Goal: Task Accomplishment & Management: Manage account settings

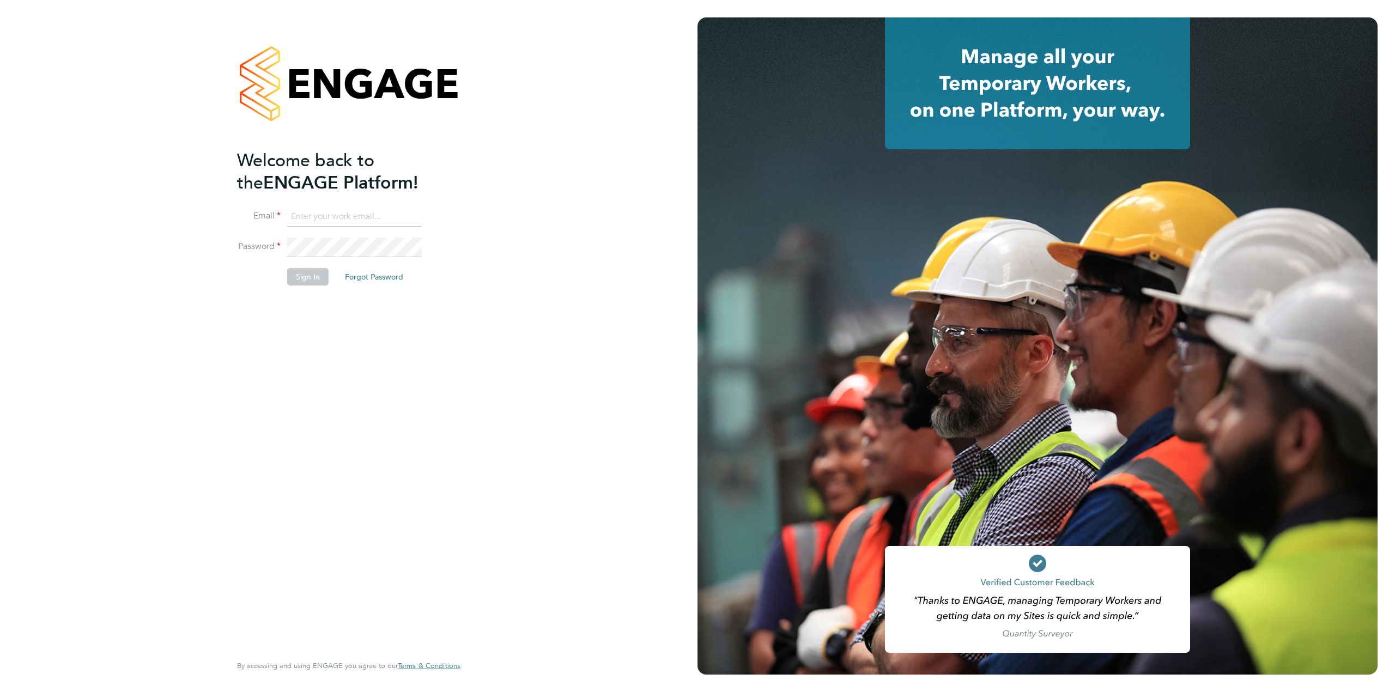
type input "emma.wells@randstad.co.uk"
click at [301, 279] on button "Sign In" at bounding box center [307, 276] width 41 height 17
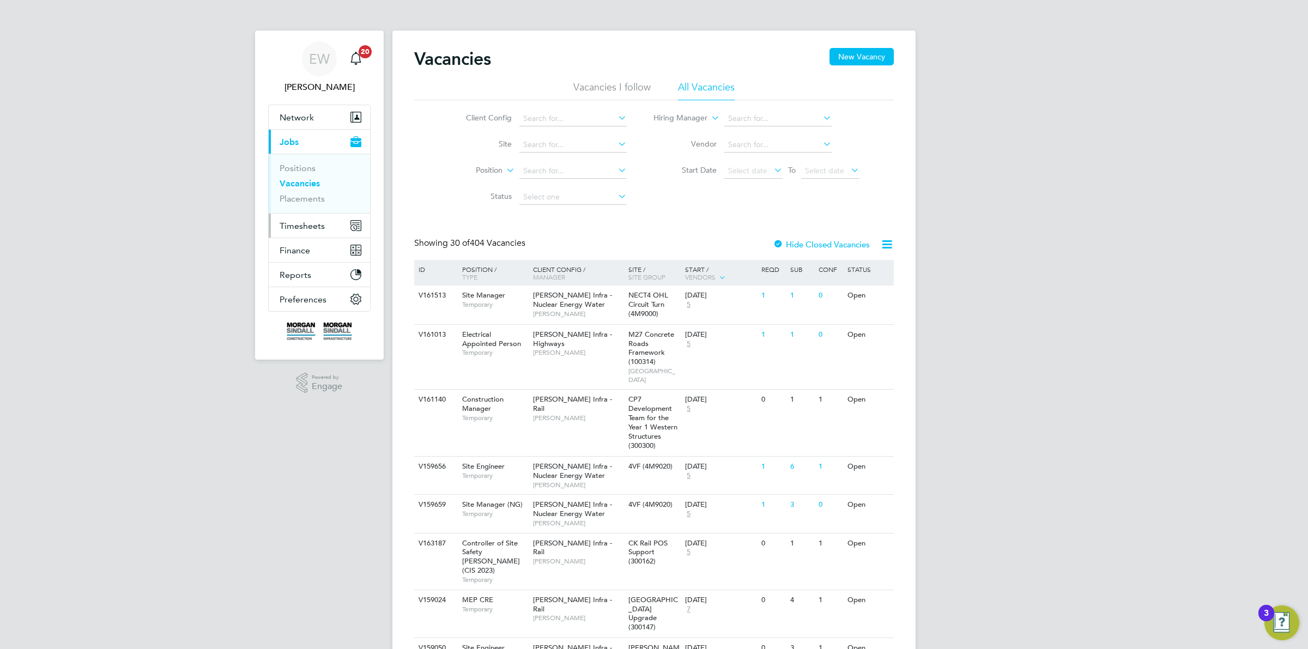
click at [336, 227] on button "Timesheets" at bounding box center [319, 226] width 101 height 24
click at [315, 195] on link "Timesheets" at bounding box center [301, 192] width 45 height 10
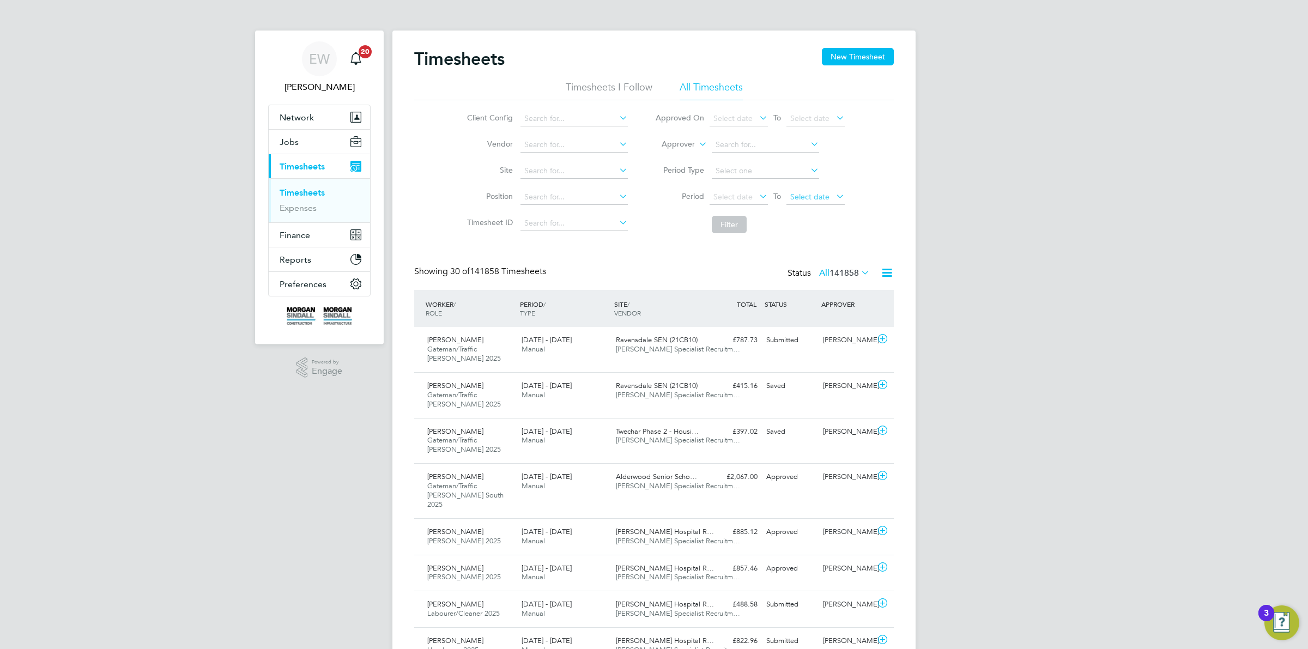
click at [820, 194] on span "Select date" at bounding box center [809, 197] width 39 height 10
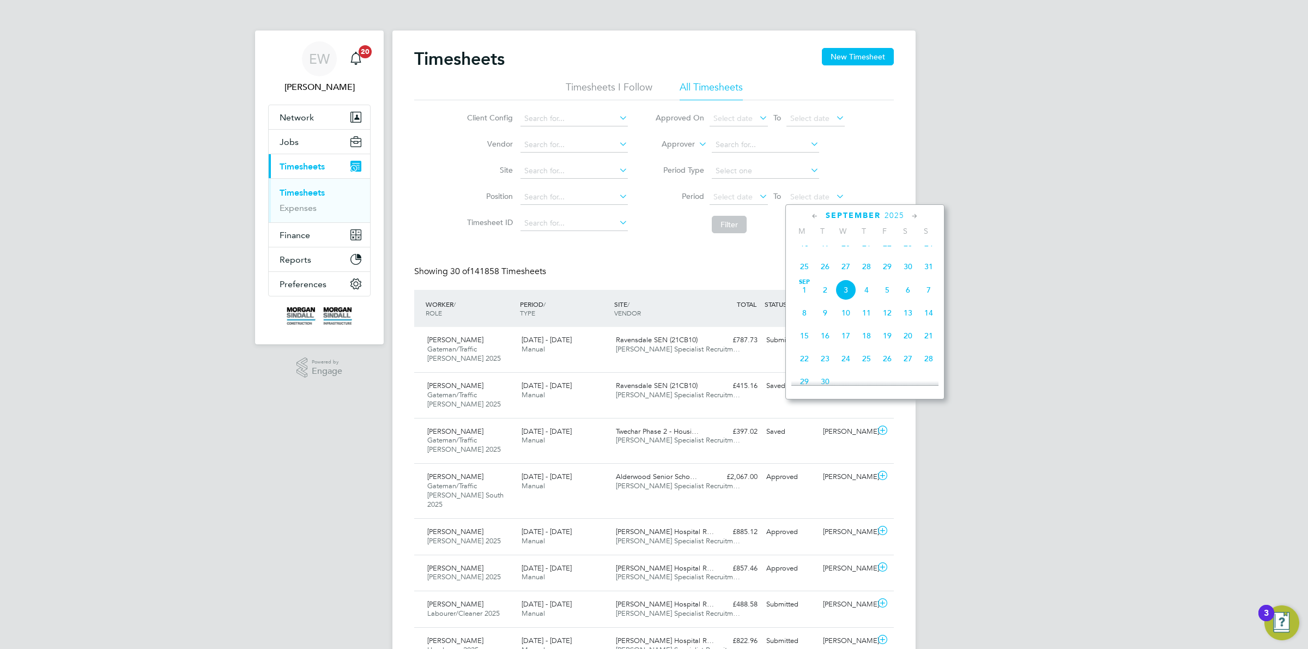
click at [880, 277] on span "29" at bounding box center [887, 266] width 21 height 21
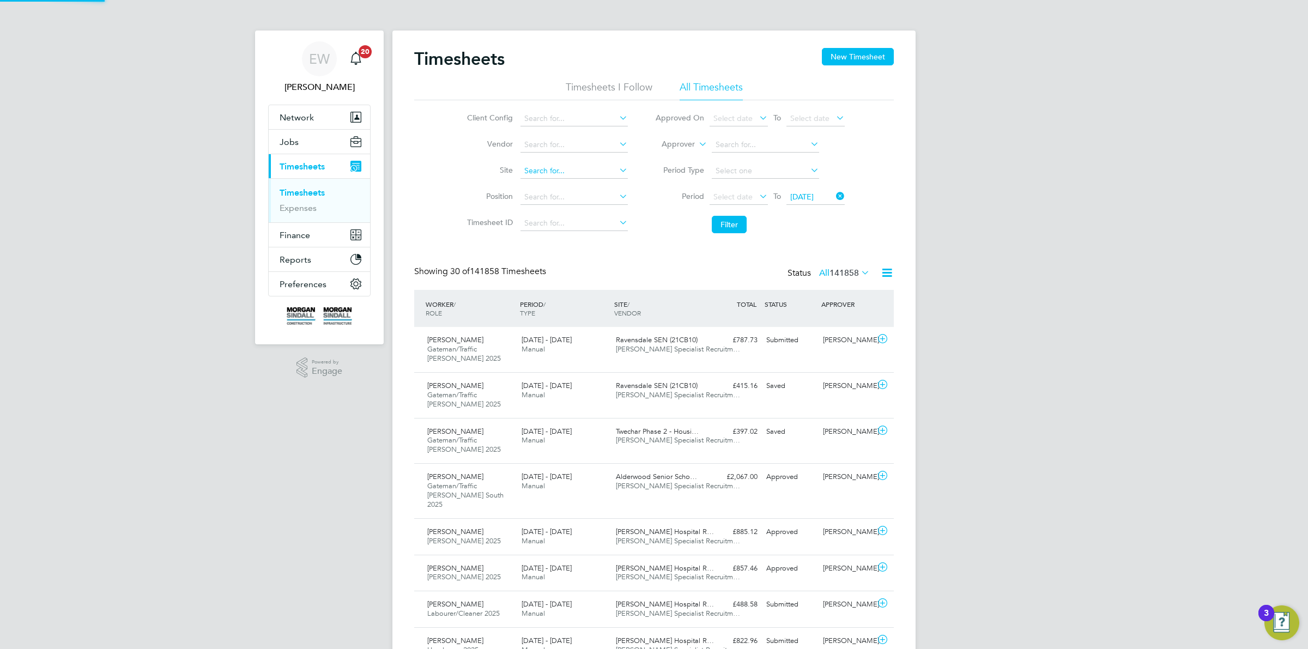
click at [597, 173] on input at bounding box center [573, 170] width 107 height 15
paste input "1W7000"
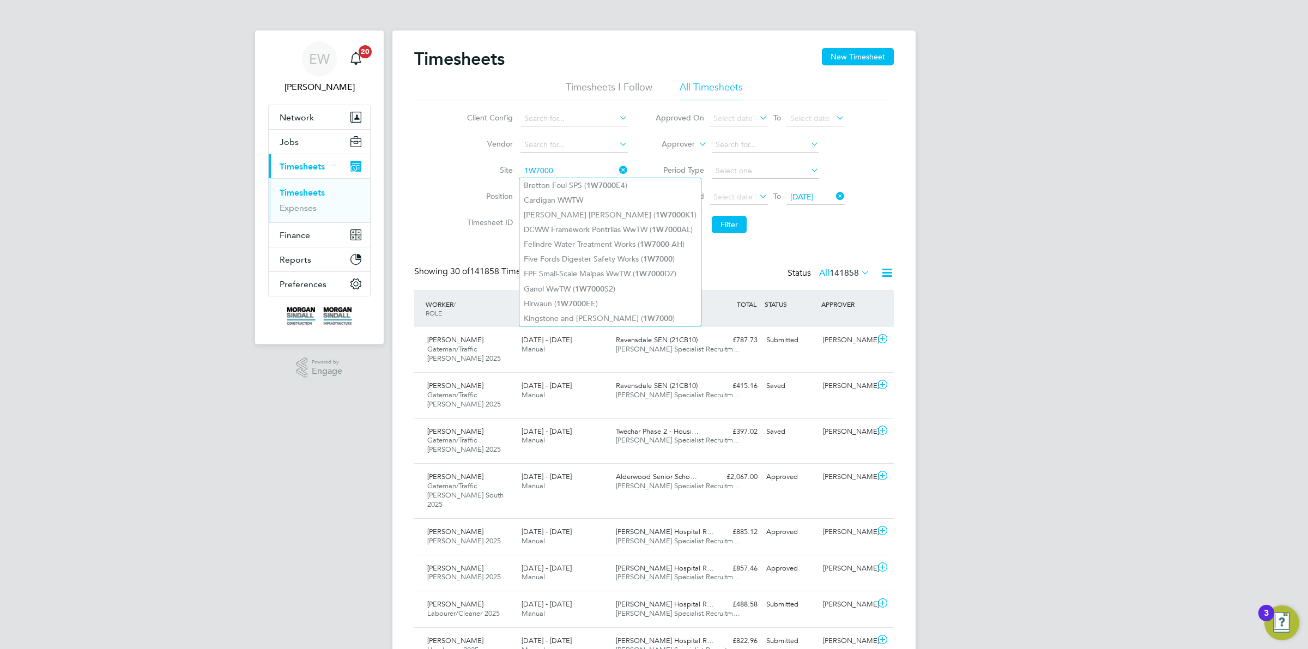
type input "1W7000"
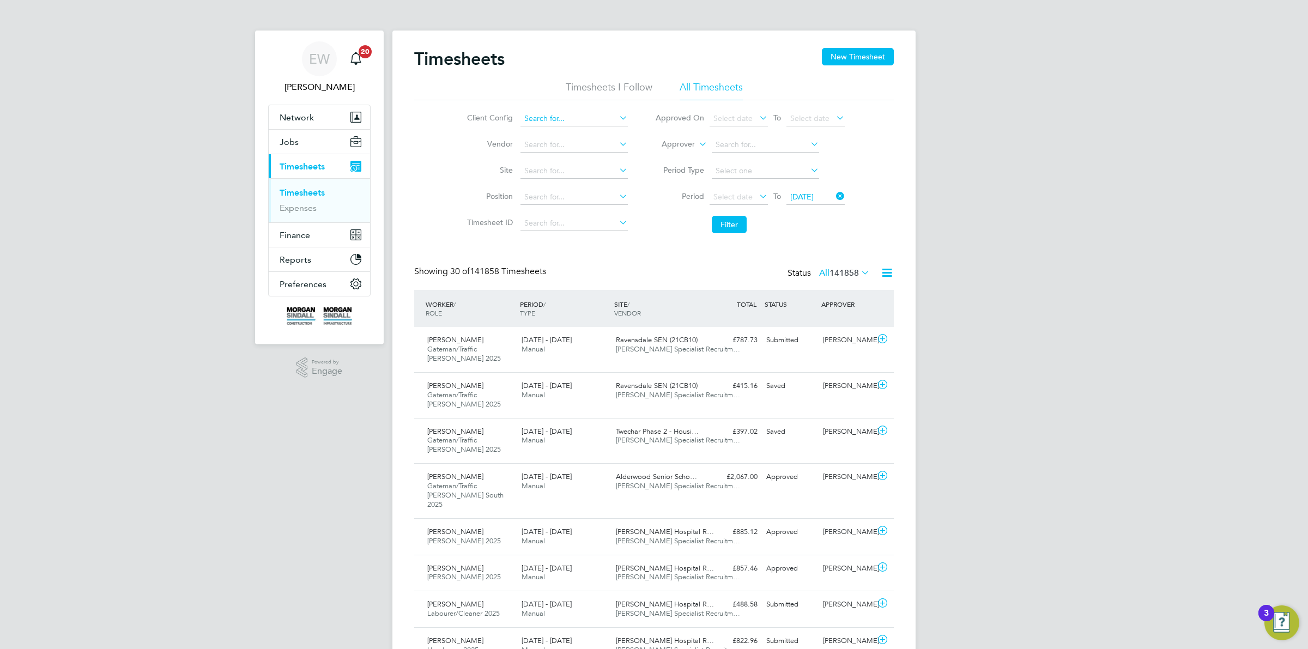
click at [545, 113] on input at bounding box center [573, 118] width 107 height 15
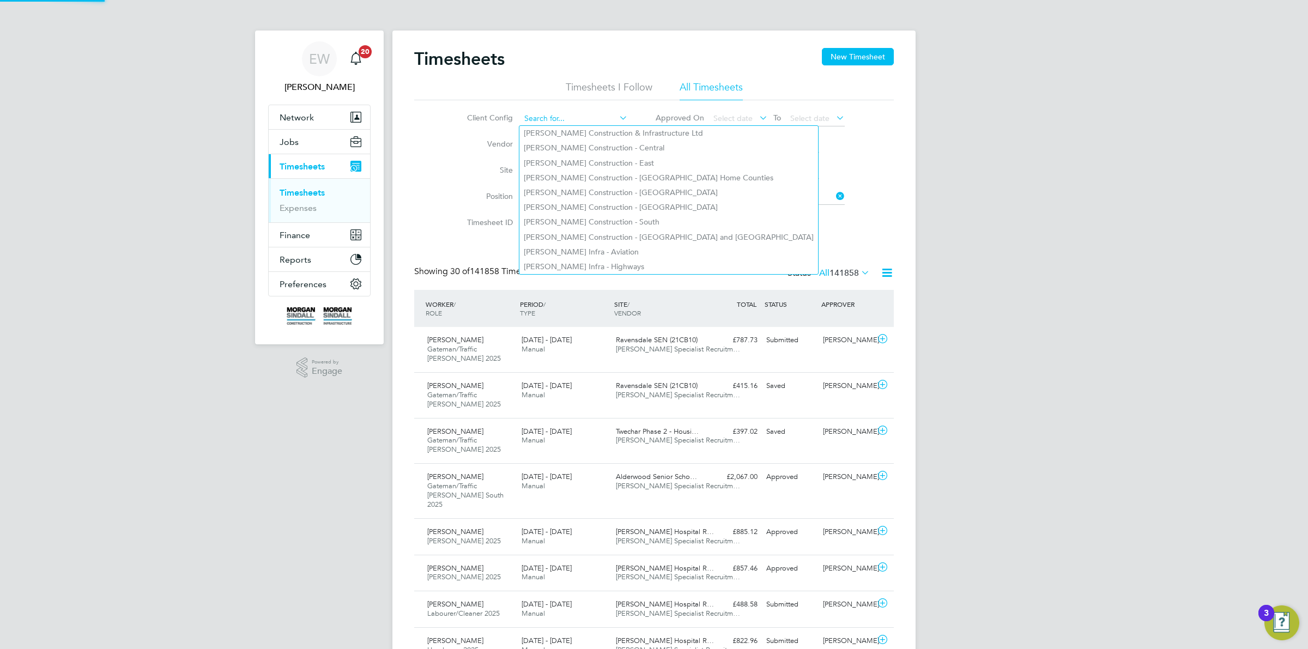
paste input "[PERSON_NAME] Infra - Highways"
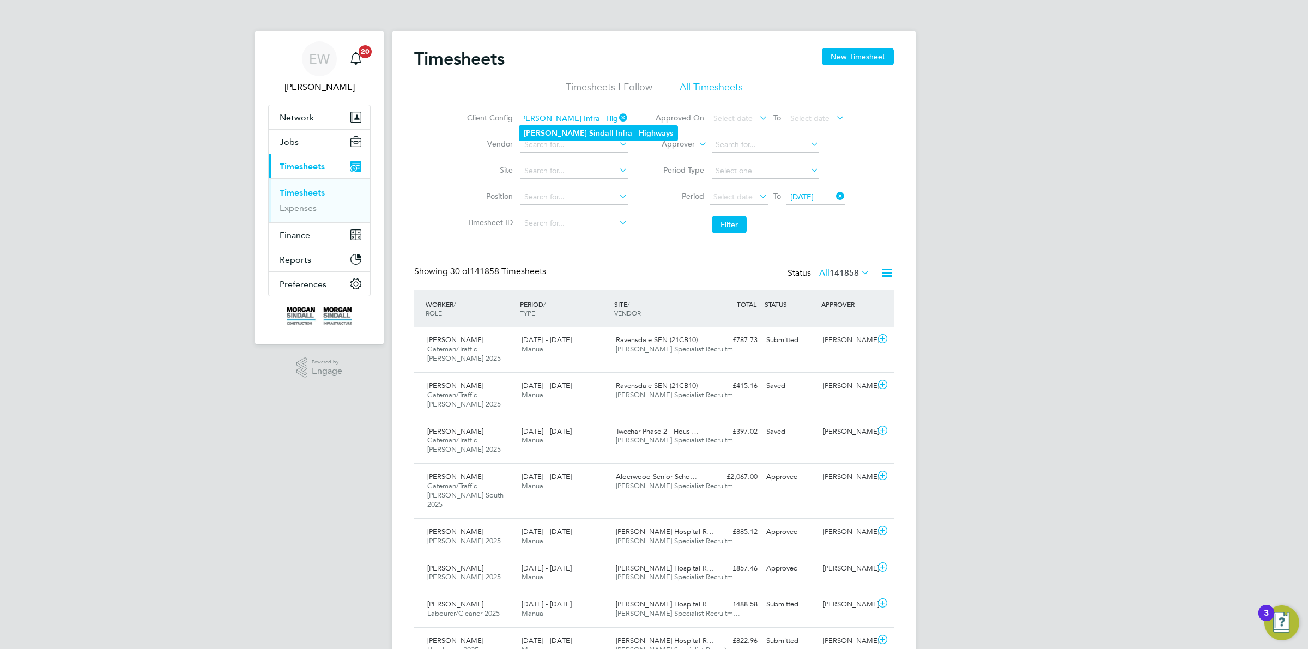
type input "[PERSON_NAME] Infra - Highways"
click at [568, 127] on li "[PERSON_NAME] Infra - Highways" at bounding box center [598, 133] width 158 height 15
click at [713, 222] on button "Filter" at bounding box center [729, 224] width 35 height 17
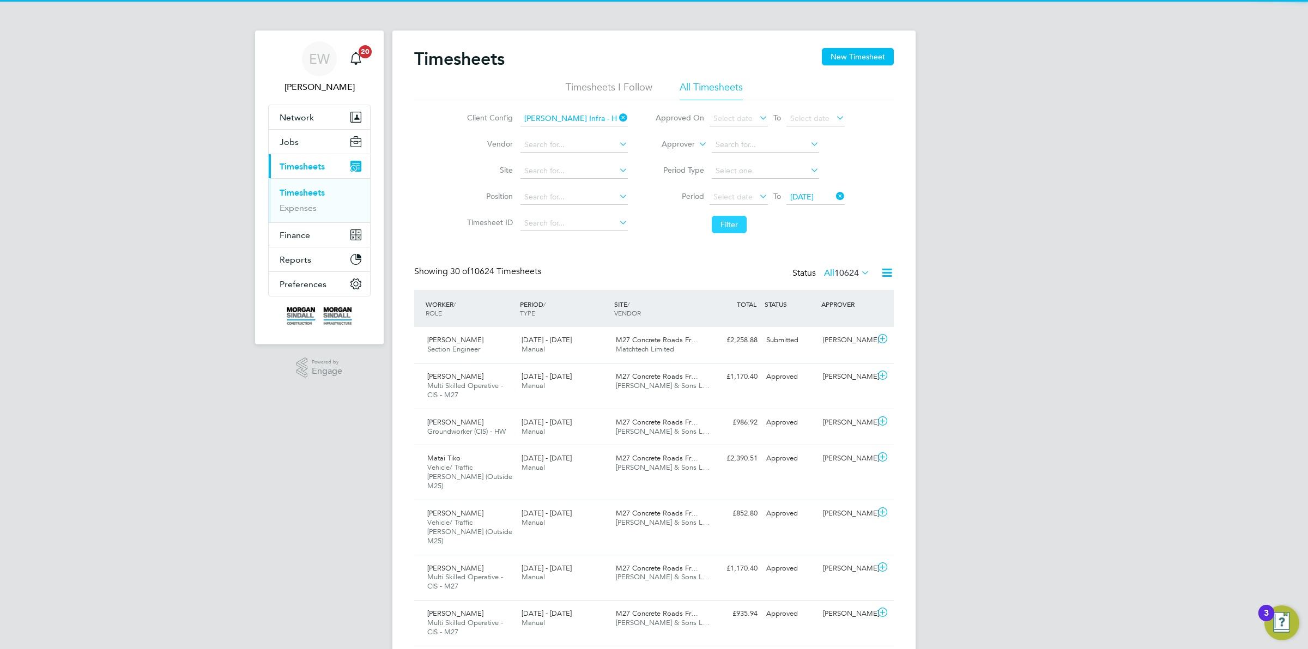
scroll to position [27, 94]
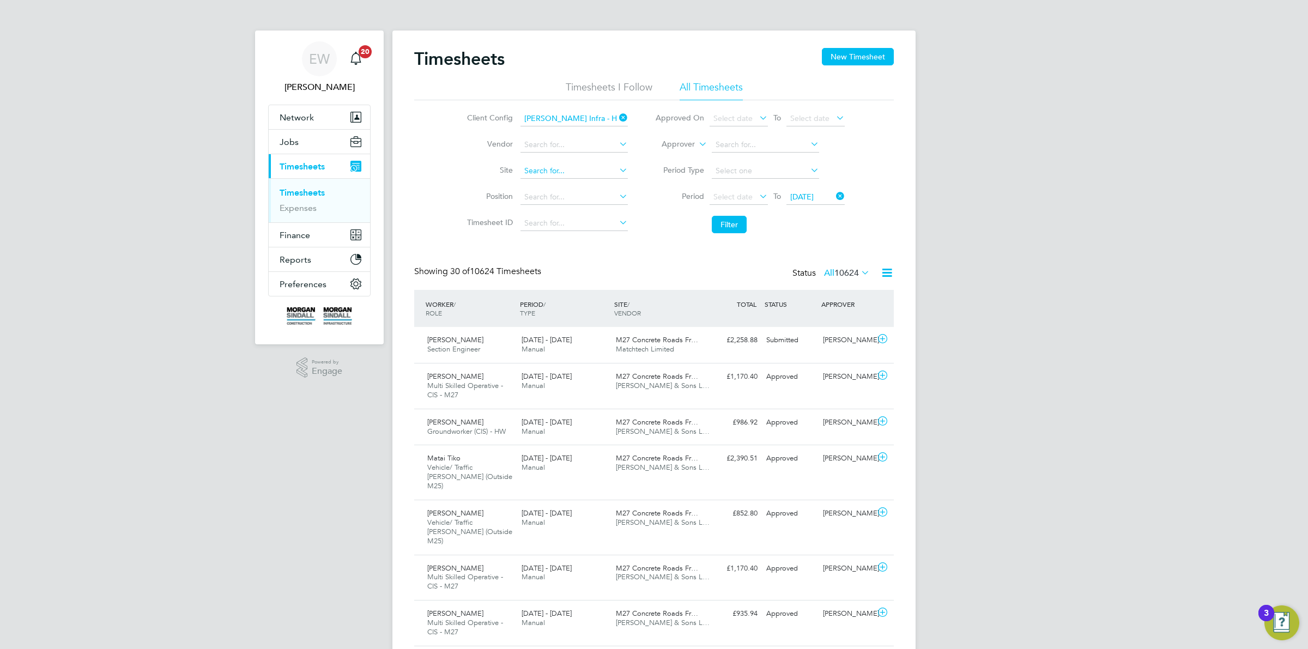
click at [527, 175] on input at bounding box center [573, 170] width 107 height 15
click at [542, 167] on input at bounding box center [573, 170] width 107 height 15
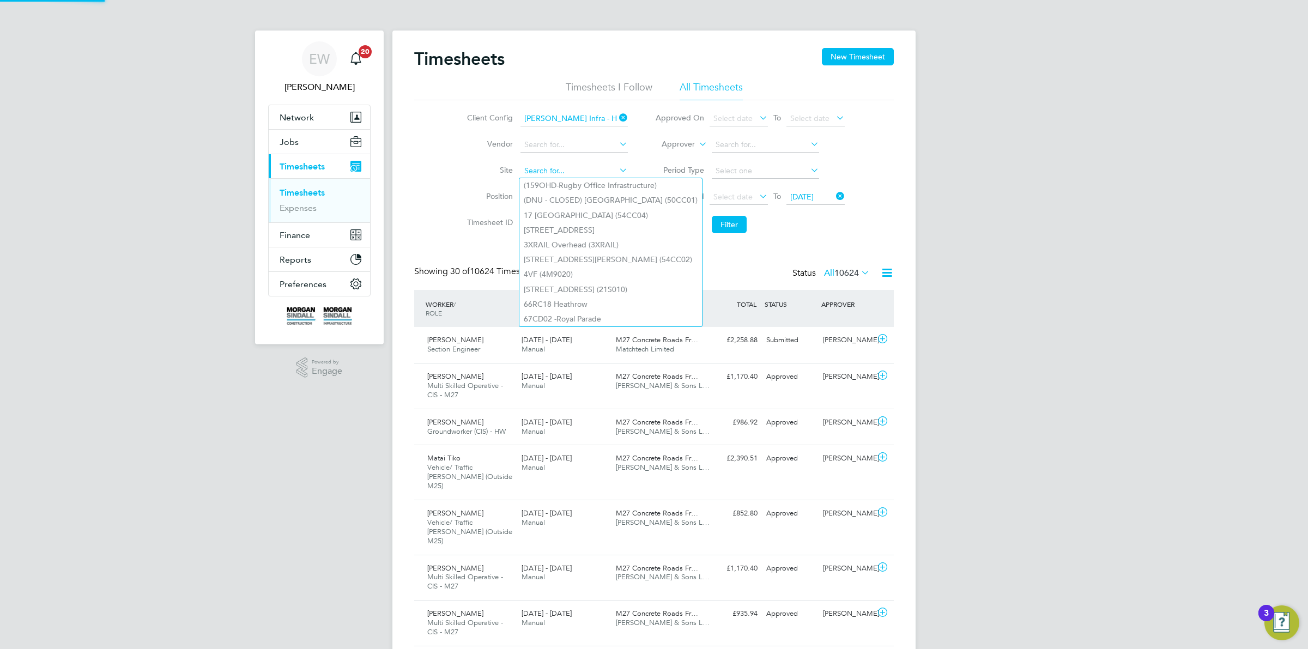
paste input "1W7000"
type input "1W7000"
click at [450, 186] on li "Position" at bounding box center [545, 197] width 191 height 26
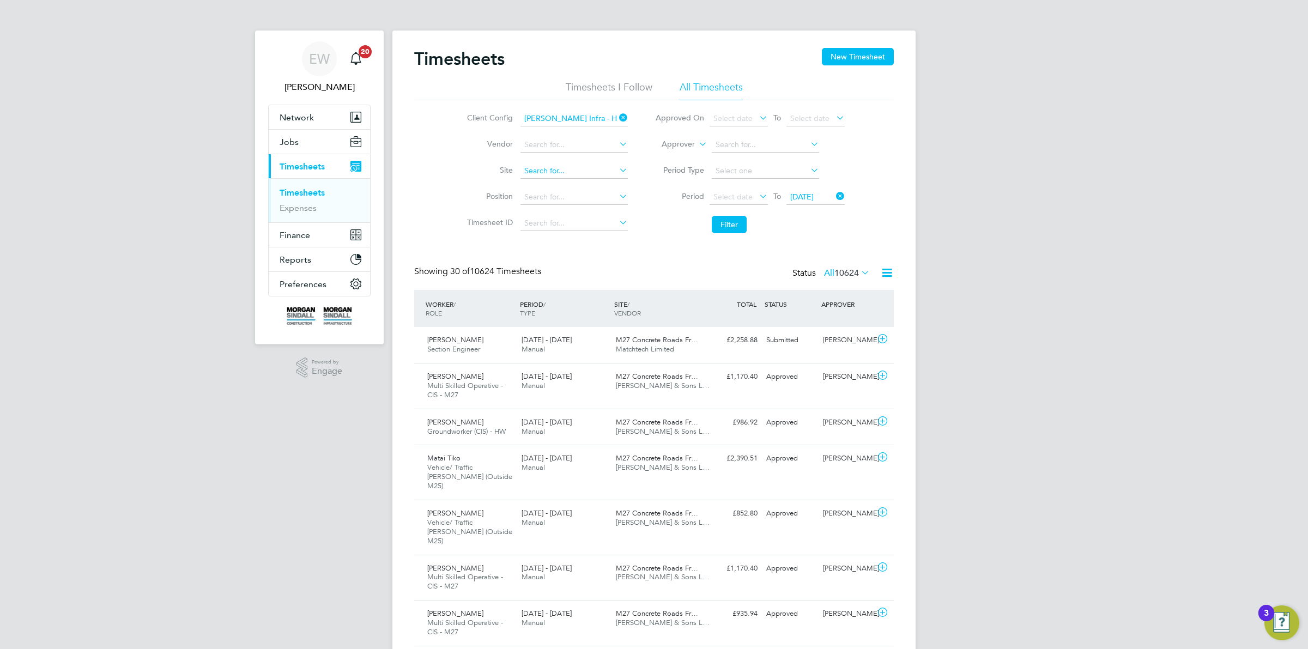
click at [543, 173] on input at bounding box center [573, 170] width 107 height 15
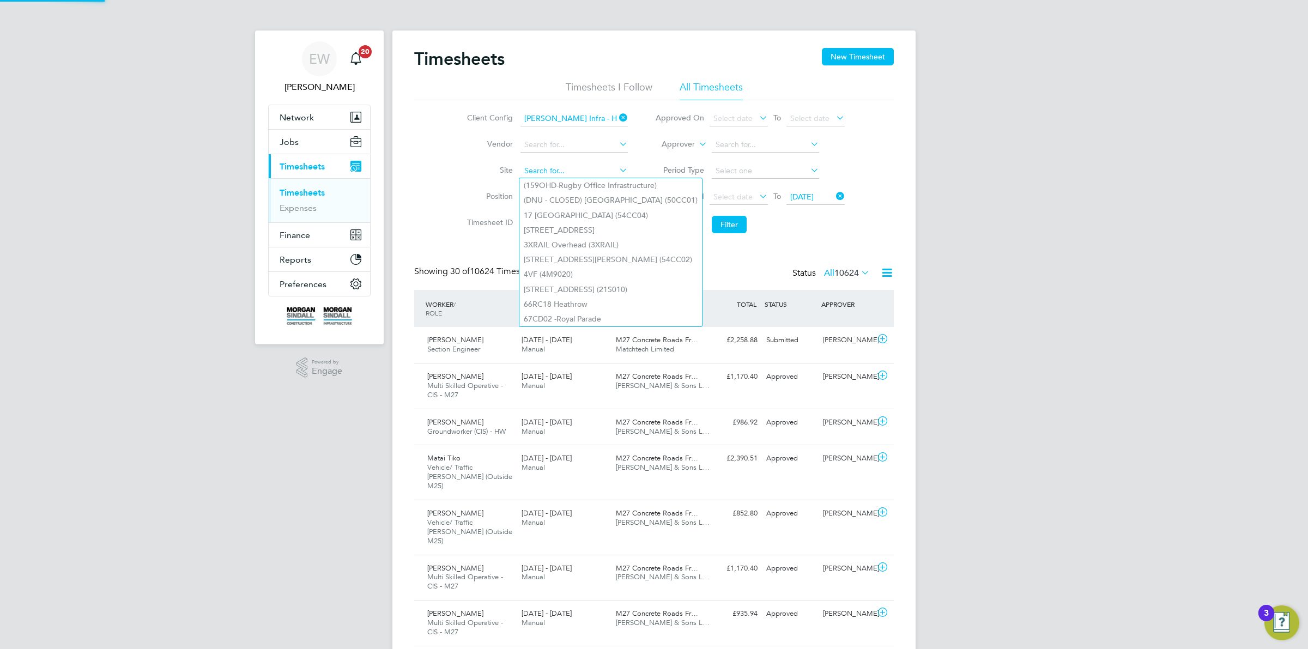
paste input "1W7500"
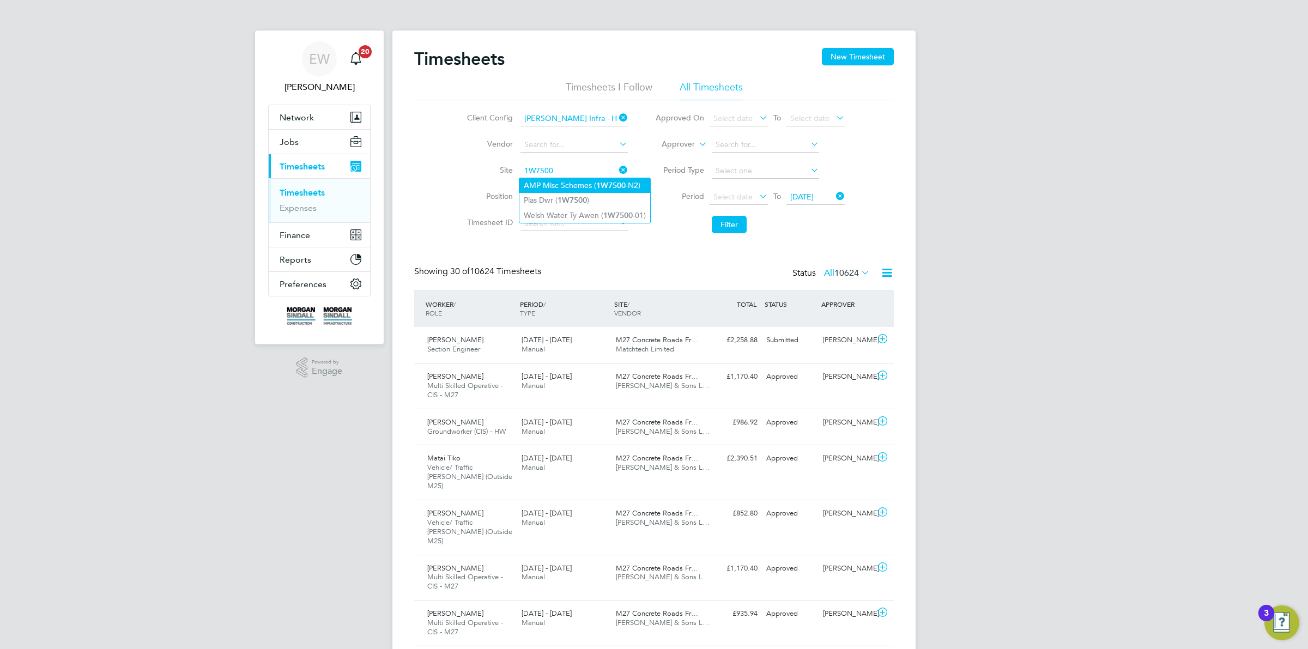
click at [546, 181] on li "AMP Misc Schemes ( 1W7500 -N2)" at bounding box center [584, 185] width 131 height 15
type input "AMP Misc Schemes (1W7500-N2)"
click at [734, 229] on button "Filter" at bounding box center [729, 224] width 35 height 17
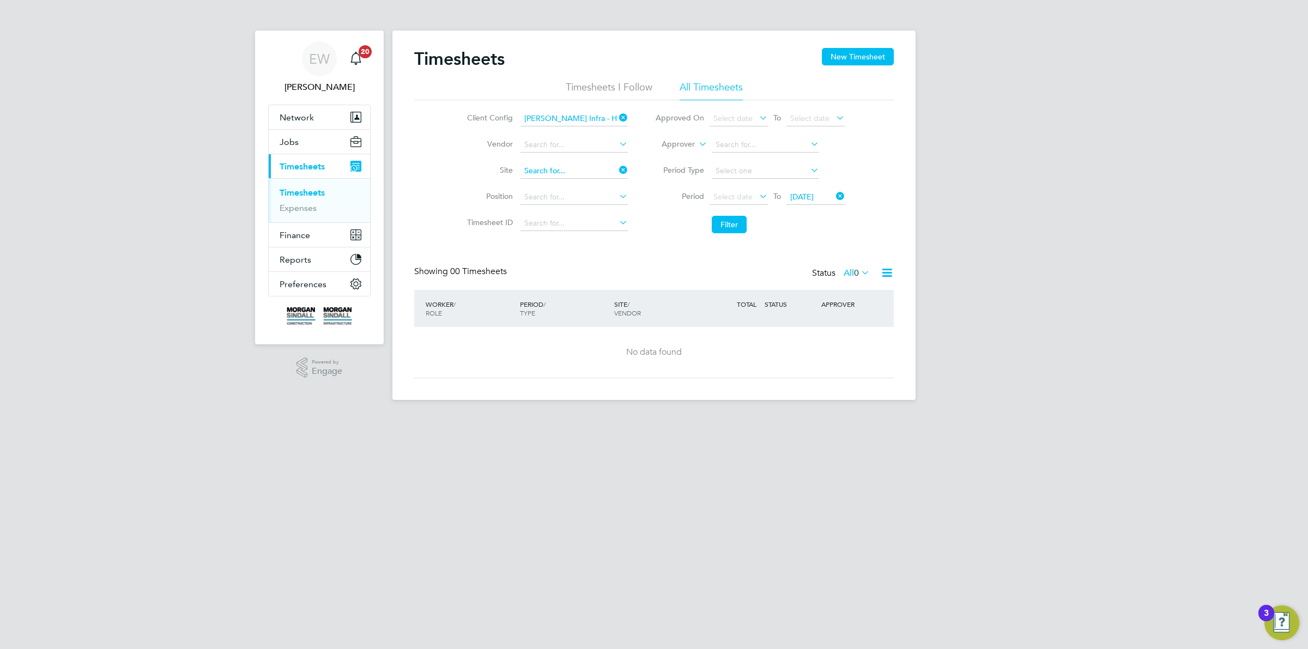
click at [585, 173] on input at bounding box center [573, 170] width 107 height 15
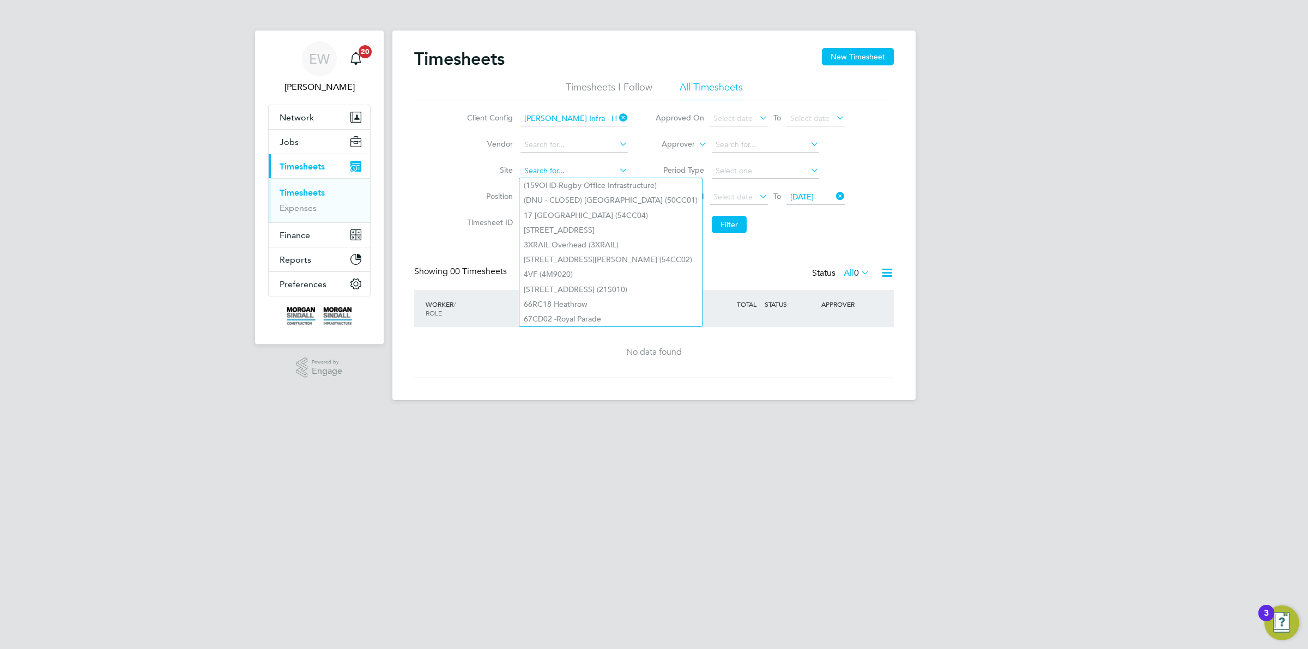
paste input "1W7500"
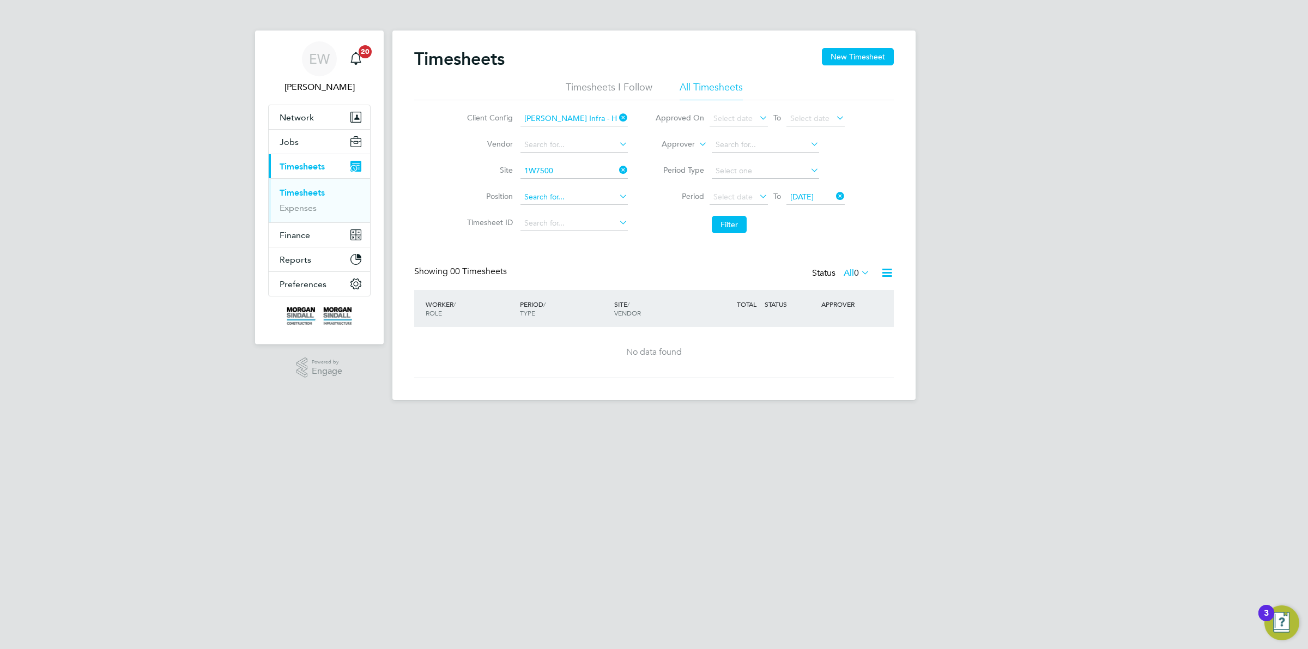
click at [580, 198] on b "1W7500" at bounding box center [571, 200] width 29 height 9
type input "Plas Dwr (1W7500)"
click at [738, 224] on button "Filter" at bounding box center [729, 224] width 35 height 17
click at [617, 169] on icon at bounding box center [617, 169] width 0 height 15
click at [585, 169] on input at bounding box center [573, 170] width 107 height 15
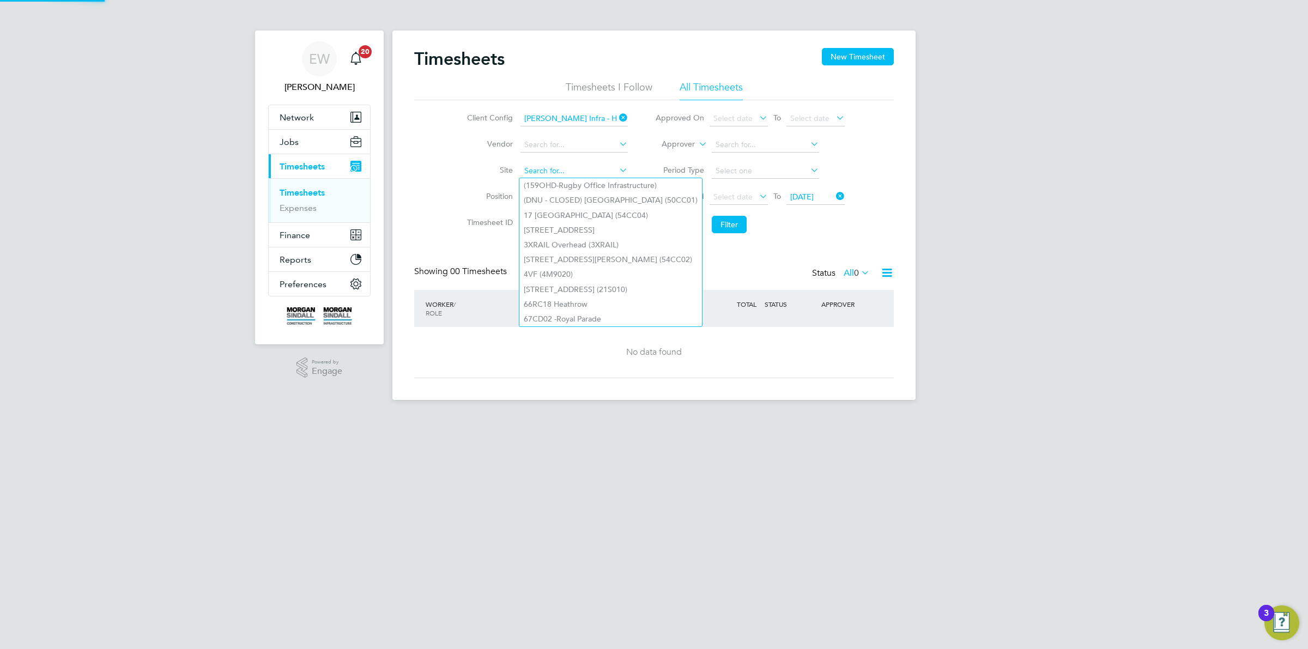
paste input "1W7500"
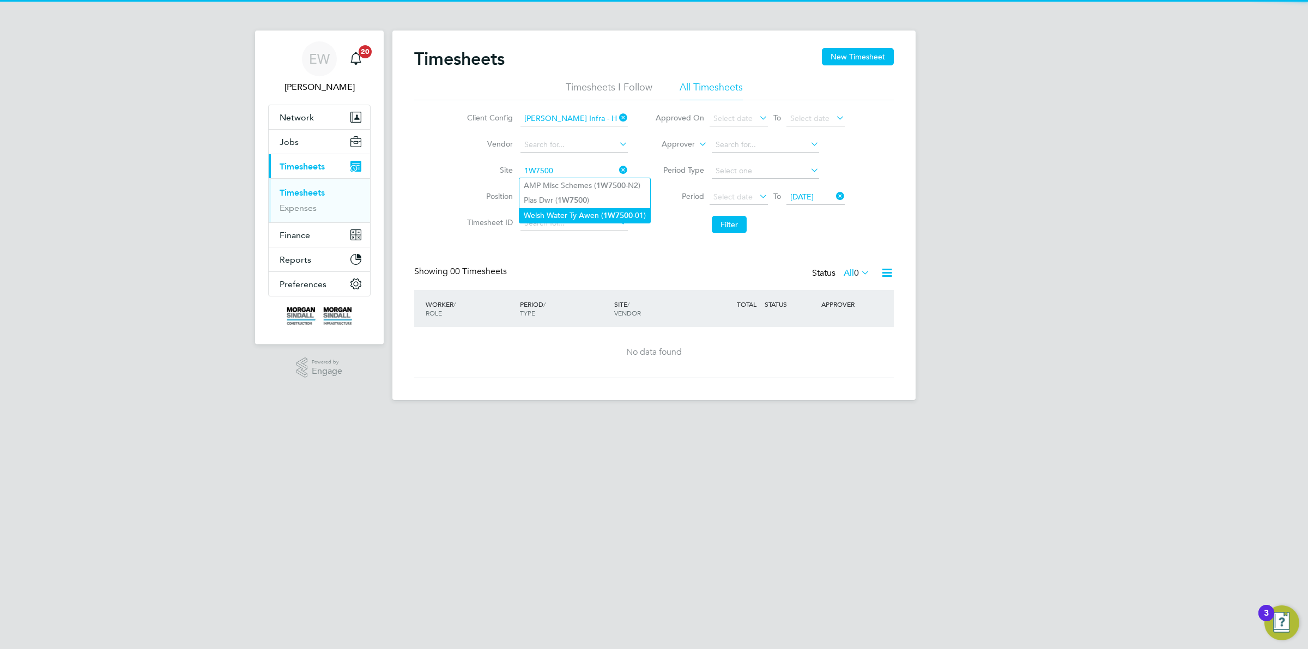
click at [578, 209] on li "Welsh Water Ty Awen ( 1W7500 -01)" at bounding box center [584, 215] width 131 height 15
type input "Welsh Water Ty Awen (1W7500-01)"
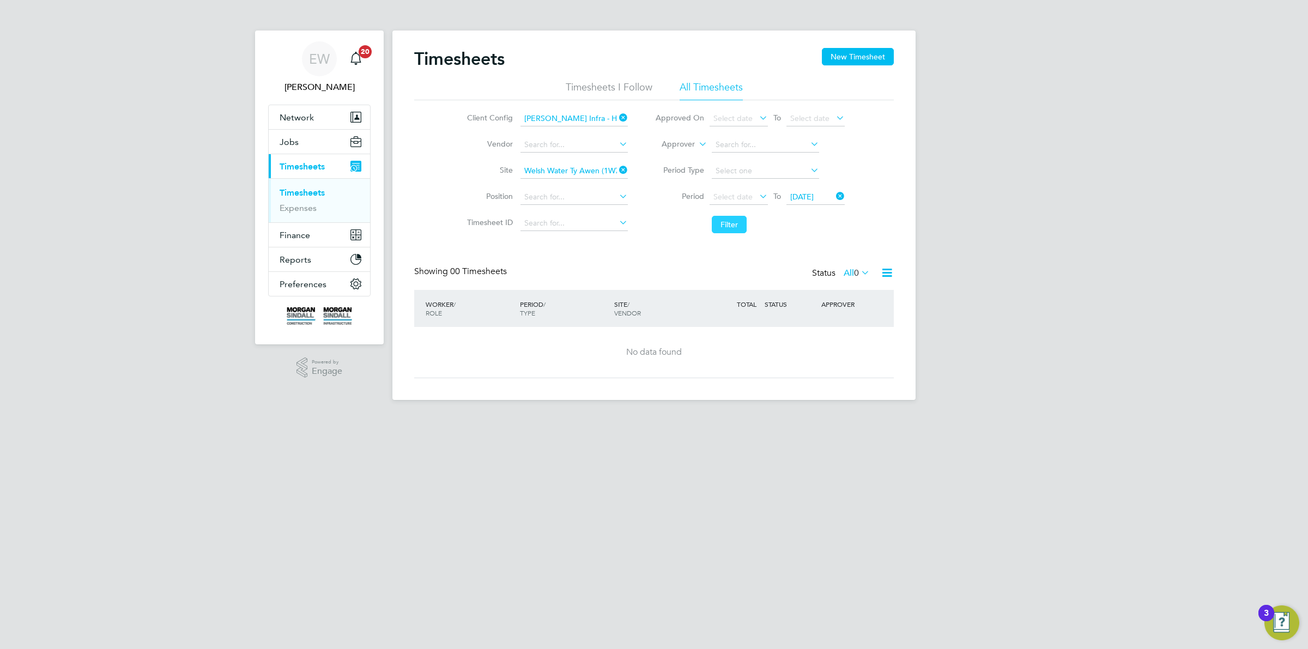
click at [730, 226] on button "Filter" at bounding box center [729, 224] width 35 height 17
click at [617, 169] on icon at bounding box center [617, 169] width 0 height 15
click at [539, 170] on input at bounding box center [573, 170] width 107 height 15
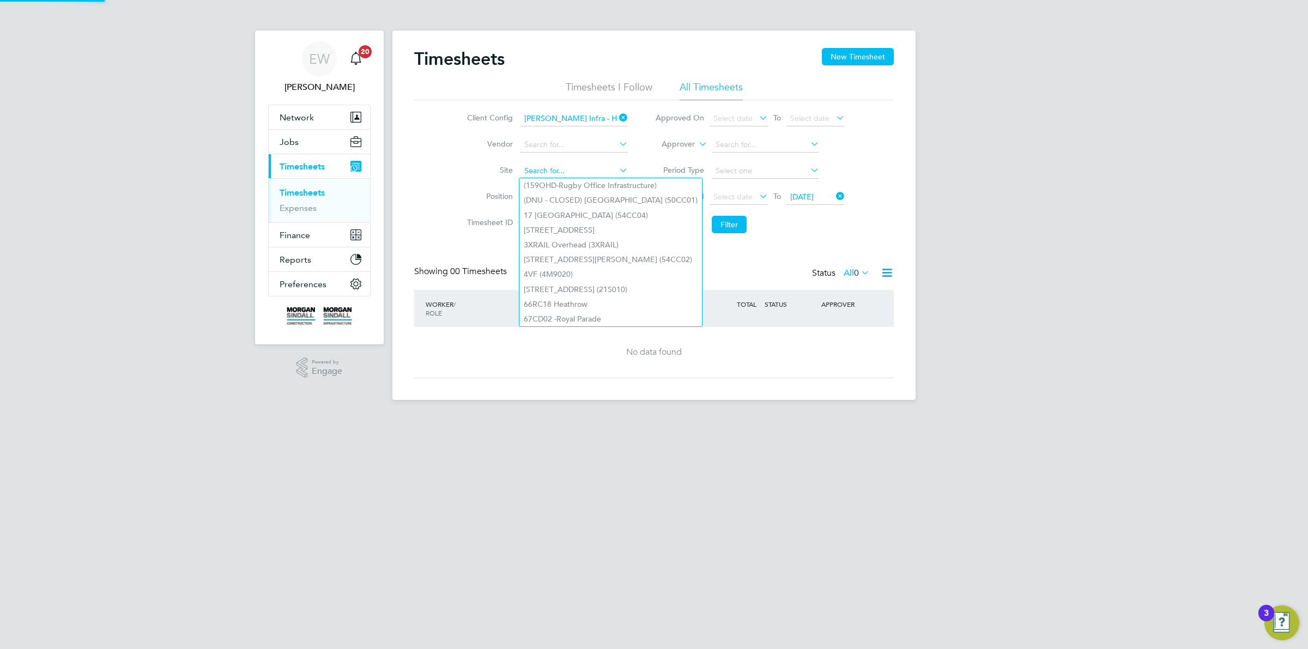
paste input "1W7000"
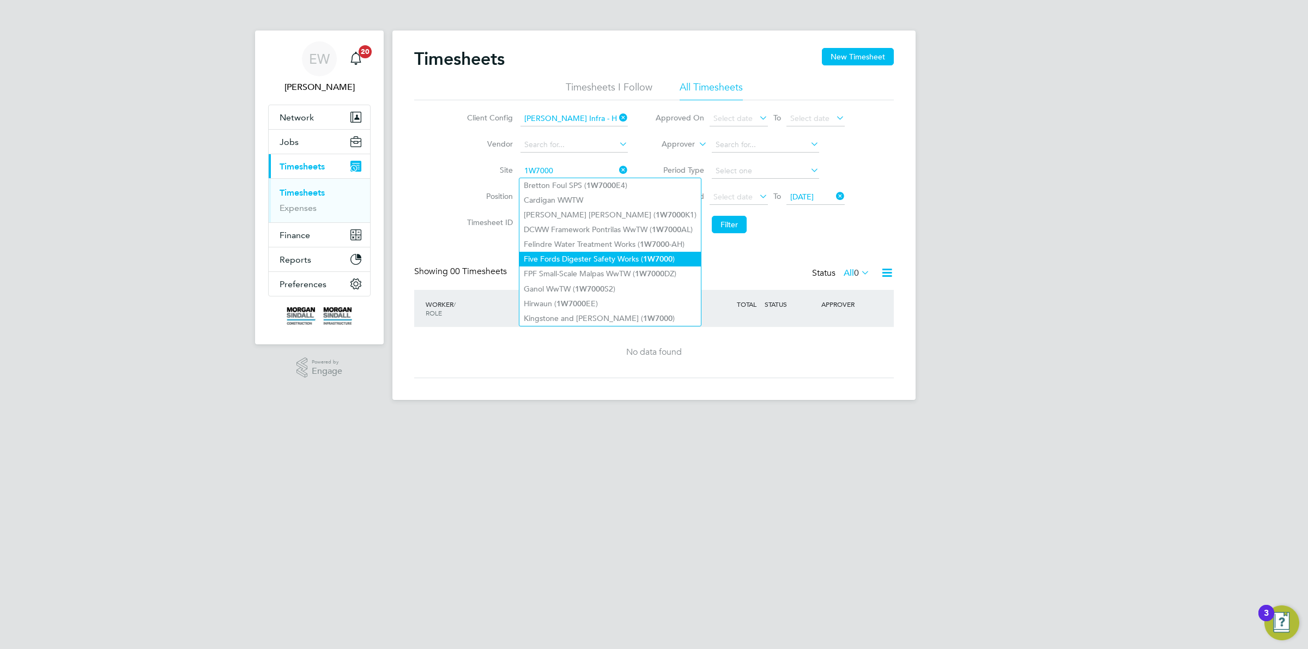
click at [670, 258] on b "1W7000" at bounding box center [657, 258] width 29 height 9
type input "Five Fords Digester Safety Works (1W7000)"
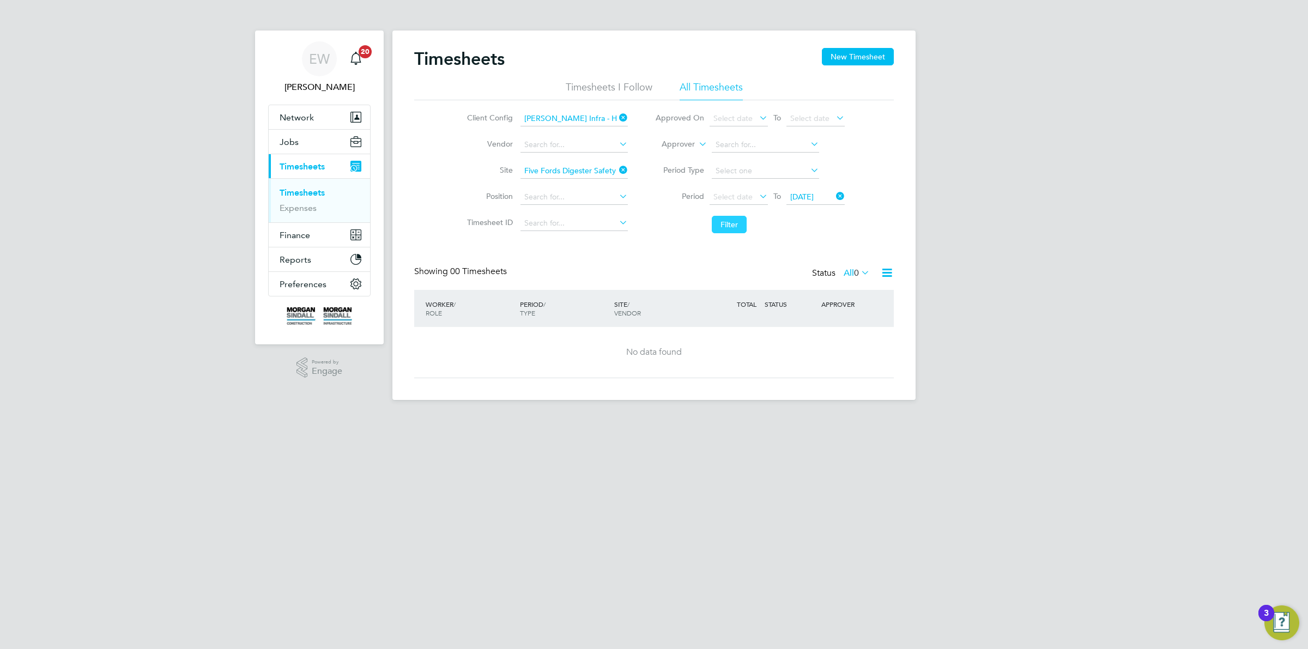
click at [718, 221] on button "Filter" at bounding box center [729, 224] width 35 height 17
click at [589, 173] on input at bounding box center [573, 170] width 107 height 15
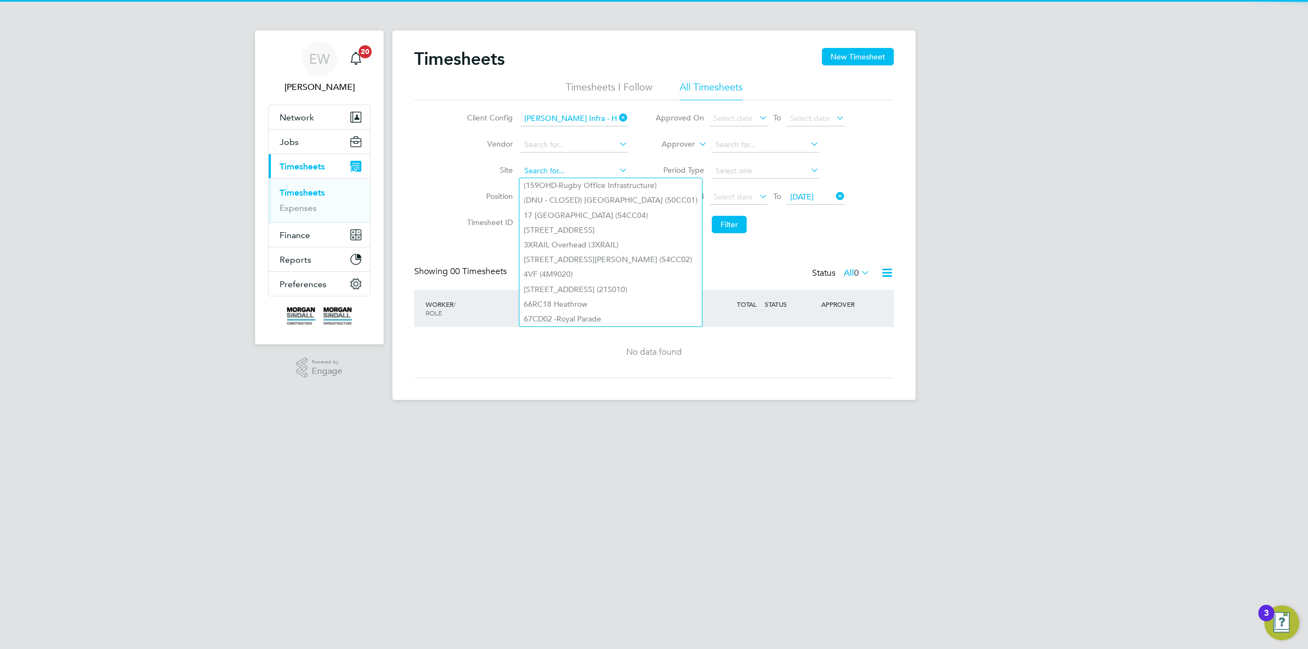
paste input "1W7000"
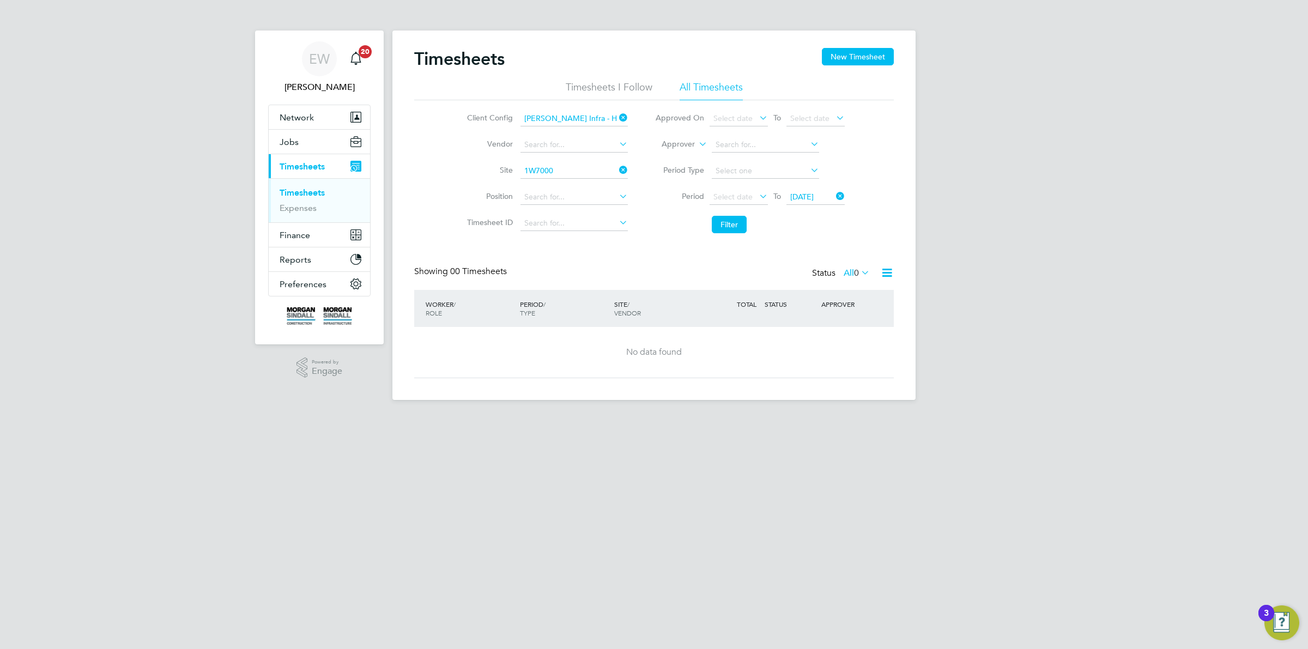
click at [655, 319] on b "1W7000" at bounding box center [657, 318] width 29 height 9
type input "Kingstone and Madley WwTw (1W7000)"
click at [739, 224] on button "Filter" at bounding box center [729, 224] width 35 height 17
click at [598, 173] on input at bounding box center [573, 170] width 107 height 15
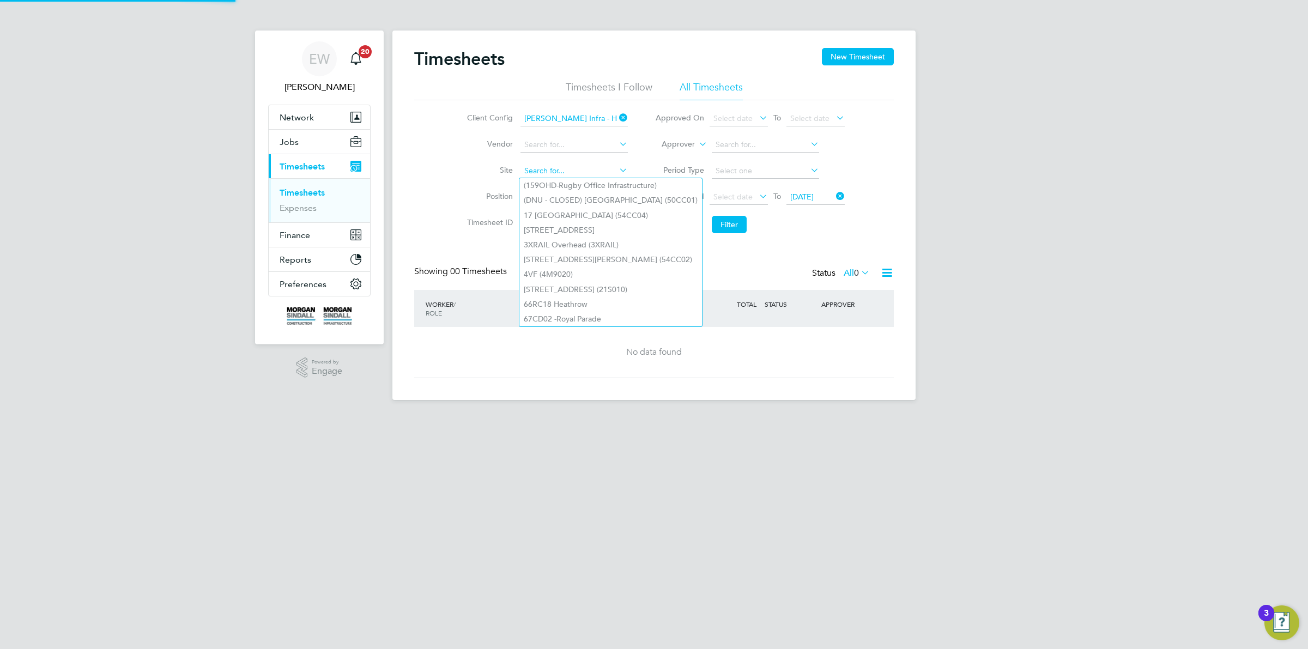
paste input "1W7000"
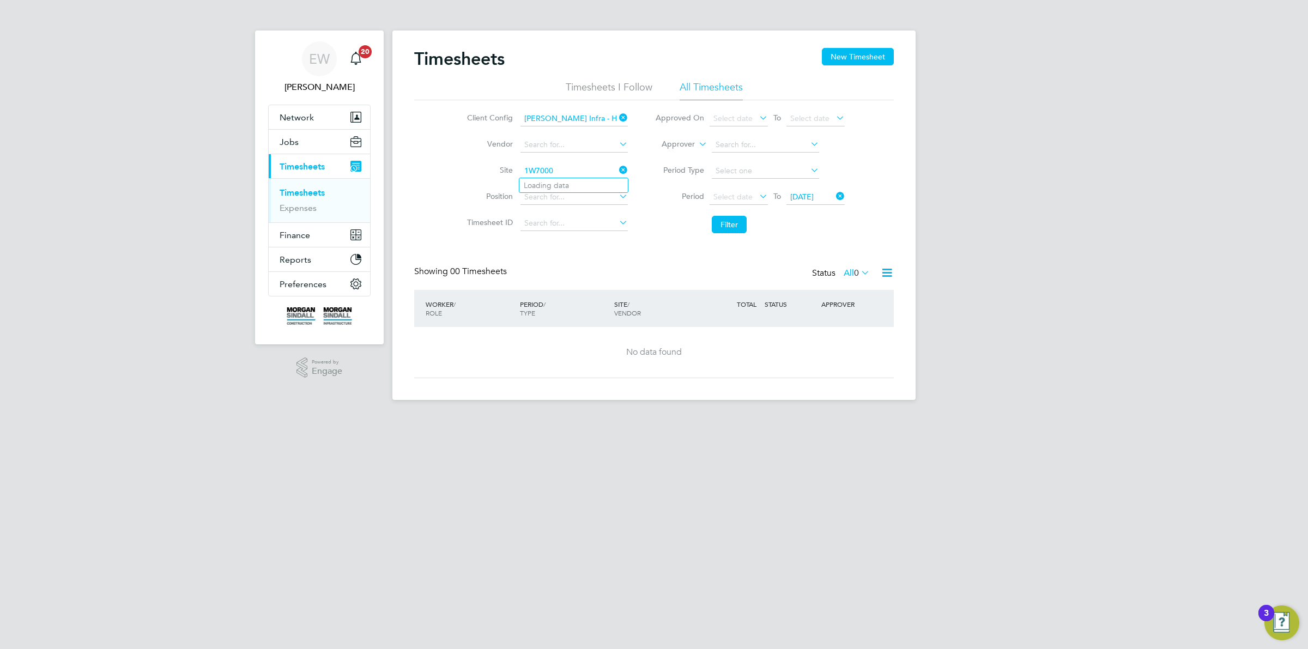
type input "1W7000"
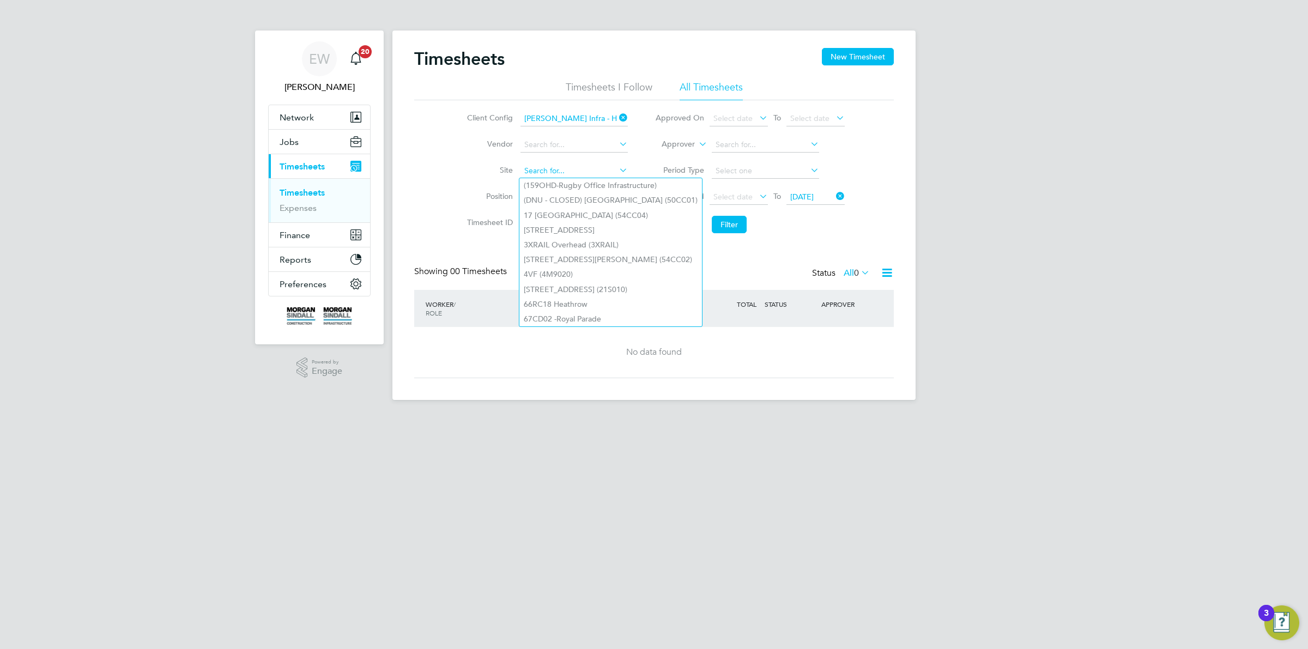
paste input "1W7000"
type input "1W7000"
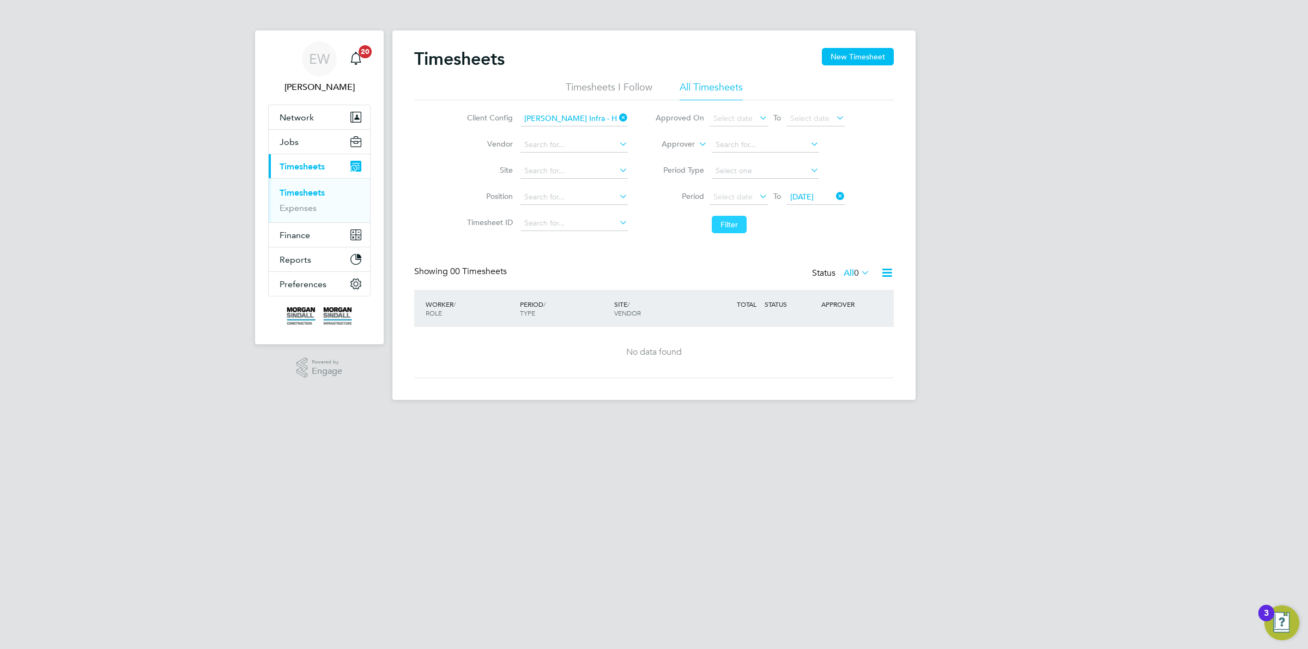
click at [734, 220] on button "Filter" at bounding box center [729, 224] width 35 height 17
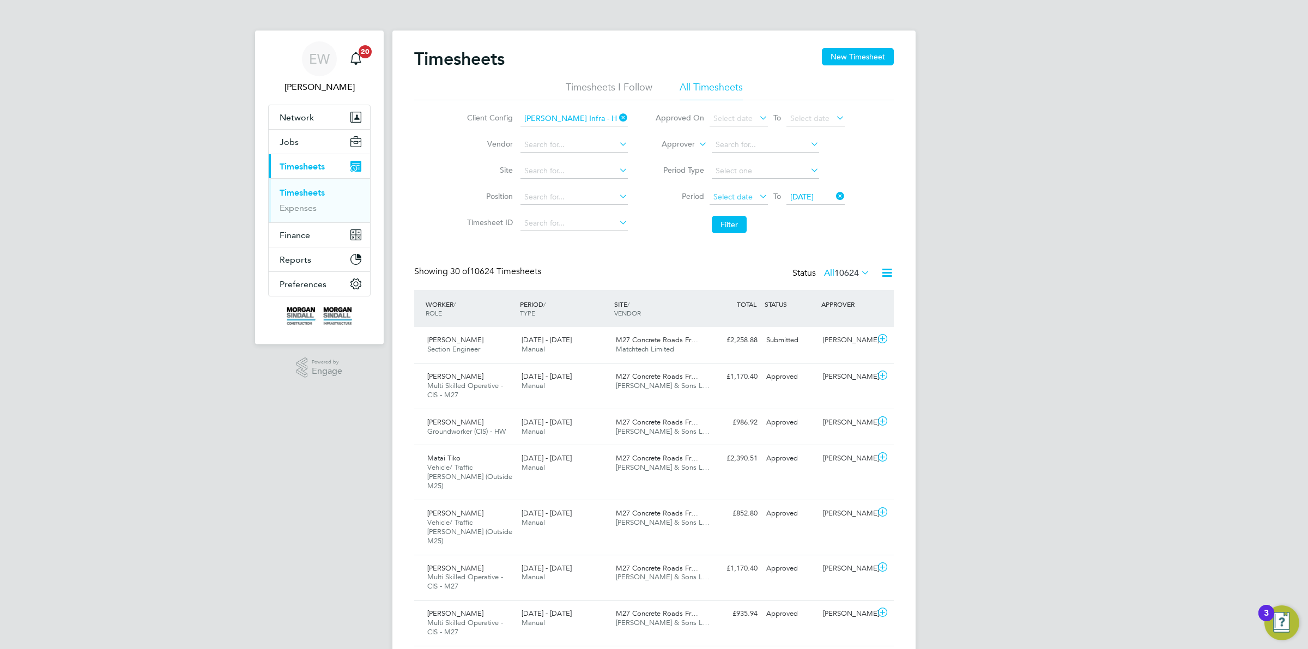
click at [753, 193] on span "Select date" at bounding box center [738, 197] width 58 height 15
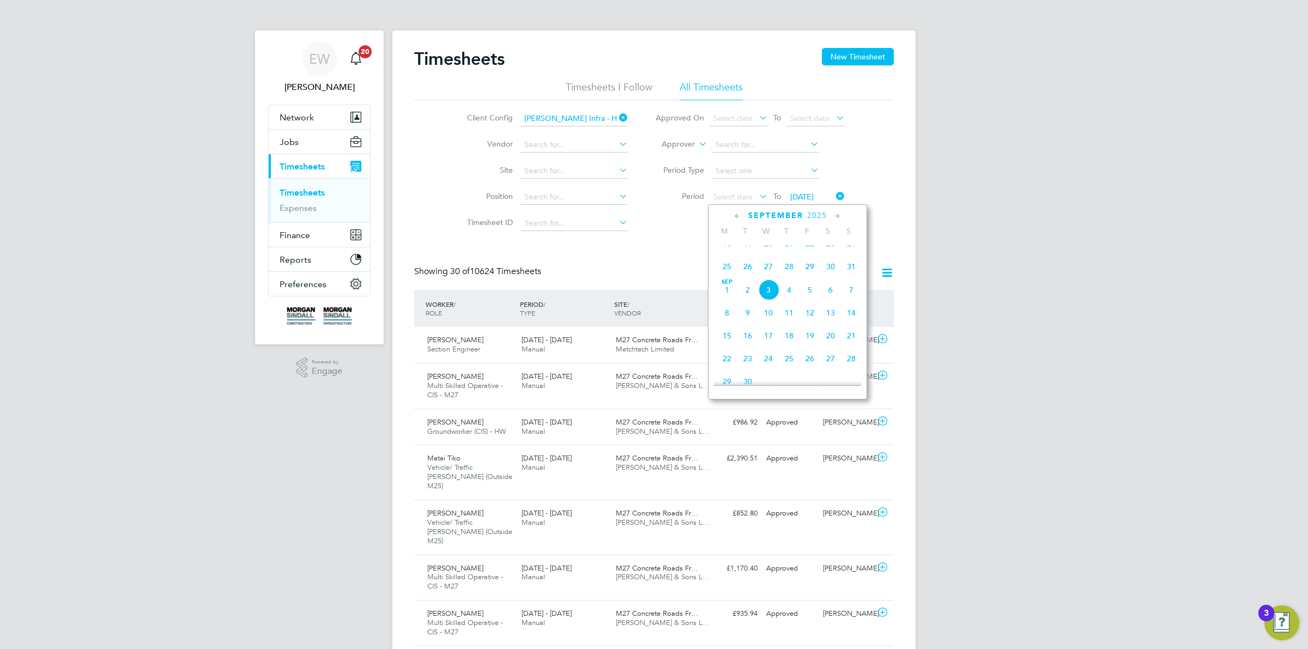
click at [726, 271] on span "25" at bounding box center [726, 266] width 21 height 21
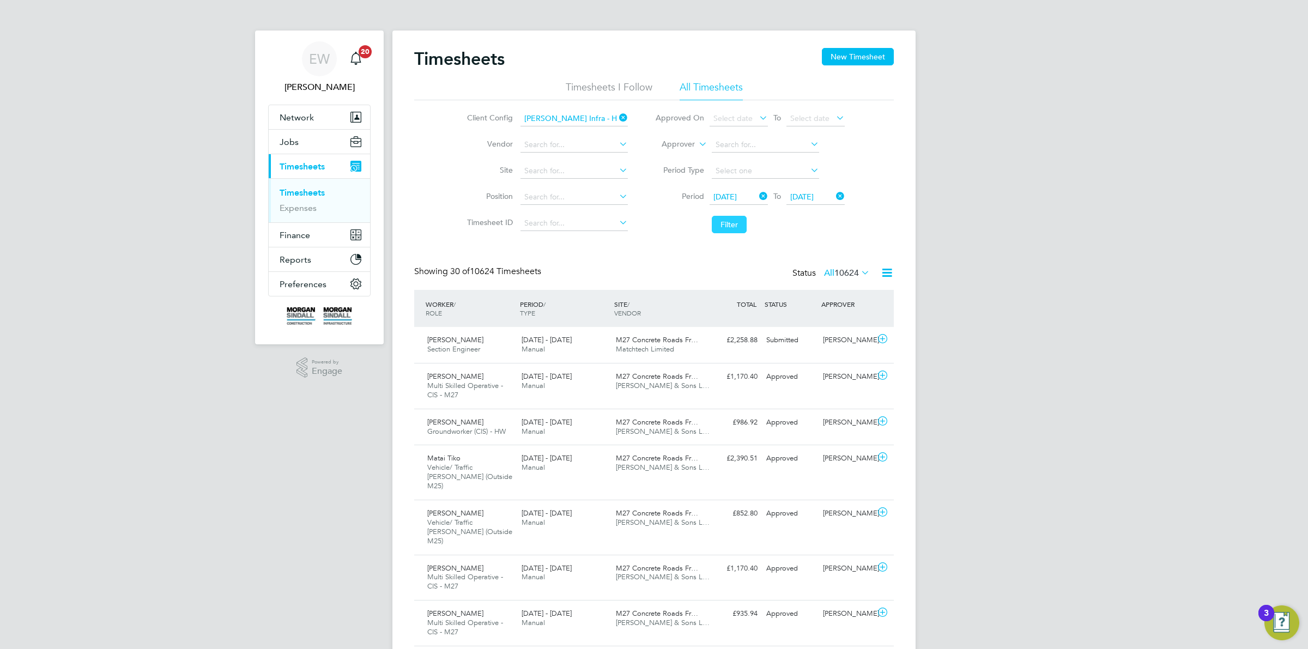
click at [725, 227] on button "Filter" at bounding box center [729, 224] width 35 height 17
click at [891, 276] on icon at bounding box center [887, 273] width 14 height 14
click at [821, 314] on li "Download Timesheets Report" at bounding box center [818, 320] width 144 height 15
click at [566, 120] on input at bounding box center [573, 118] width 107 height 15
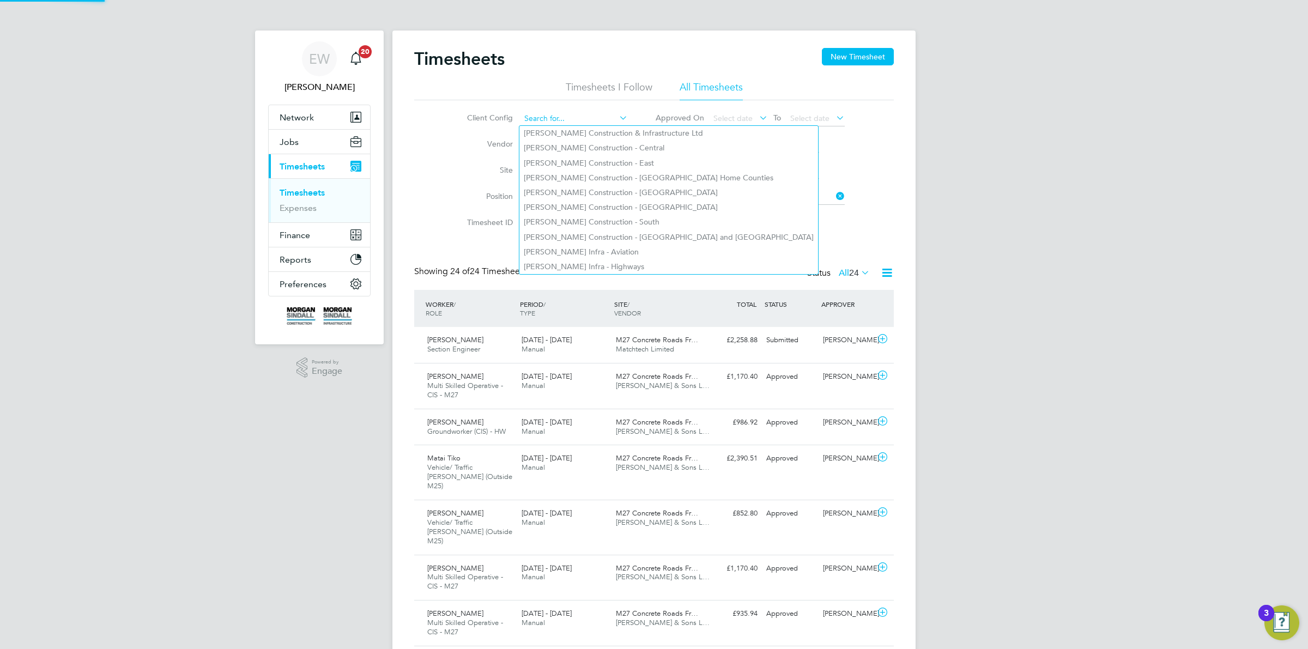
paste input "[PERSON_NAME] Infra - Nuclear Energy Water"
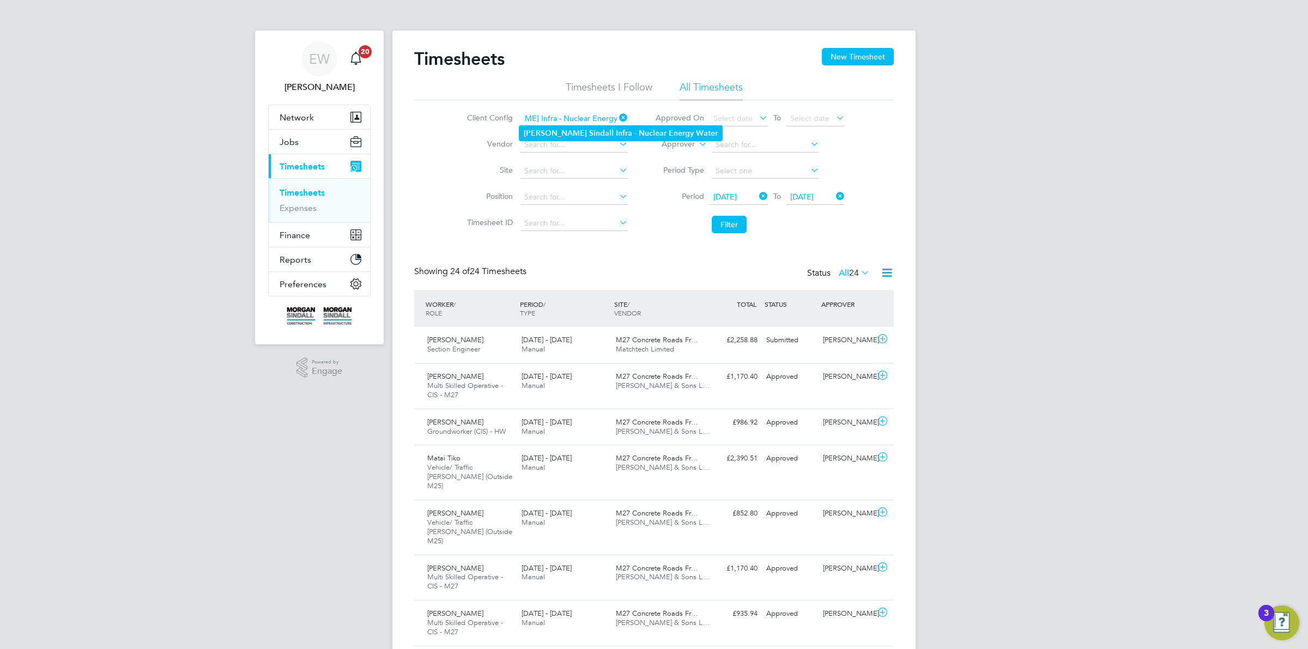
type input "[PERSON_NAME] Infra - Nuclear Energy Water"
click at [589, 135] on b "Sindall" at bounding box center [601, 133] width 25 height 9
click at [739, 222] on button "Filter" at bounding box center [729, 224] width 35 height 17
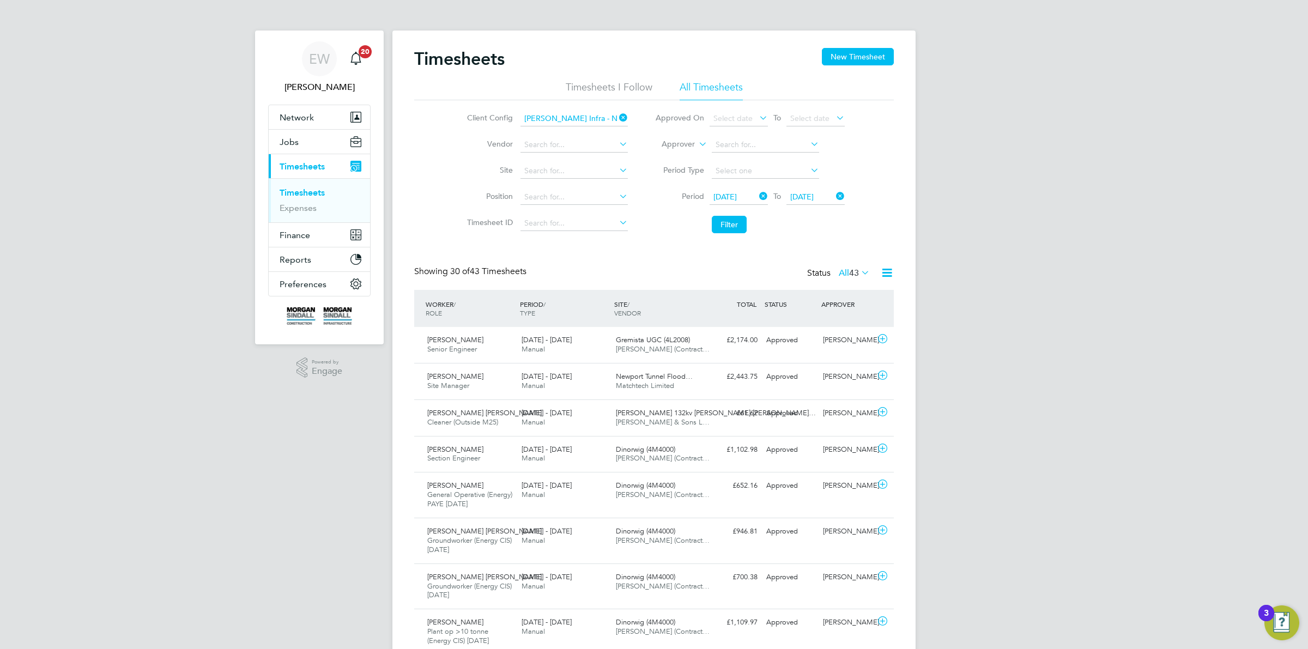
click at [883, 268] on icon at bounding box center [887, 273] width 14 height 14
click at [813, 317] on li "Download Timesheets Report" at bounding box center [818, 320] width 144 height 15
click at [320, 192] on link "Timesheets" at bounding box center [301, 192] width 45 height 10
click at [757, 193] on icon at bounding box center [757, 196] width 0 height 15
click at [834, 197] on icon at bounding box center [834, 196] width 0 height 15
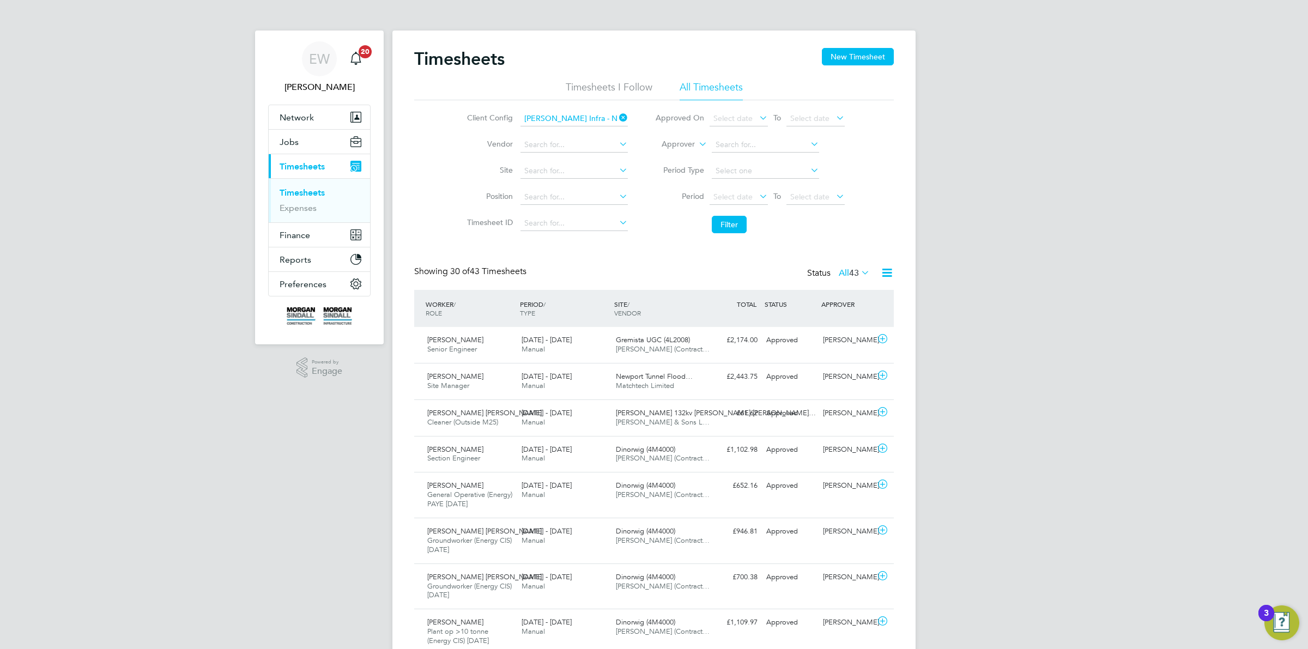
click at [617, 114] on icon at bounding box center [617, 117] width 0 height 15
click at [563, 165] on input at bounding box center [573, 170] width 107 height 15
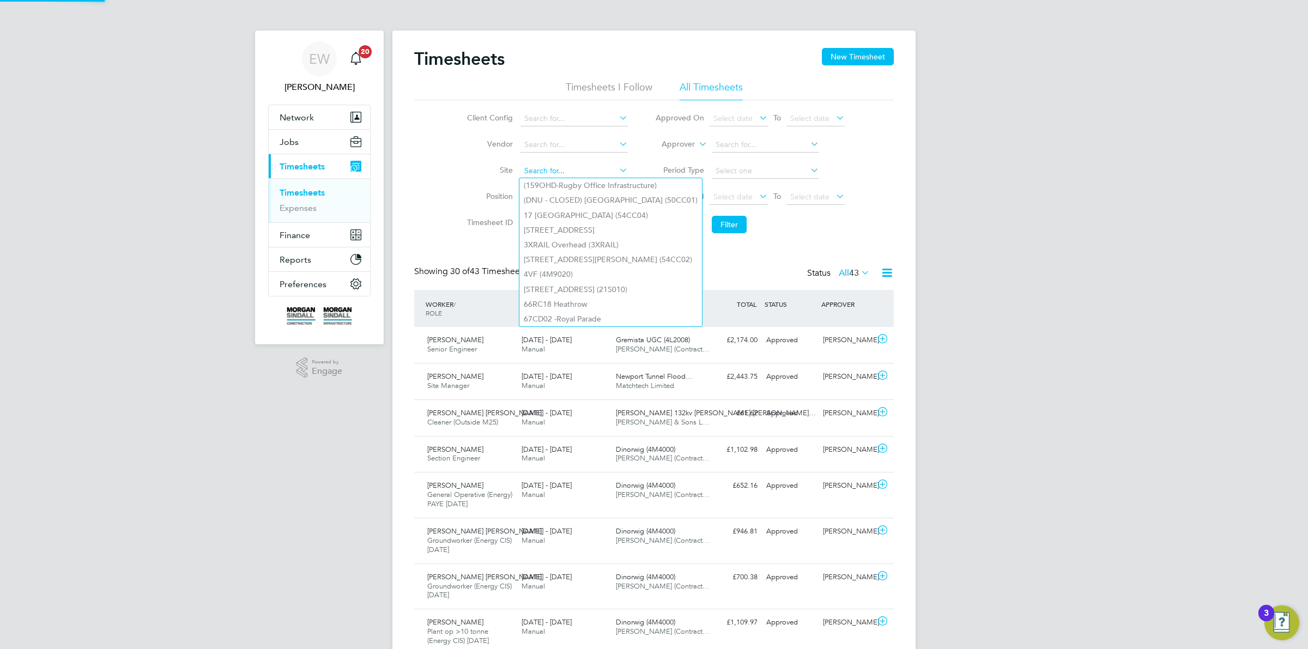
paste input "ACC [GEOGRAPHIC_DATA]"
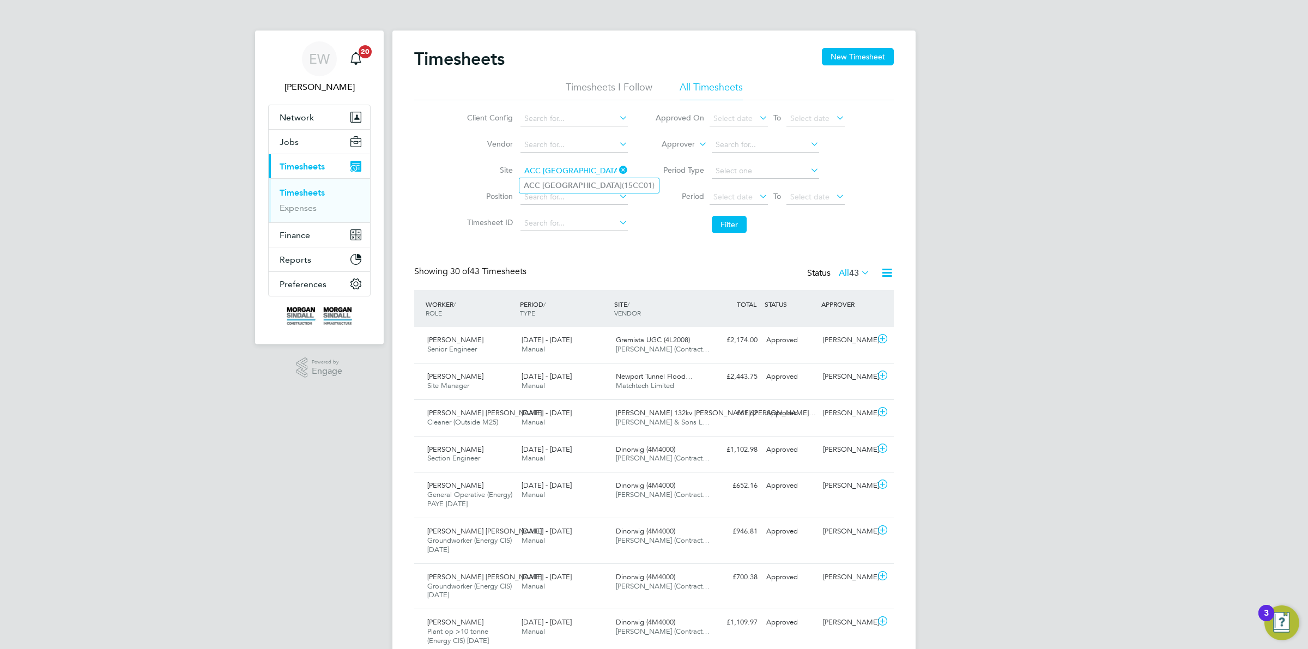
click at [564, 181] on b "[GEOGRAPHIC_DATA]" at bounding box center [582, 185] width 80 height 9
type input "ACC [GEOGRAPHIC_DATA] (15CC01)"
click at [757, 193] on icon at bounding box center [757, 196] width 0 height 15
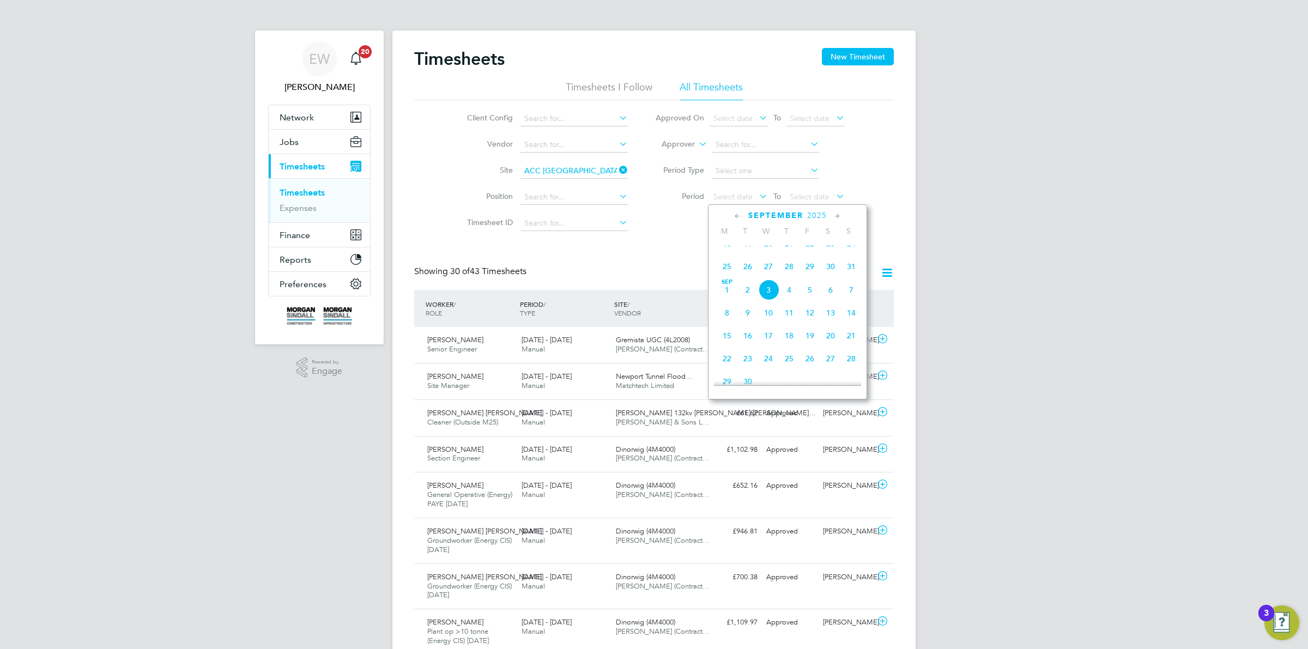
click at [828, 253] on span "23" at bounding box center [830, 243] width 21 height 21
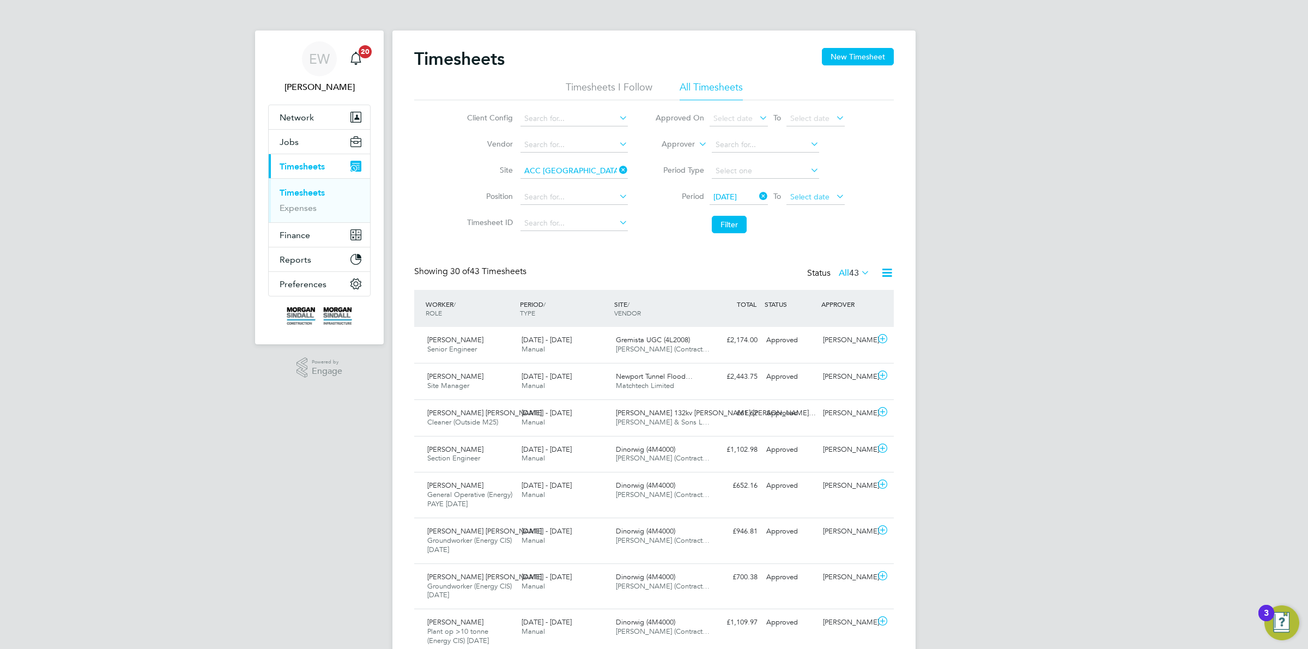
click at [824, 195] on span "Select date" at bounding box center [809, 197] width 39 height 10
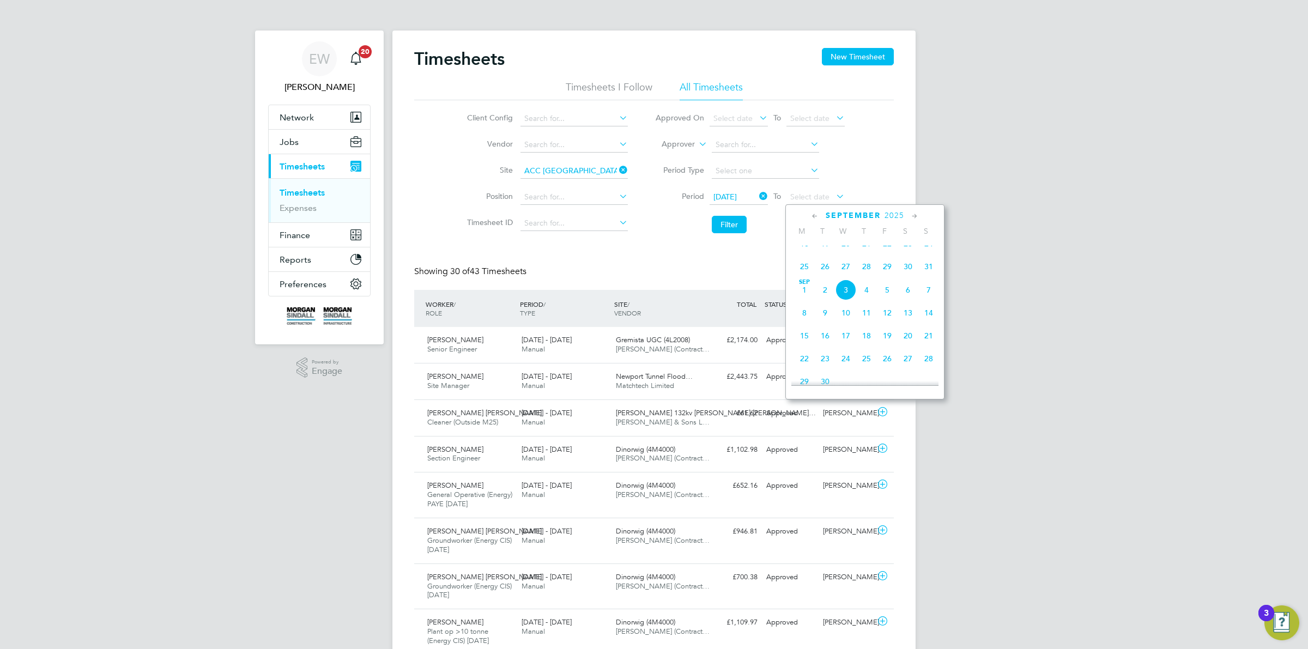
click at [889, 277] on span "29" at bounding box center [887, 266] width 21 height 21
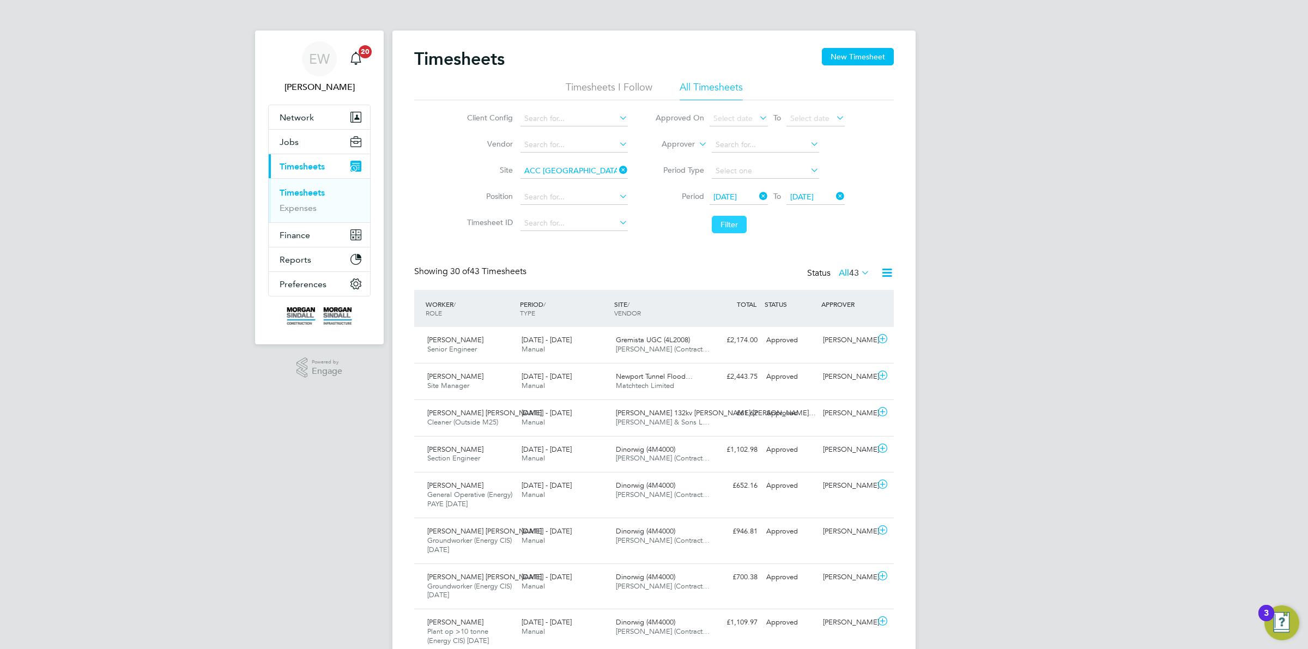
click at [733, 224] on button "Filter" at bounding box center [729, 224] width 35 height 17
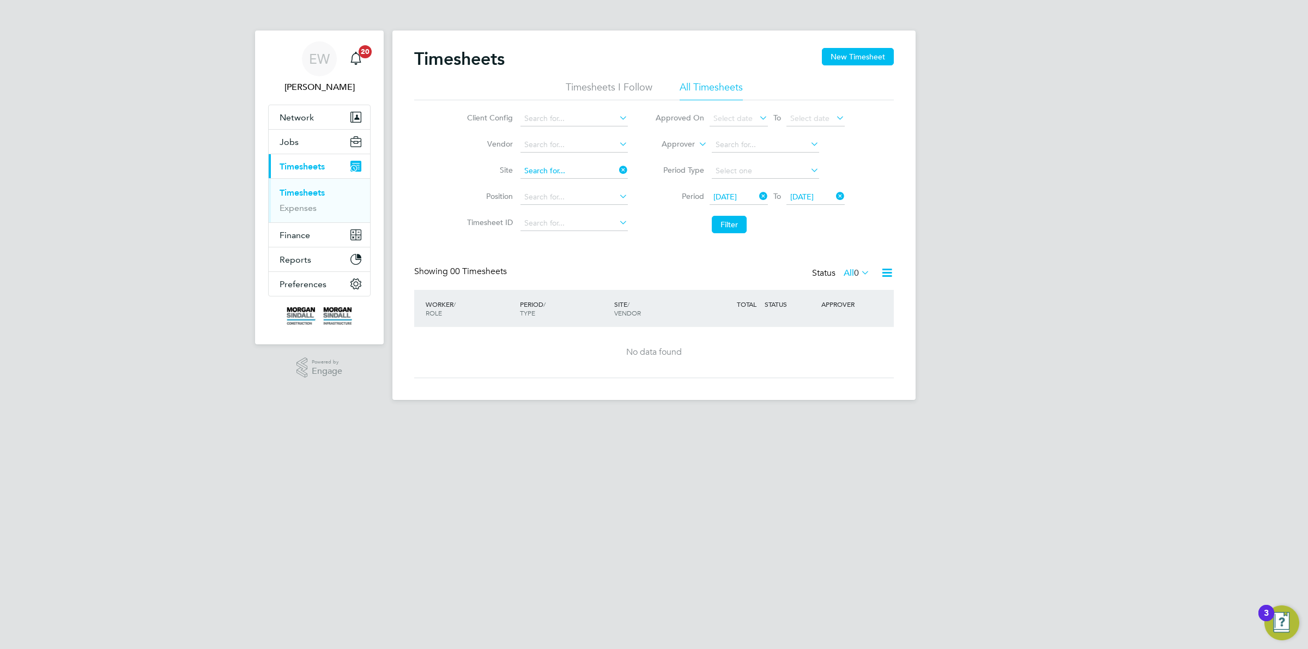
click at [594, 172] on input at bounding box center [573, 170] width 107 height 15
paste input "Alder Hey [MEDICAL_DATA]"
click at [569, 184] on b "[MEDICAL_DATA]" at bounding box center [592, 185] width 63 height 9
type input "Alder Hey [MEDICAL_DATA] (15CA05)"
click at [725, 228] on button "Filter" at bounding box center [729, 224] width 35 height 17
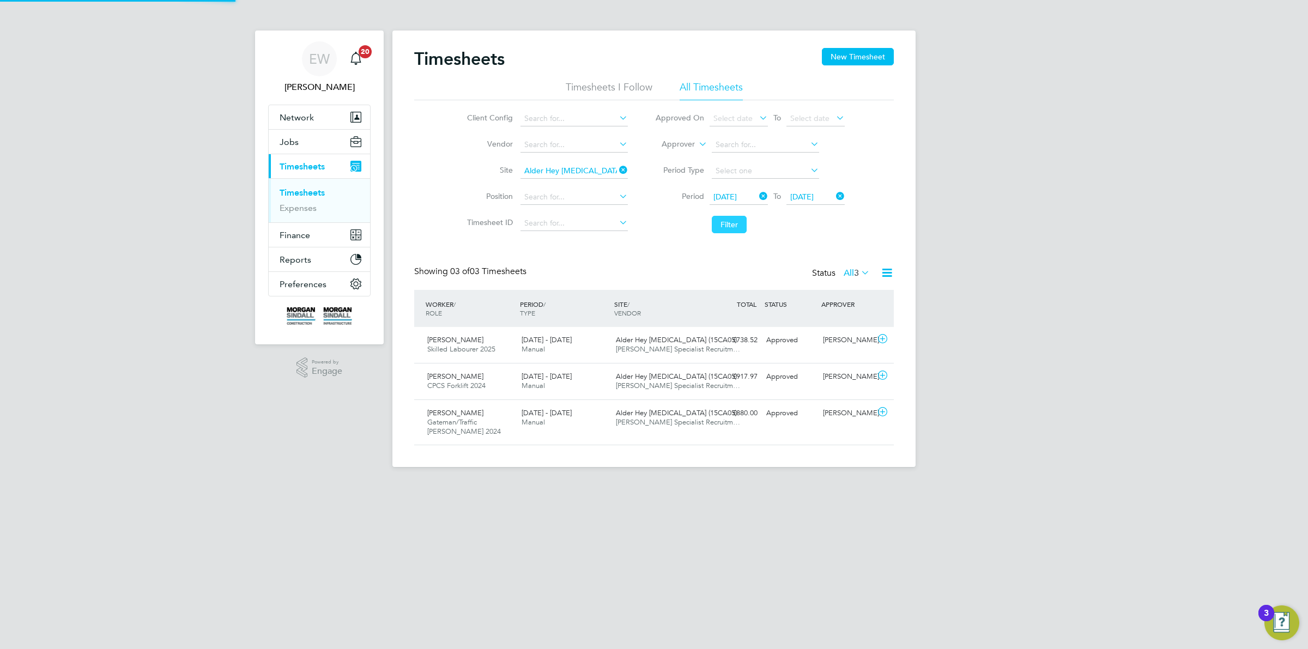
scroll to position [37, 94]
click at [548, 412] on span "[DATE] - [DATE]" at bounding box center [546, 412] width 50 height 9
click at [554, 379] on span "[DATE] - [DATE]" at bounding box center [546, 376] width 50 height 9
click at [551, 346] on div "[DATE] - [DATE] Manual" at bounding box center [564, 344] width 94 height 27
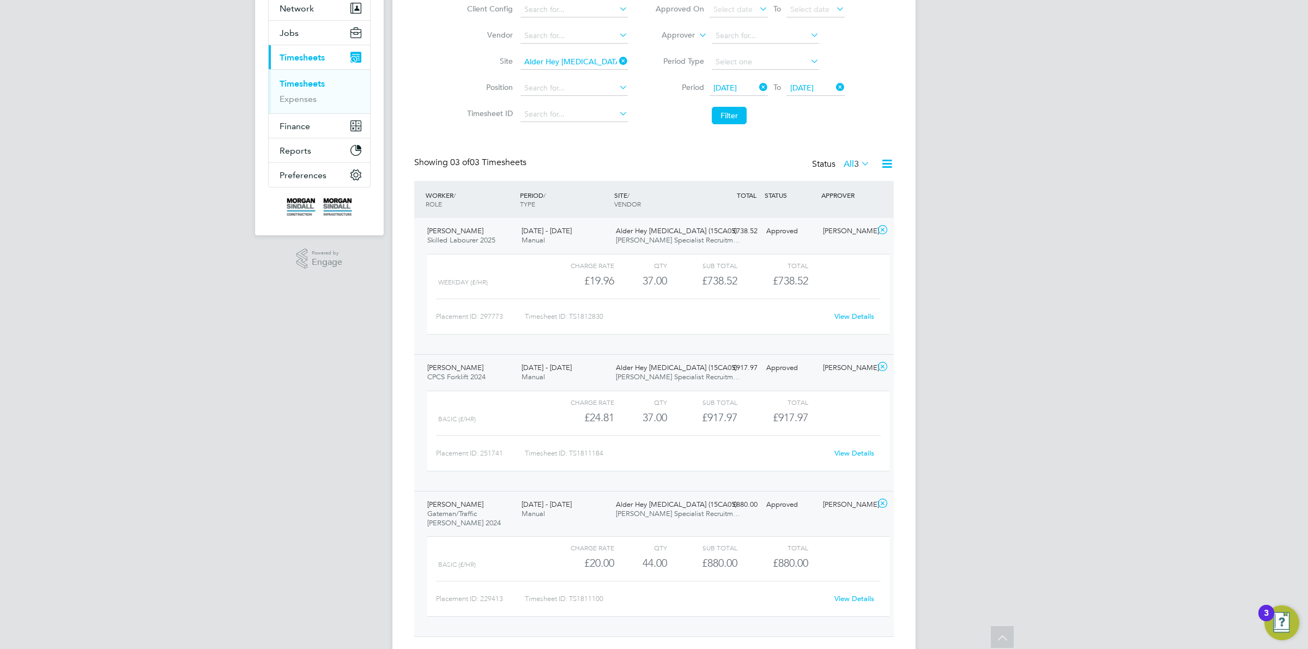
scroll to position [138, 0]
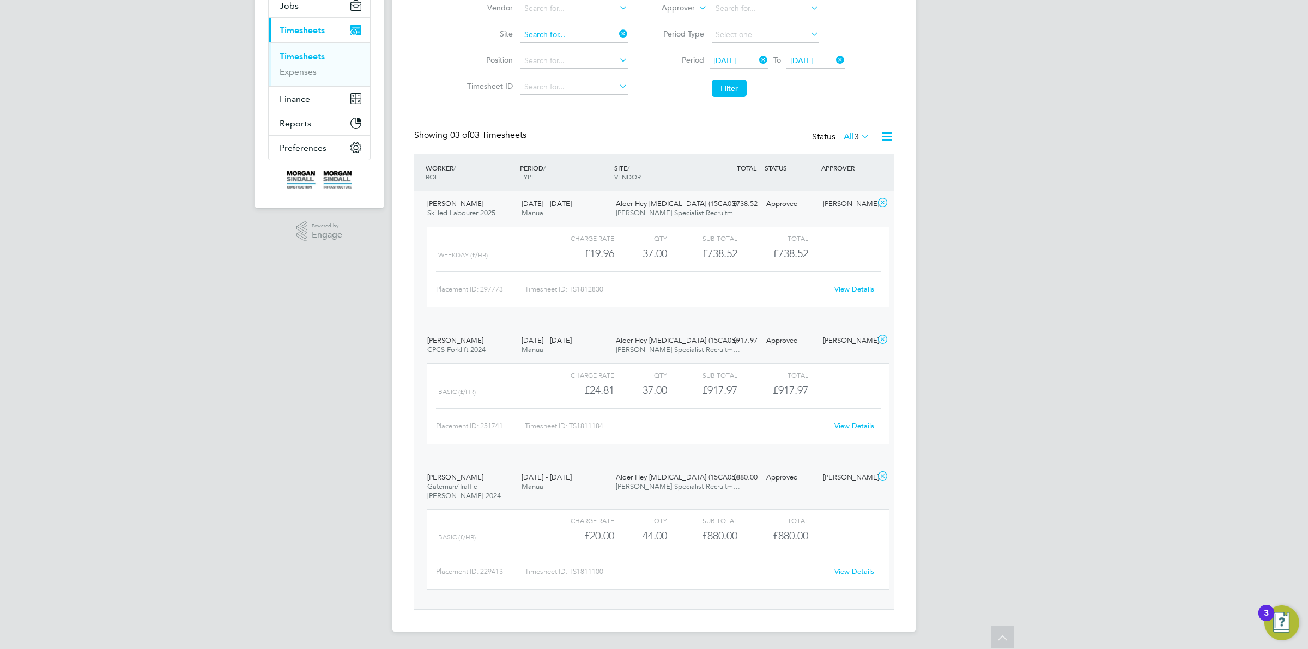
click at [574, 39] on div "Timesheets New Timesheet Timesheets I Follow All Timesheets Client Config Vendo…" at bounding box center [653, 262] width 523 height 737
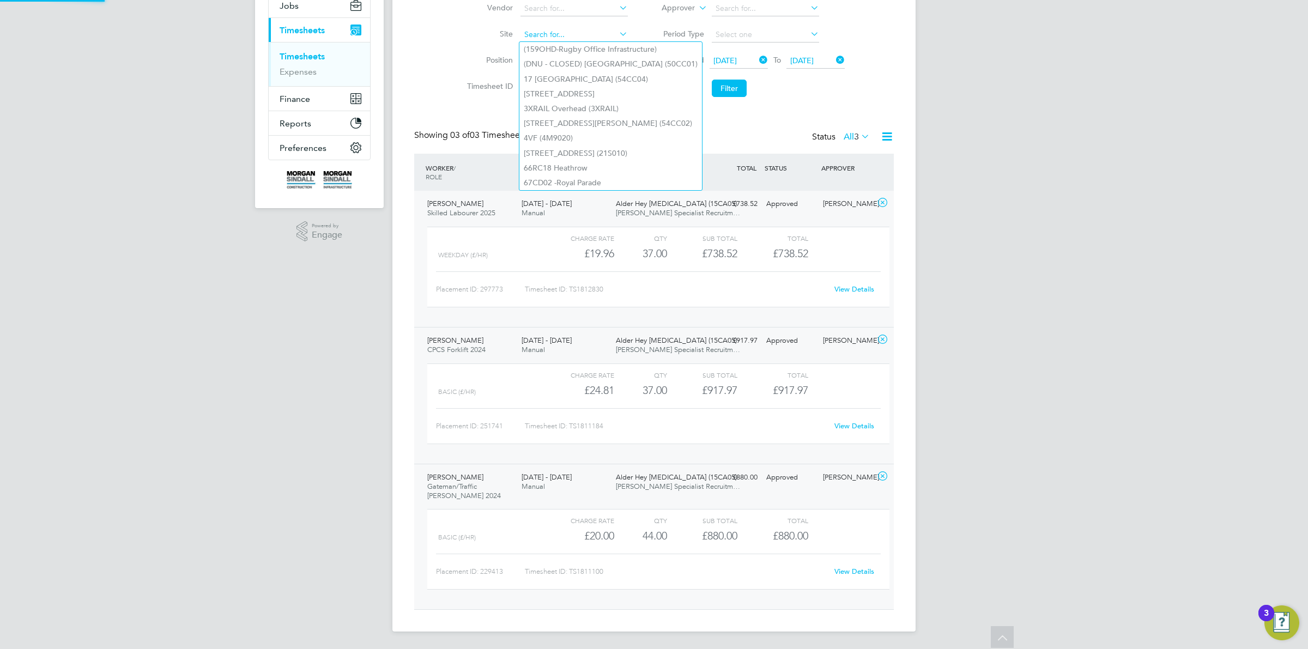
paste input "[PERSON_NAME] Academy (13CB01)"
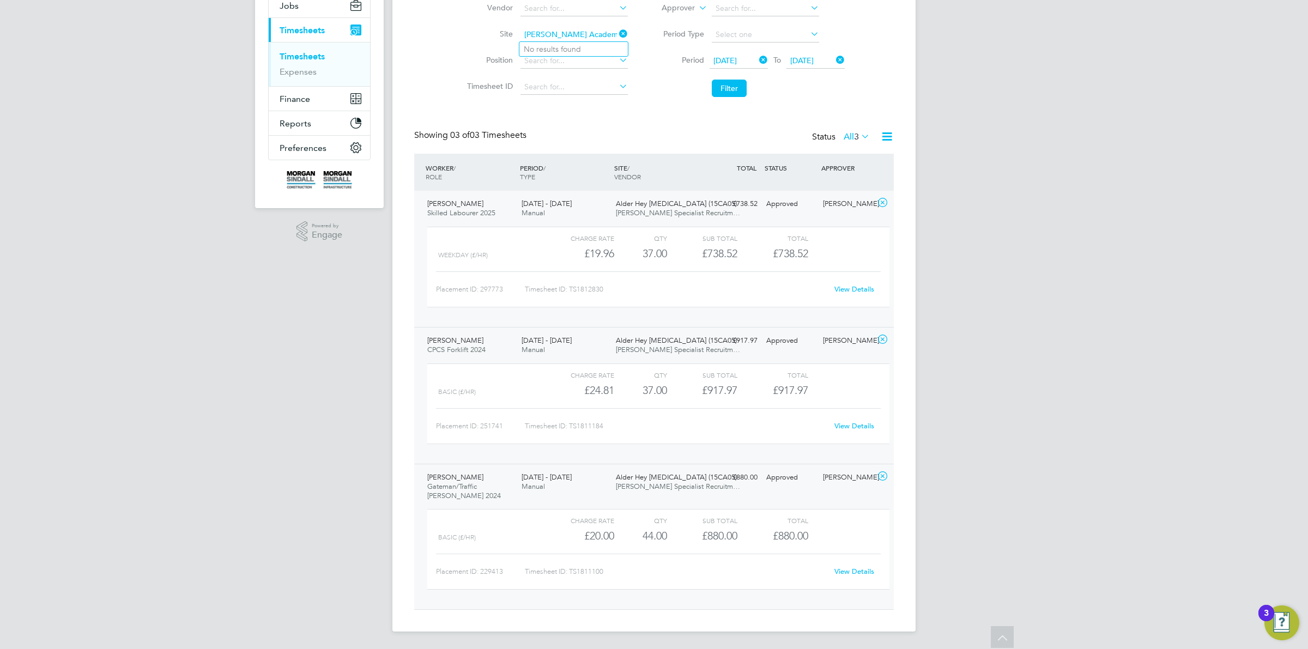
click at [592, 34] on input "[PERSON_NAME] Academy (13CB01)" at bounding box center [573, 34] width 107 height 15
click at [592, 33] on input "[PERSON_NAME] Academy ()" at bounding box center [573, 34] width 107 height 15
drag, startPoint x: 573, startPoint y: 32, endPoint x: 506, endPoint y: 22, distance: 68.2
click at [506, 22] on li "Site [PERSON_NAME][GEOGRAPHIC_DATA]" at bounding box center [545, 35] width 191 height 26
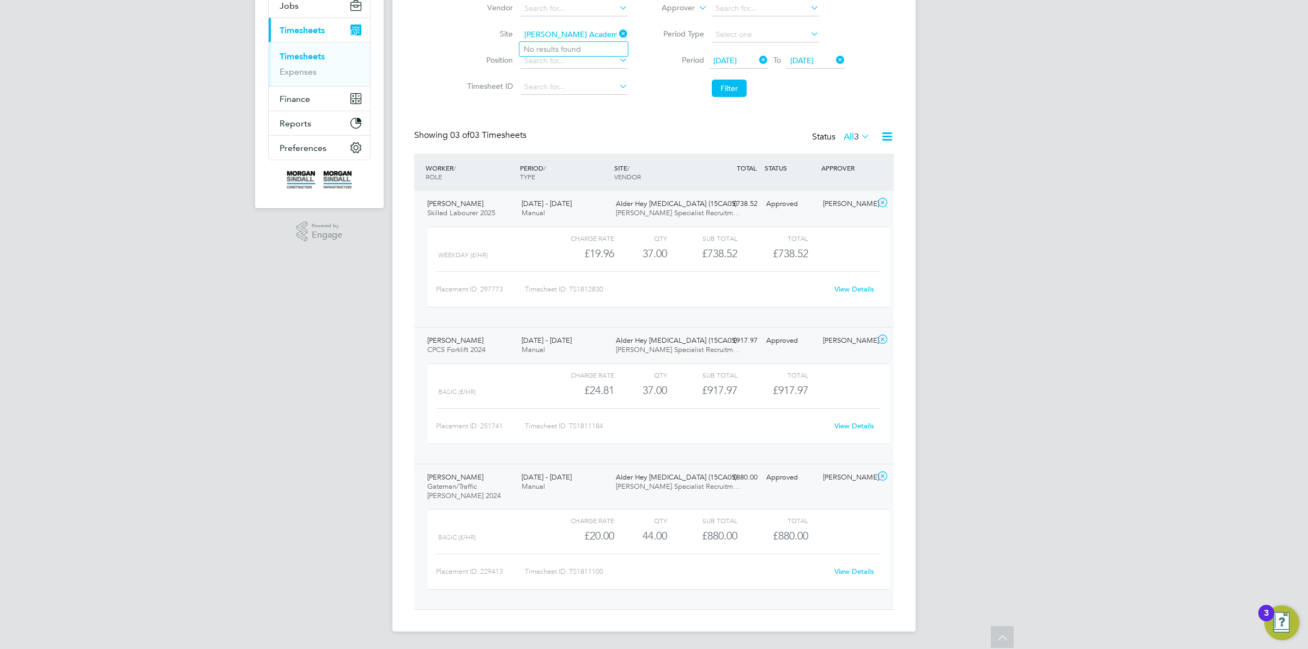
paste input "(13CB01)"
drag, startPoint x: 584, startPoint y: 33, endPoint x: 485, endPoint y: 33, distance: 99.2
click at [485, 33] on li "Site [PERSON_NAME][GEOGRAPHIC_DATA] (13CB01)" at bounding box center [545, 35] width 191 height 26
click at [575, 31] on input "13CB01)" at bounding box center [573, 34] width 107 height 15
click at [575, 44] on li "[GEOGRAPHIC_DATA] ( 13CB01 )" at bounding box center [573, 49] width 108 height 15
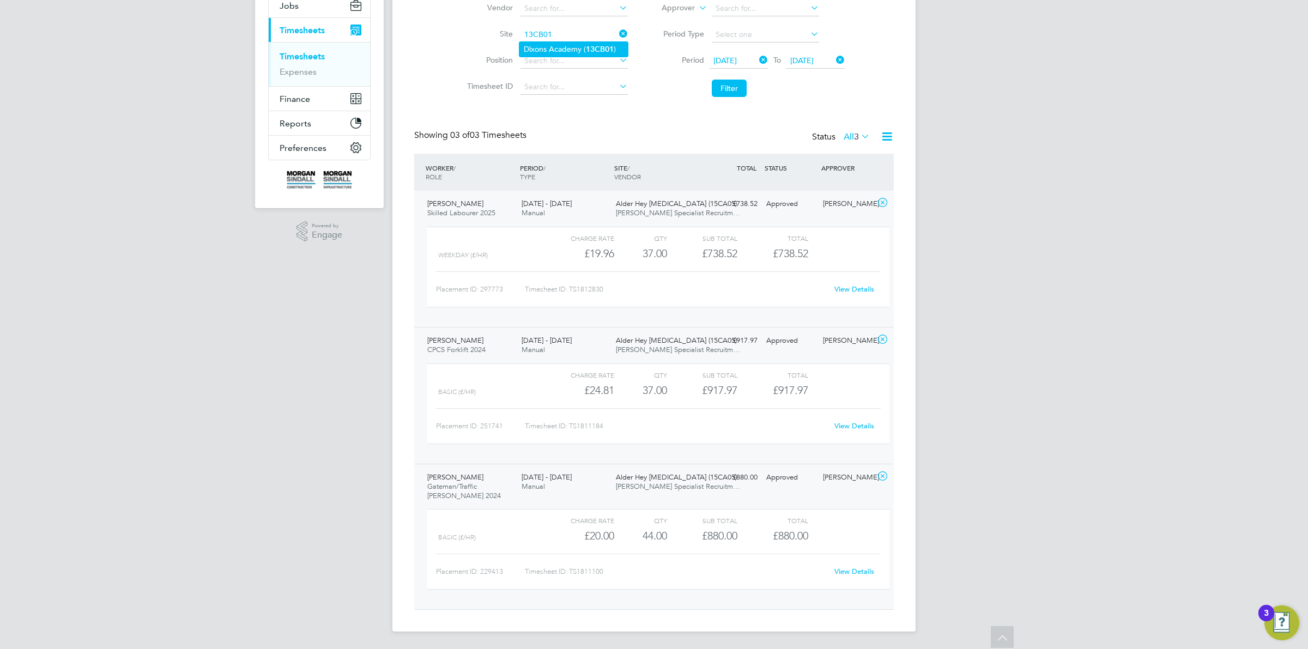
type input "[GEOGRAPHIC_DATA] (13CB01)"
click at [734, 85] on button "Filter" at bounding box center [729, 88] width 35 height 17
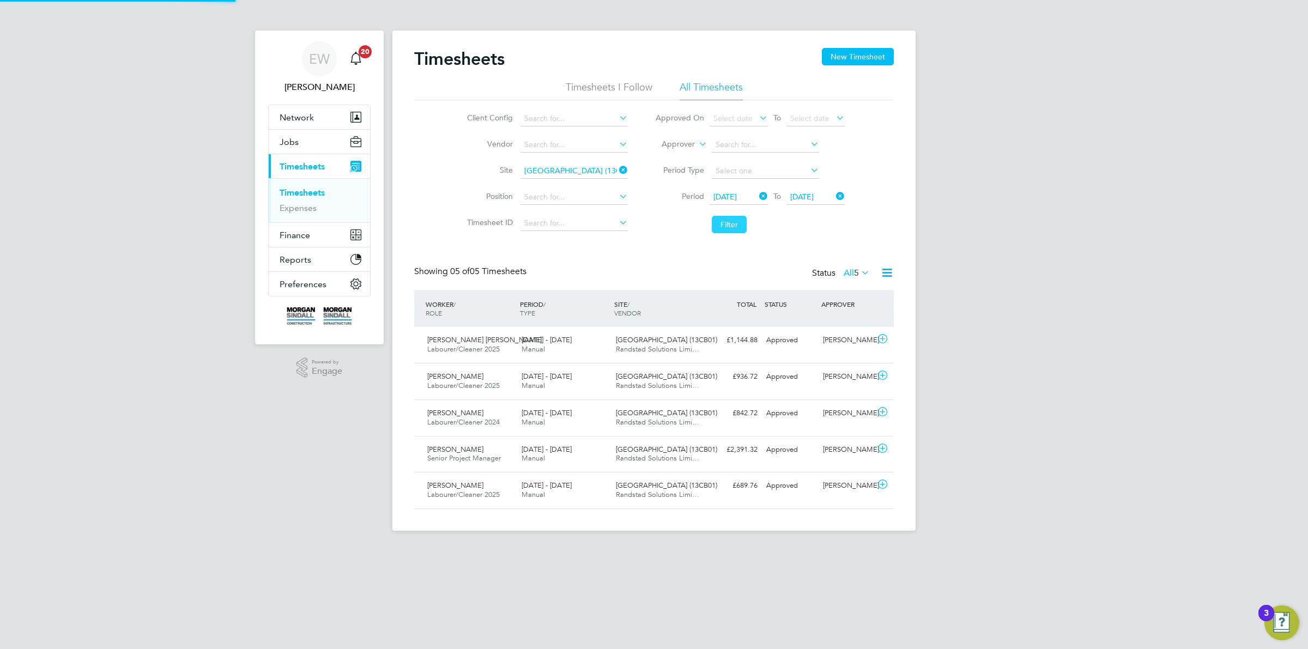
scroll to position [5, 5]
click at [607, 488] on div "[DATE] - [DATE] Manual" at bounding box center [564, 490] width 94 height 27
click at [589, 453] on div "[DATE] - [DATE] Manual" at bounding box center [564, 454] width 94 height 27
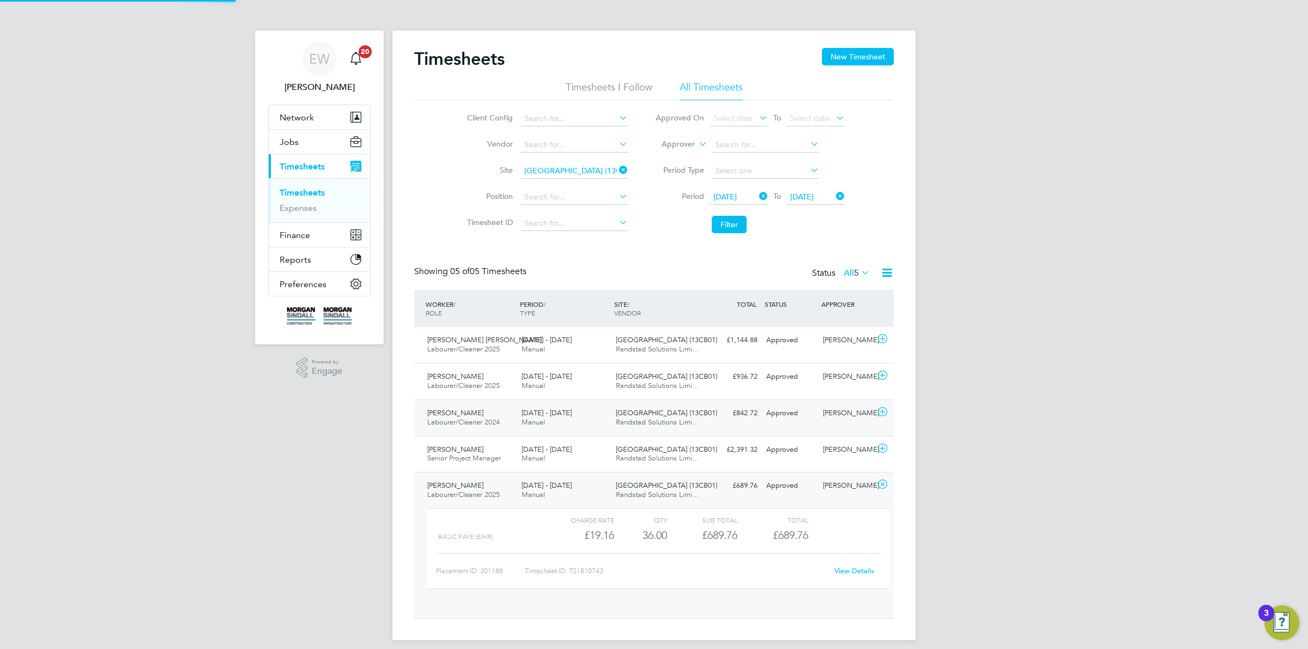
scroll to position [18, 106]
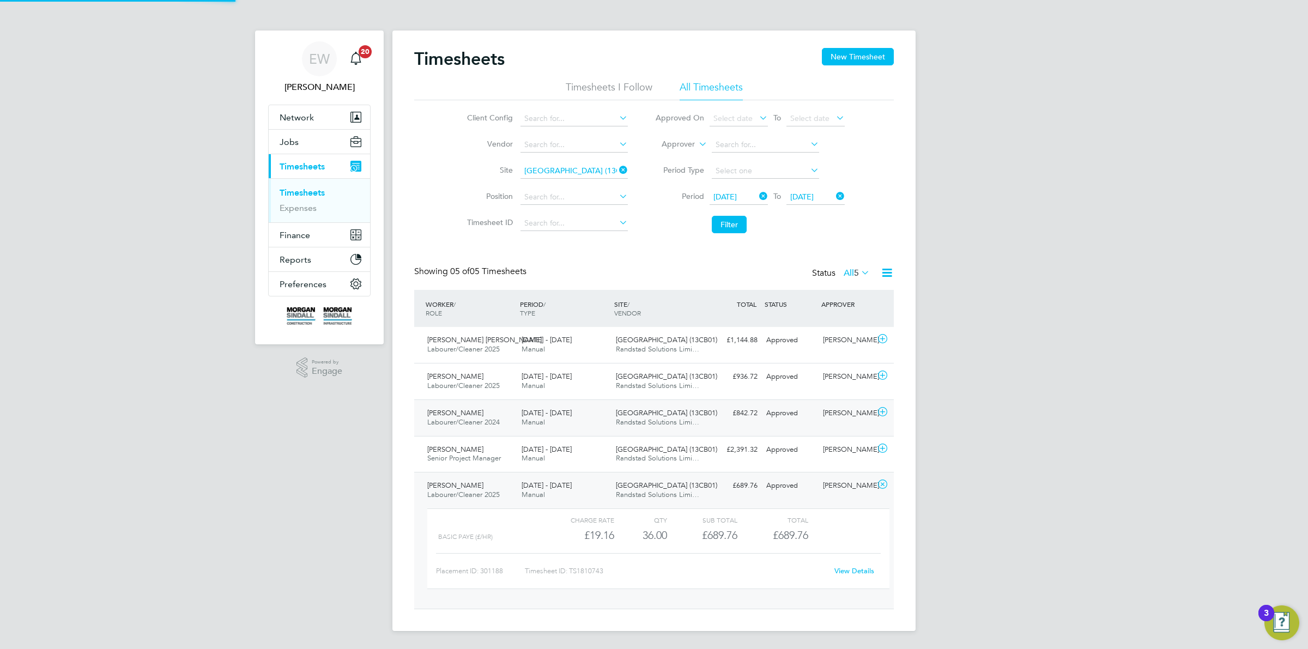
click at [577, 417] on div "[DATE] - [DATE] Manual" at bounding box center [564, 417] width 94 height 27
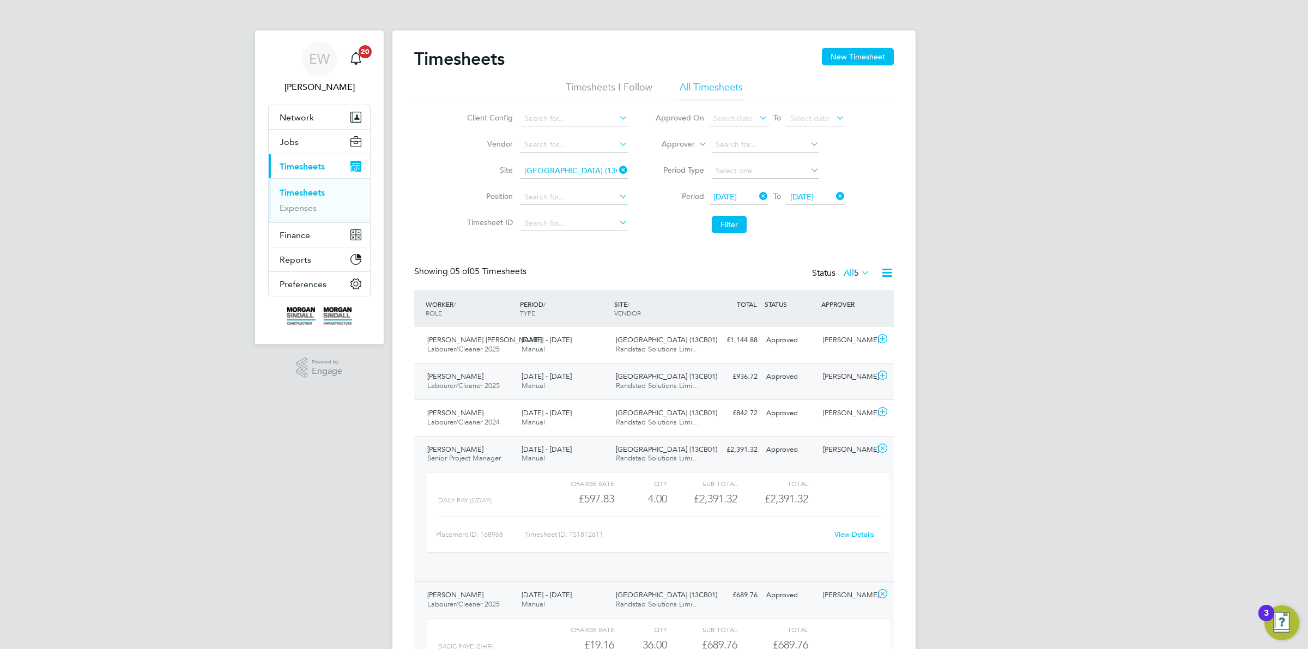
click at [574, 384] on div "[DATE] - [DATE] Manual" at bounding box center [564, 381] width 94 height 27
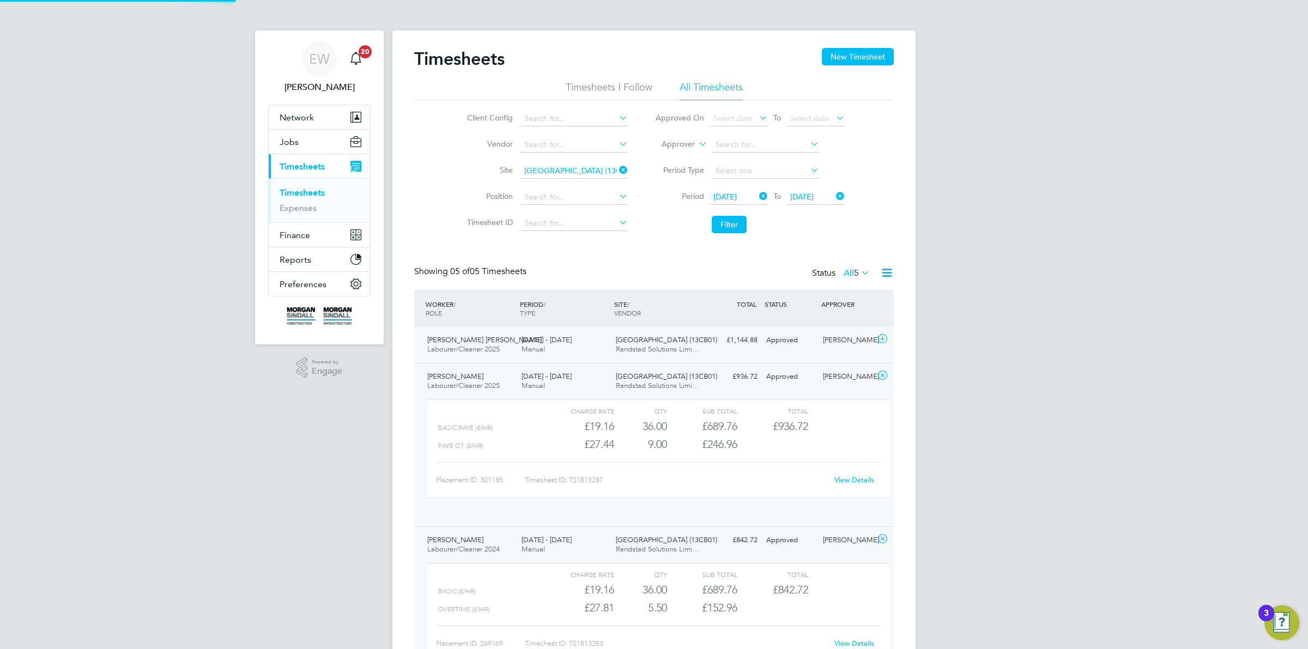
click at [572, 356] on div "[DATE] - [DATE] Manual" at bounding box center [564, 344] width 94 height 27
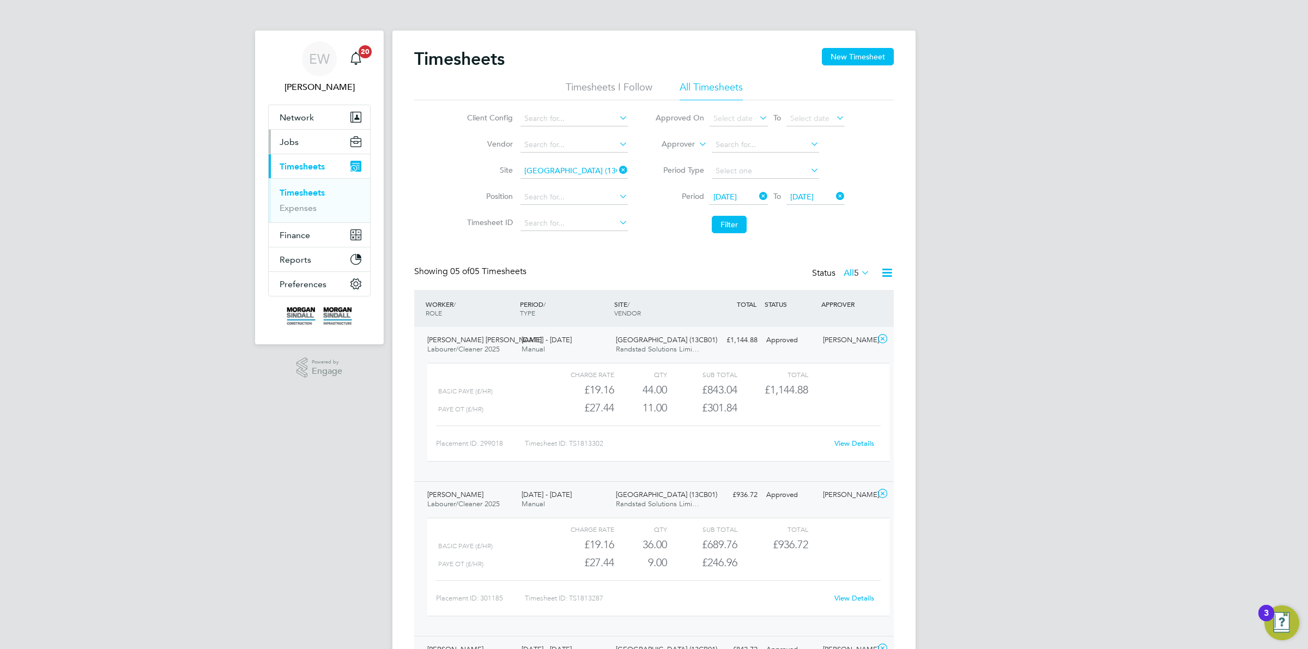
click at [304, 137] on button "Jobs" at bounding box center [319, 142] width 101 height 24
click at [301, 197] on link "Placements" at bounding box center [301, 198] width 45 height 10
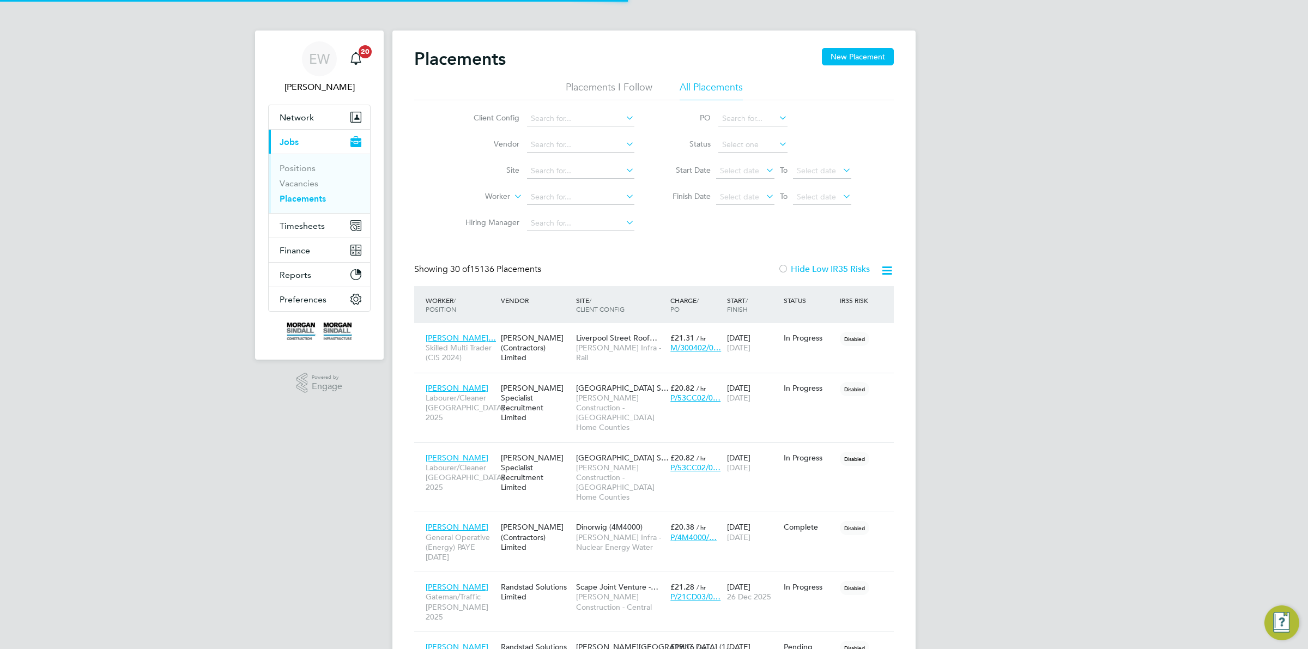
scroll to position [51, 94]
click at [501, 192] on label "Worker" at bounding box center [478, 196] width 63 height 11
click at [549, 190] on input at bounding box center [580, 197] width 107 height 15
paste input "[PERSON_NAME]"
type input "[PERSON_NAME]"
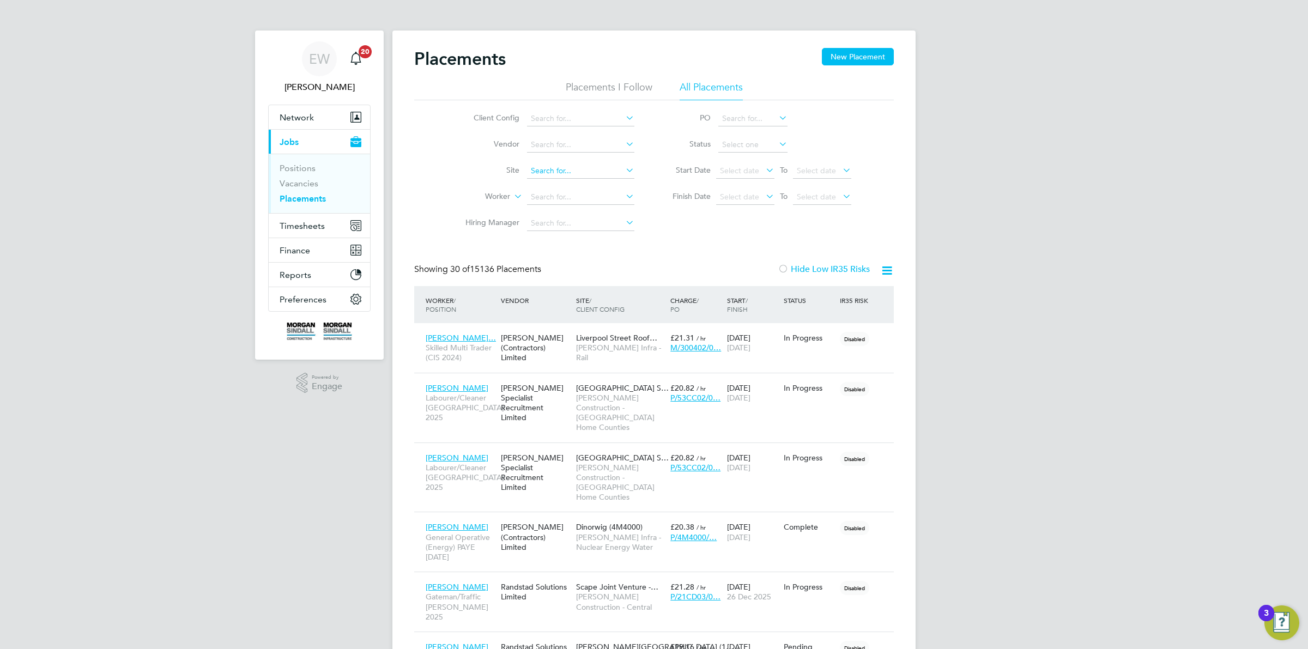
click at [570, 170] on input at bounding box center [580, 170] width 107 height 15
paste input "13CB01"
click at [564, 181] on li "[GEOGRAPHIC_DATA] ( 13CB01 )" at bounding box center [580, 185] width 108 height 15
type input "[GEOGRAPHIC_DATA] (13CB01)"
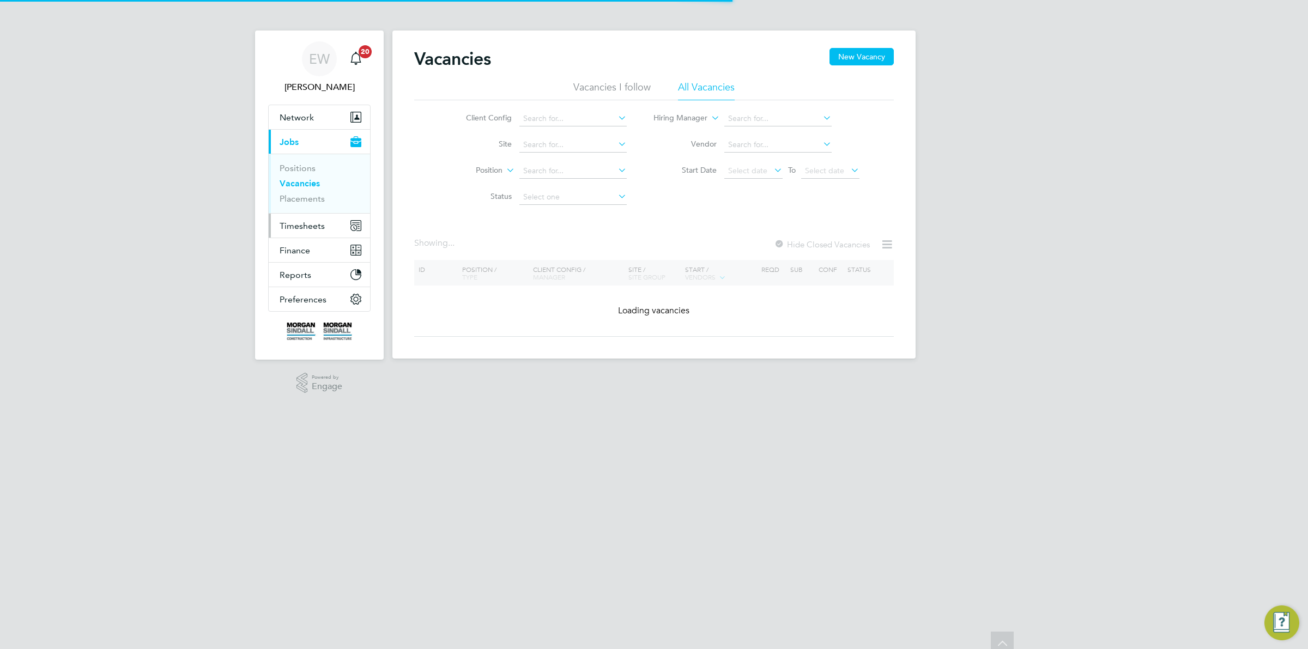
click at [312, 216] on button "Timesheets" at bounding box center [319, 226] width 101 height 24
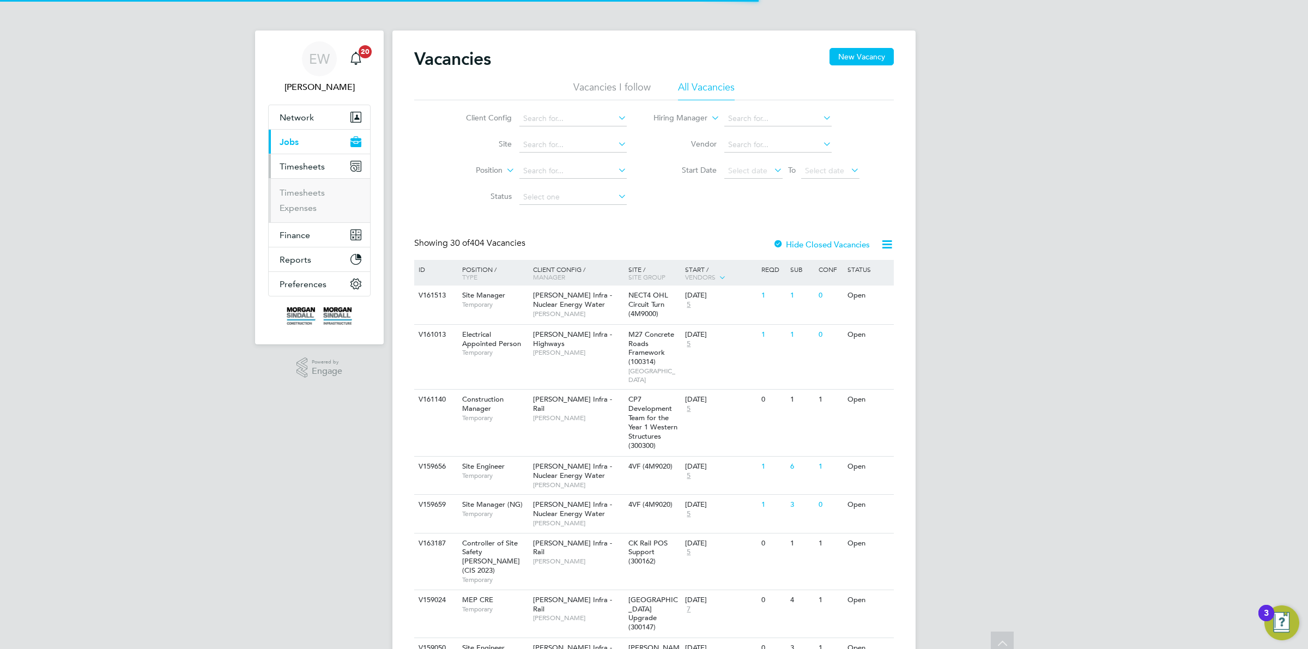
click at [308, 199] on li "Timesheets" at bounding box center [320, 194] width 82 height 15
click at [306, 193] on link "Timesheets" at bounding box center [301, 192] width 45 height 10
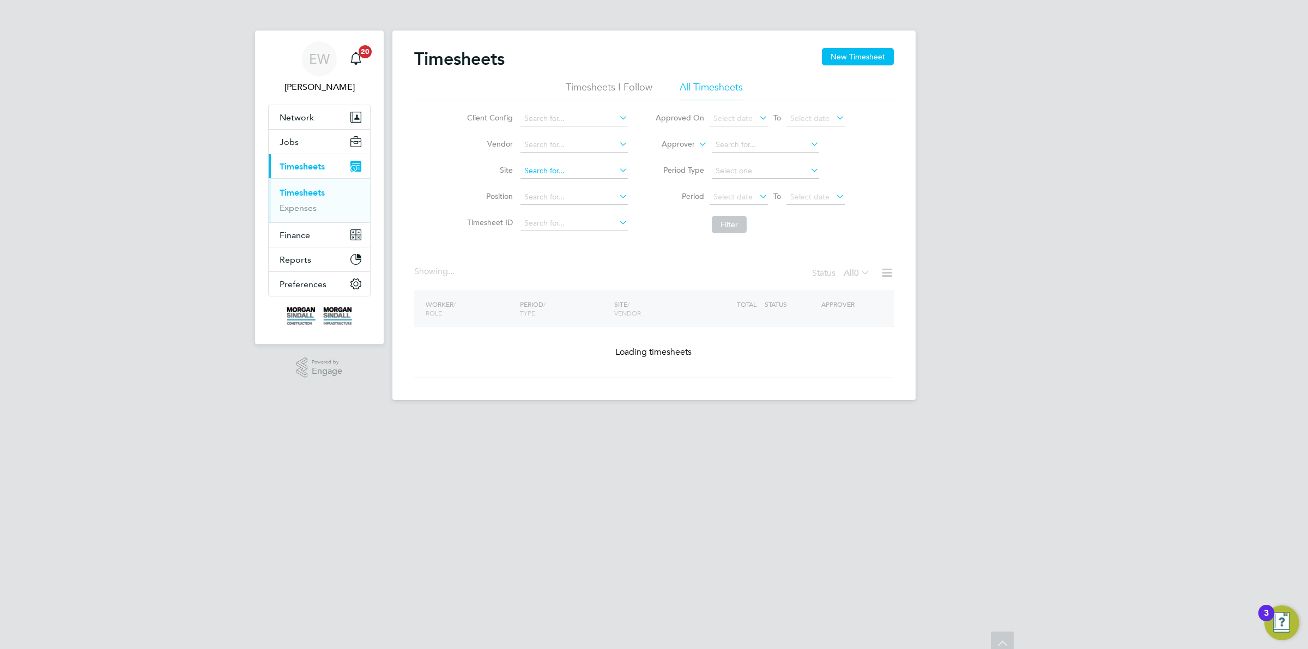
click at [559, 175] on input at bounding box center [573, 170] width 107 height 15
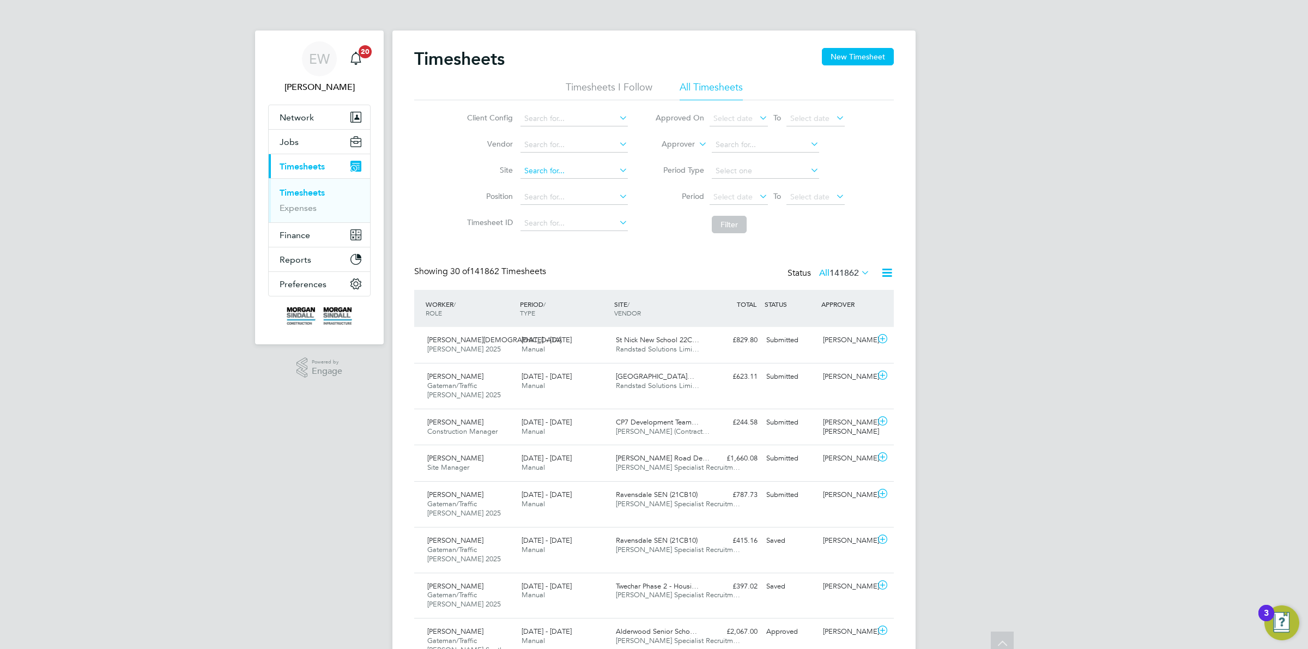
click at [555, 168] on input at bounding box center [573, 170] width 107 height 15
paste input "13W007"
click at [556, 184] on li "Hammerstone Road Depot ( 13W007 )" at bounding box center [612, 185] width 186 height 15
type input "Hammerstone Road Depot (13W007)"
click at [730, 221] on button "Filter" at bounding box center [729, 224] width 35 height 17
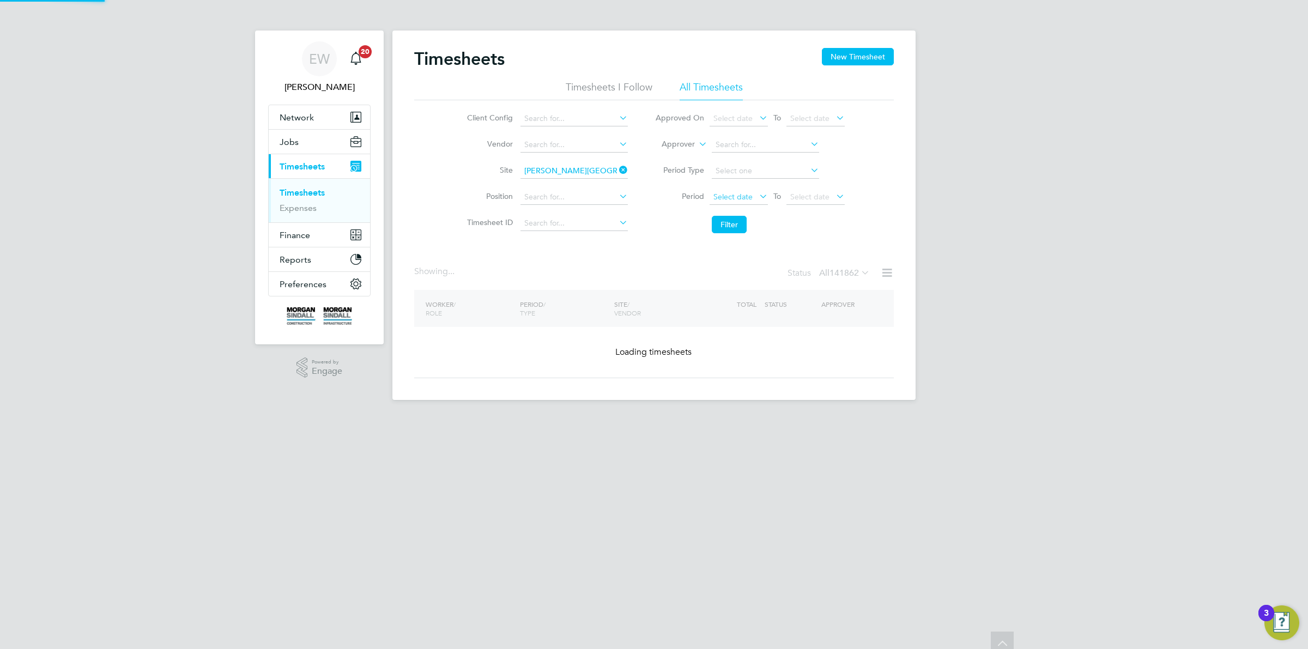
click at [741, 192] on span "Select date" at bounding box center [732, 197] width 39 height 10
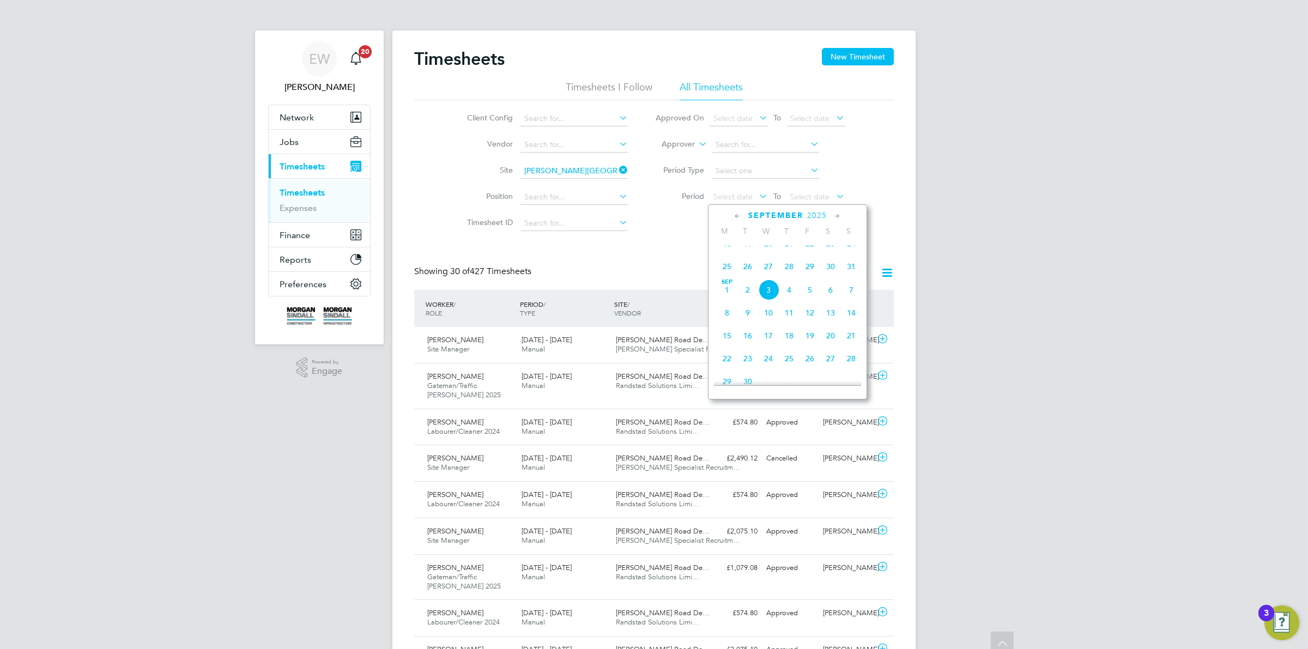
click at [830, 253] on span "23" at bounding box center [830, 243] width 21 height 21
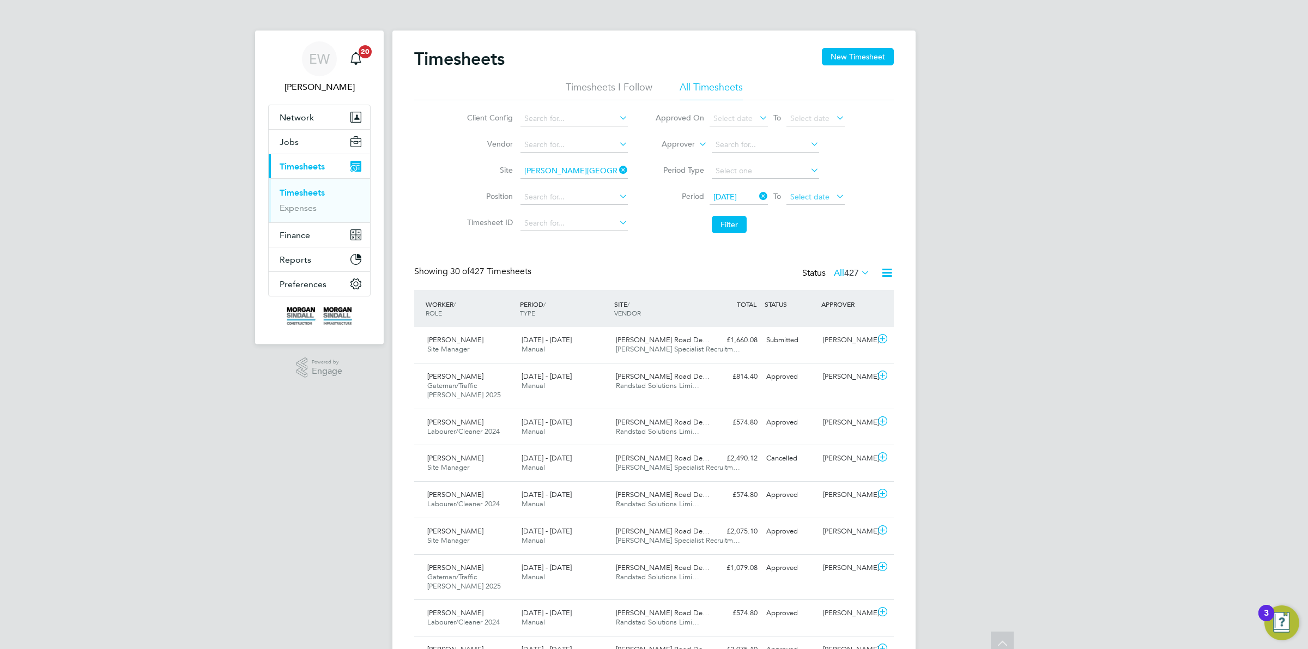
click at [820, 193] on span "Select date" at bounding box center [809, 197] width 39 height 10
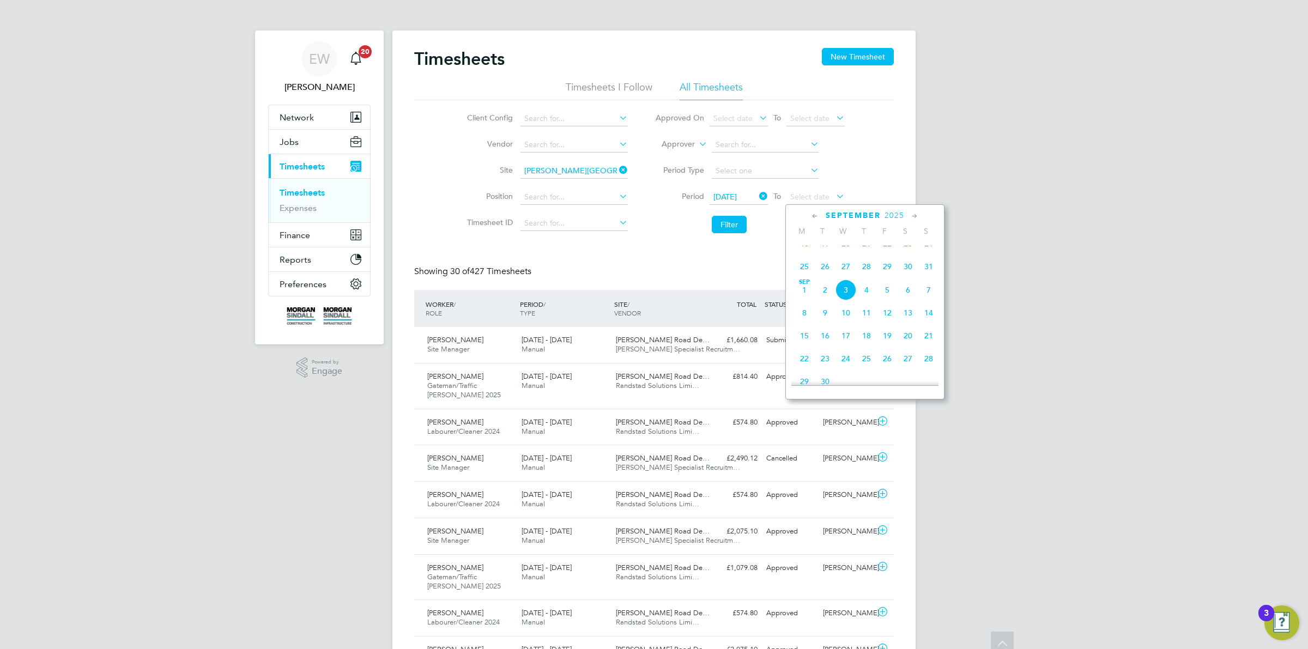
click at [885, 276] on span "29" at bounding box center [887, 266] width 21 height 21
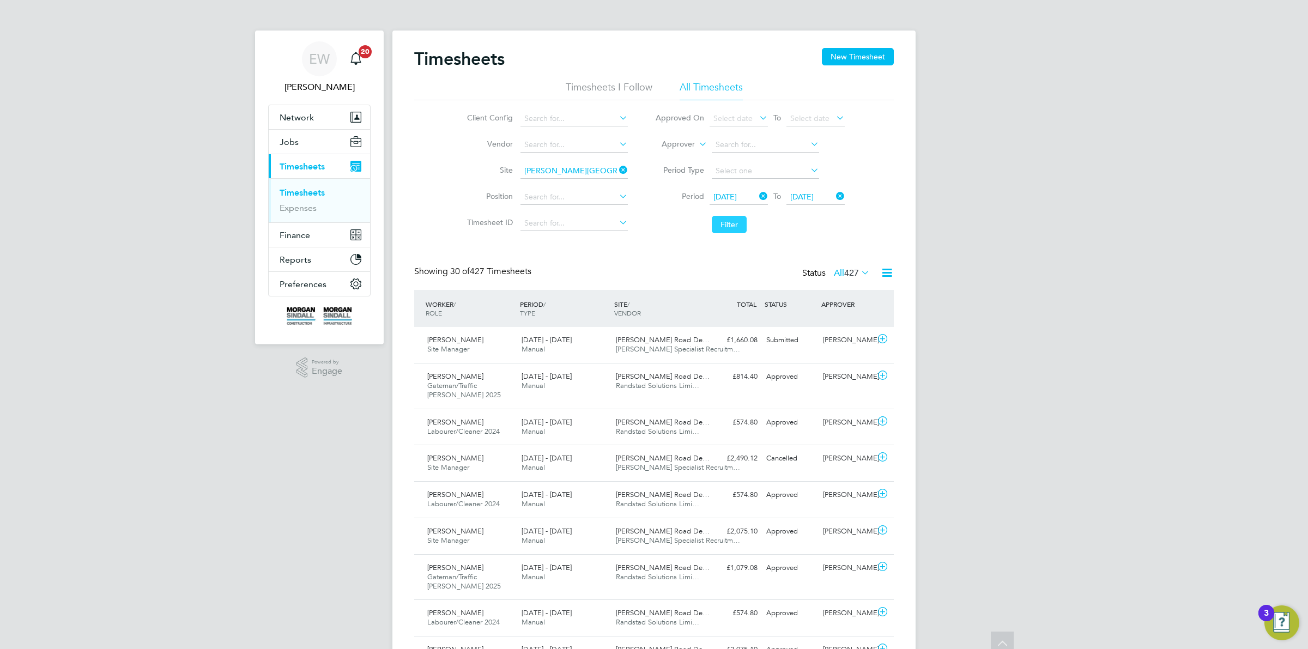
click at [738, 221] on button "Filter" at bounding box center [729, 224] width 35 height 17
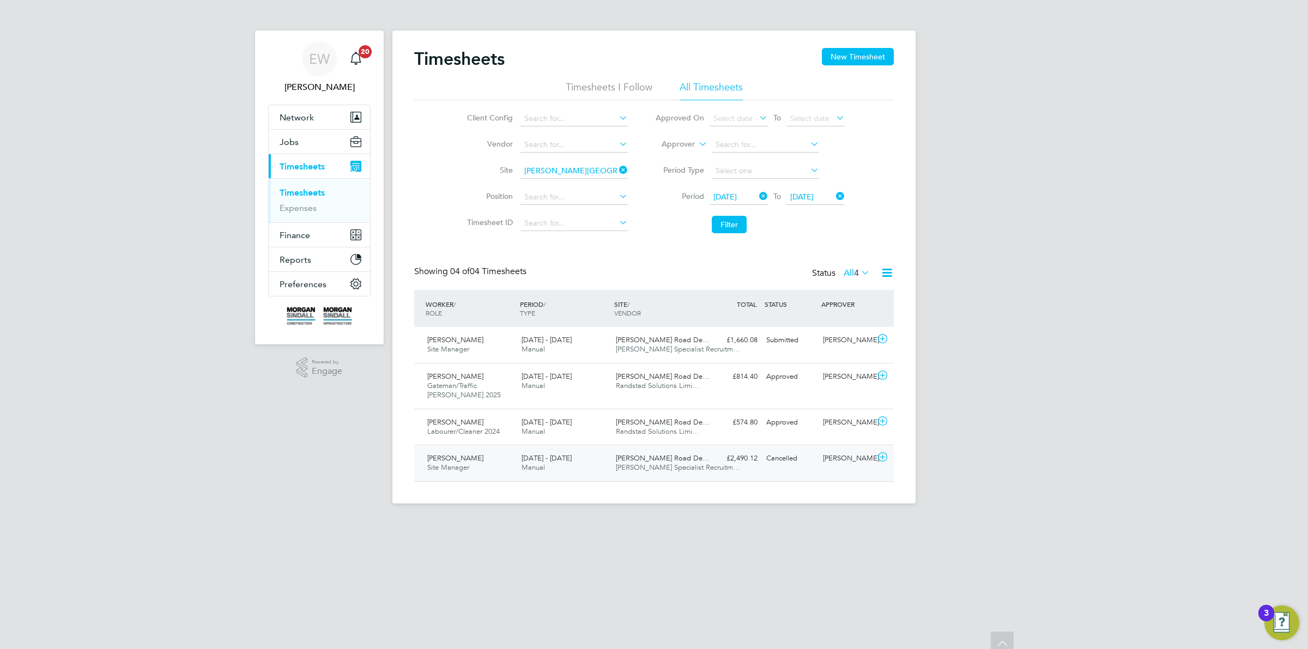
click at [448, 455] on span "Adrian Cargill" at bounding box center [455, 457] width 56 height 9
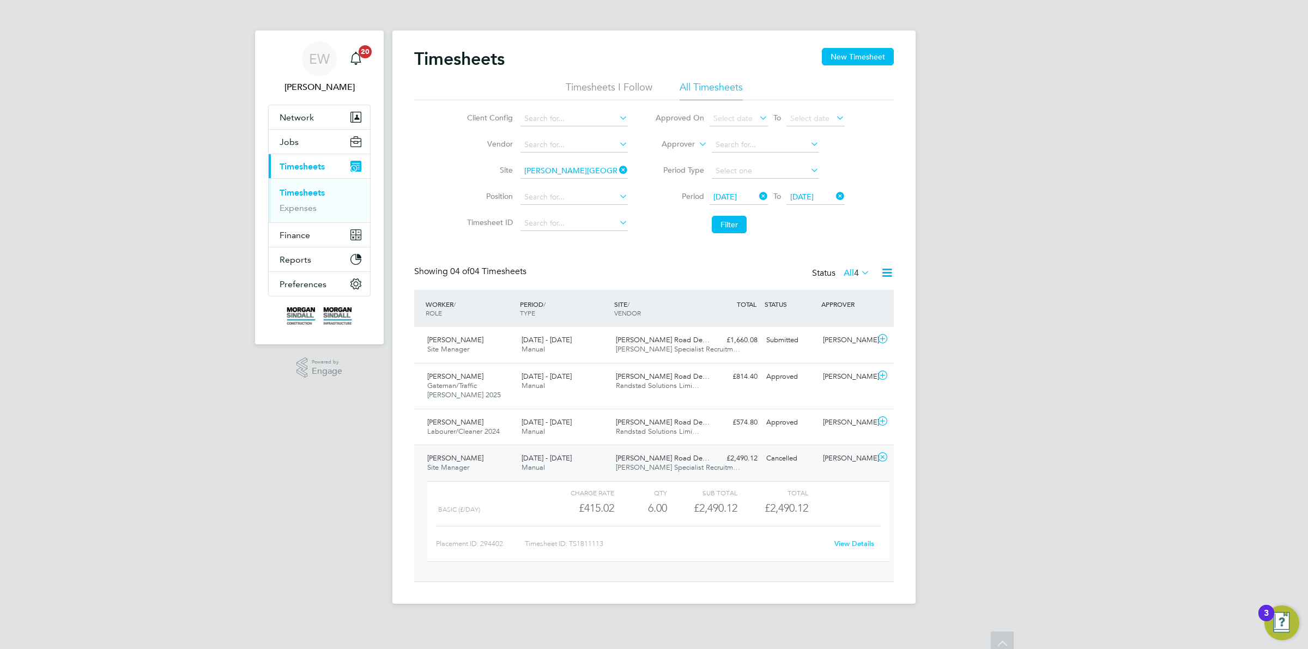
click at [466, 461] on span "Adrian Cargill" at bounding box center [455, 457] width 56 height 9
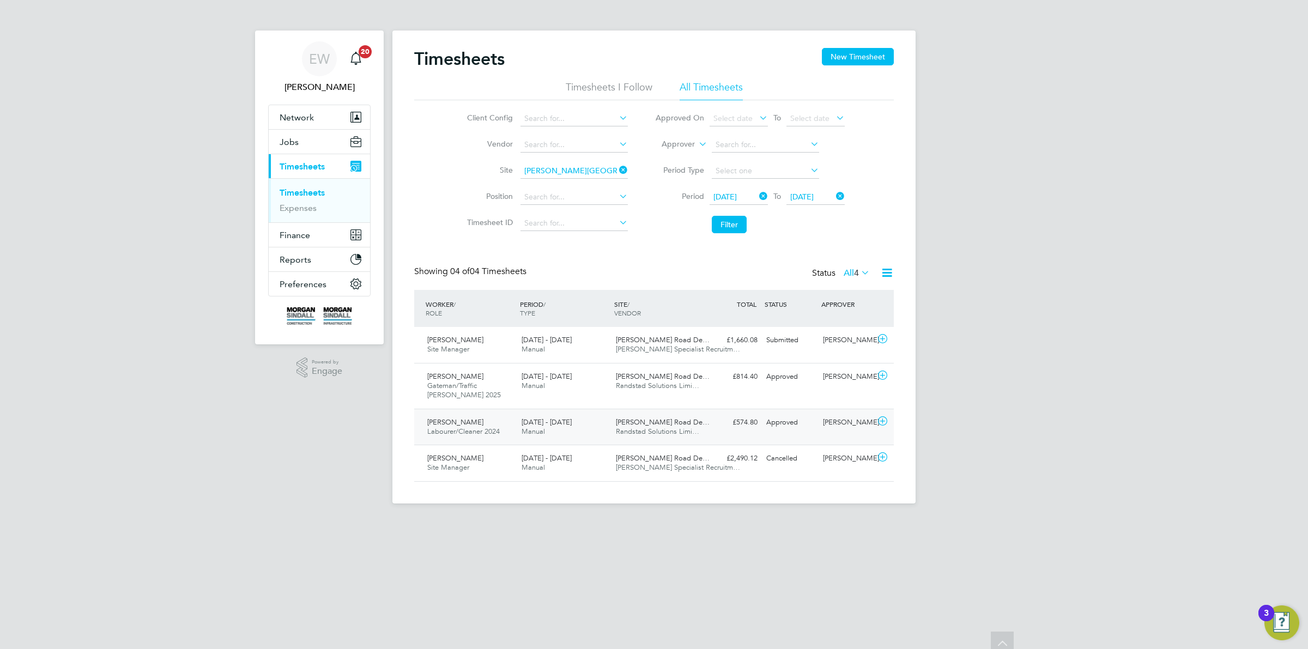
click at [459, 431] on span "Labourer/Cleaner 2024" at bounding box center [463, 431] width 72 height 9
click at [459, 396] on div "Emmanuel Okafor Gateman/Traffic Marshall 2025 23 - 29 Aug 2025" at bounding box center [470, 386] width 94 height 37
click at [458, 355] on div "Adrian Cargill Site Manager 23 - 29 Aug 2025" at bounding box center [470, 344] width 94 height 27
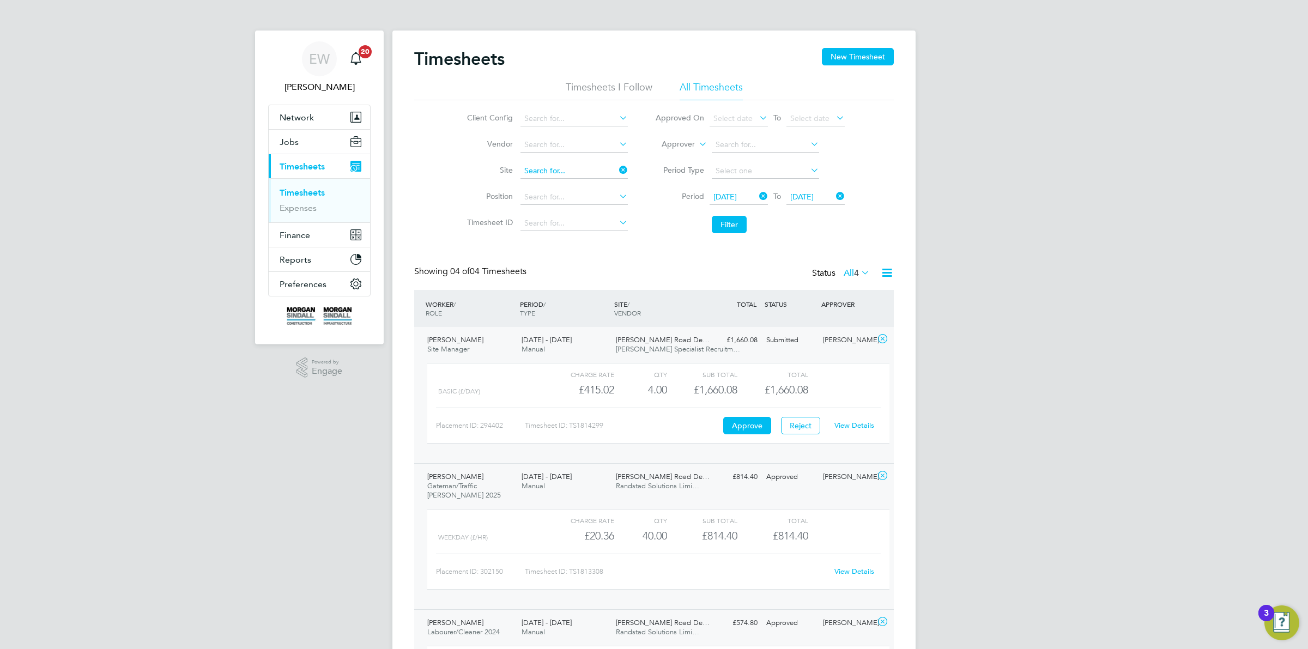
click at [571, 172] on input at bounding box center [573, 170] width 107 height 15
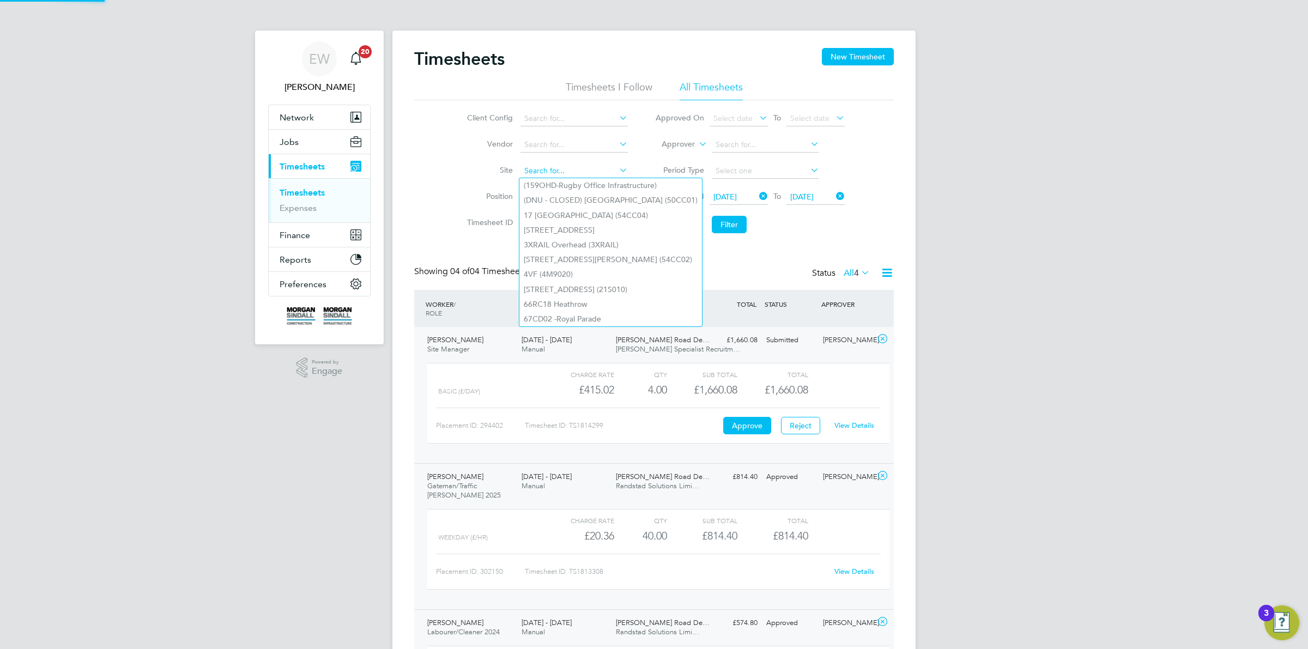
paste input "Paddington Village South - Demolition"
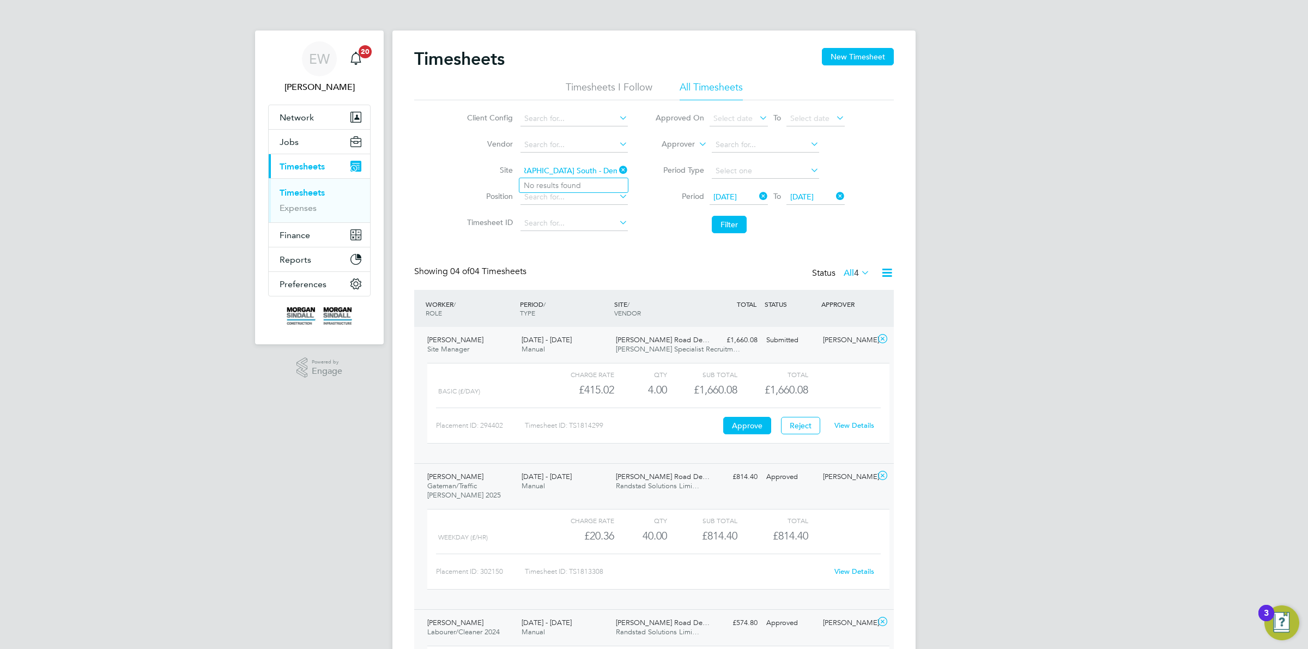
click at [597, 171] on input "Paddington Village South - Demolition" at bounding box center [573, 170] width 107 height 15
click at [597, 169] on input "Paddington Village South - Demolition" at bounding box center [573, 170] width 107 height 15
click at [588, 186] on b "Village" at bounding box center [580, 185] width 25 height 9
type input "Paddington Village, Plot 10 - Hotel (13W002)"
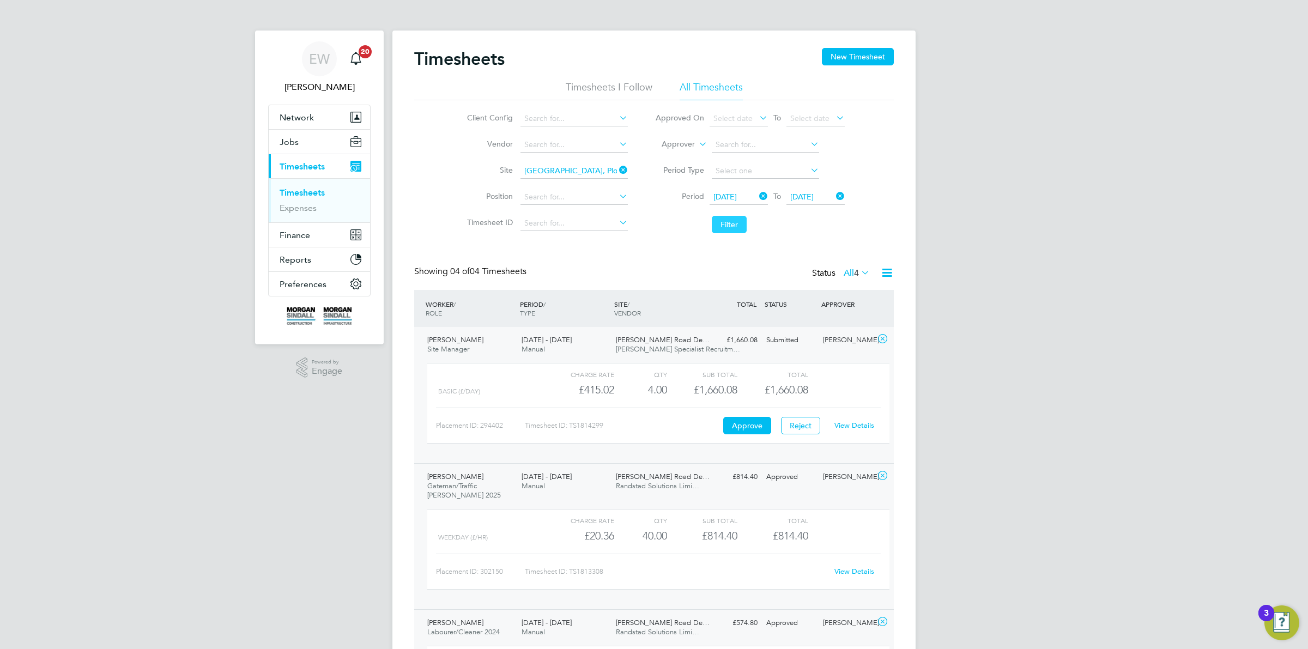
click at [737, 230] on button "Filter" at bounding box center [729, 224] width 35 height 17
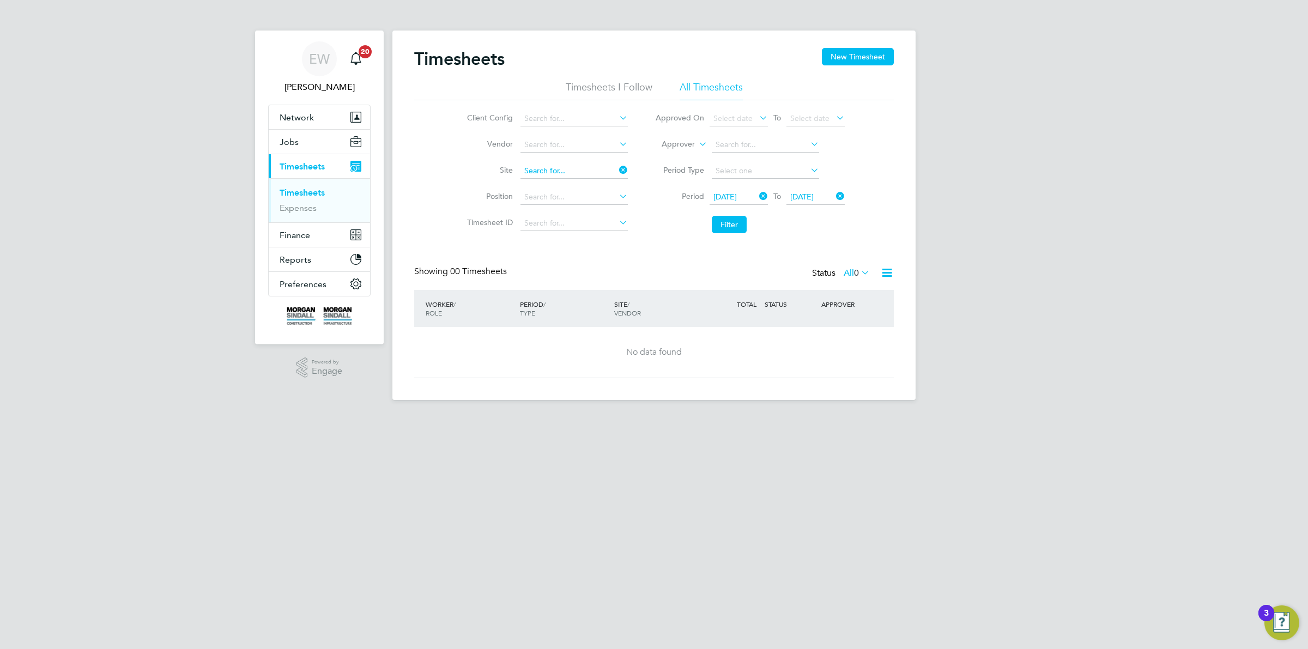
click at [568, 176] on input at bounding box center [573, 170] width 107 height 15
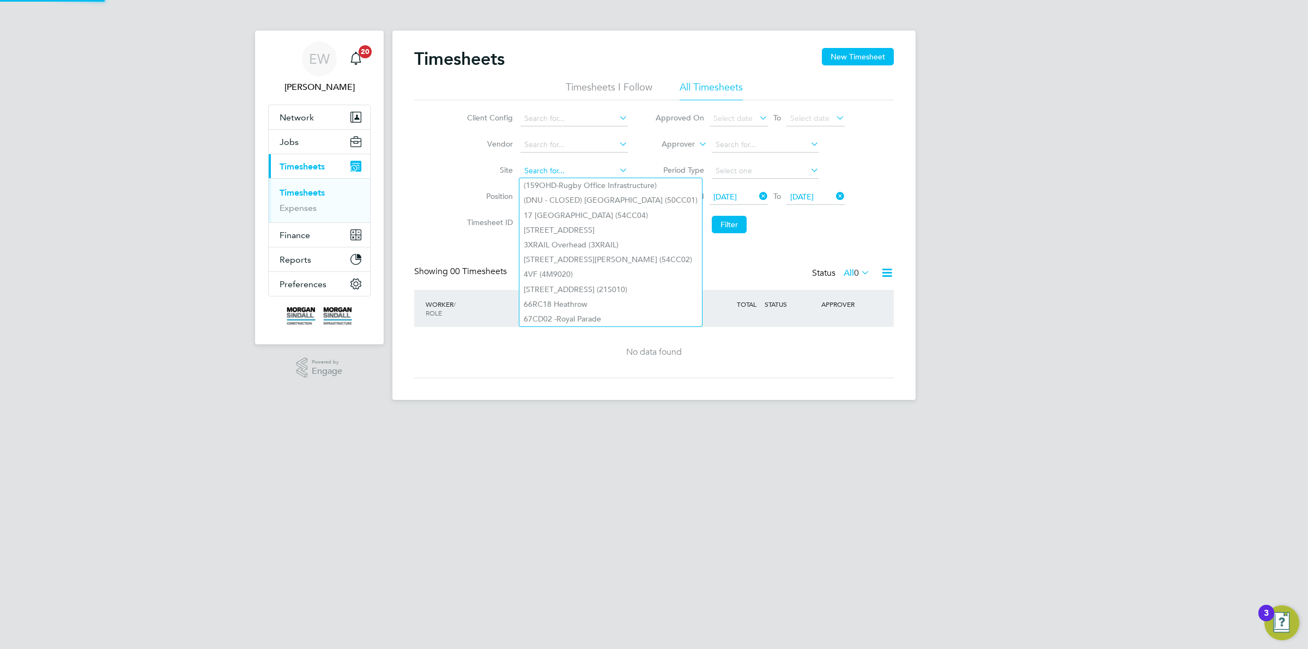
paste input "13CB04"
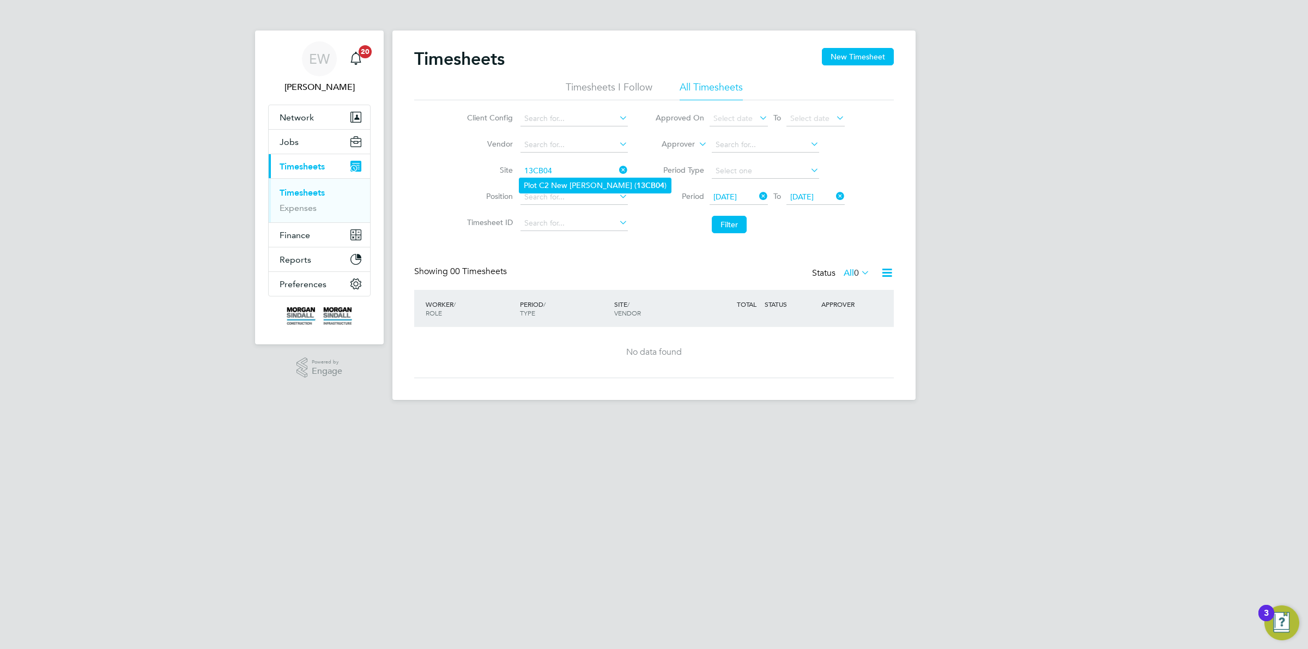
click at [564, 184] on li "Plot C2 New Bailey ( 13CB04 )" at bounding box center [594, 185] width 151 height 15
type input "Plot C2 New Bailey (13CB04)"
click at [731, 227] on button "Filter" at bounding box center [729, 224] width 35 height 17
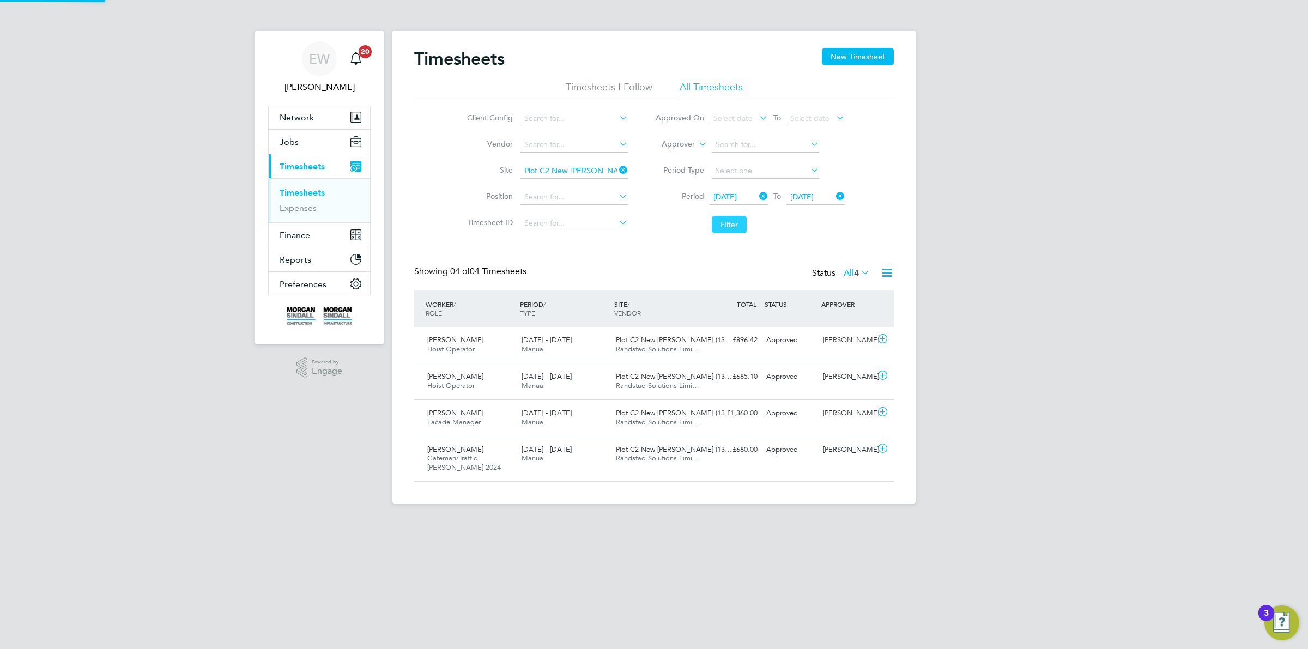
scroll to position [27, 94]
click at [540, 460] on span "Manual" at bounding box center [532, 457] width 23 height 9
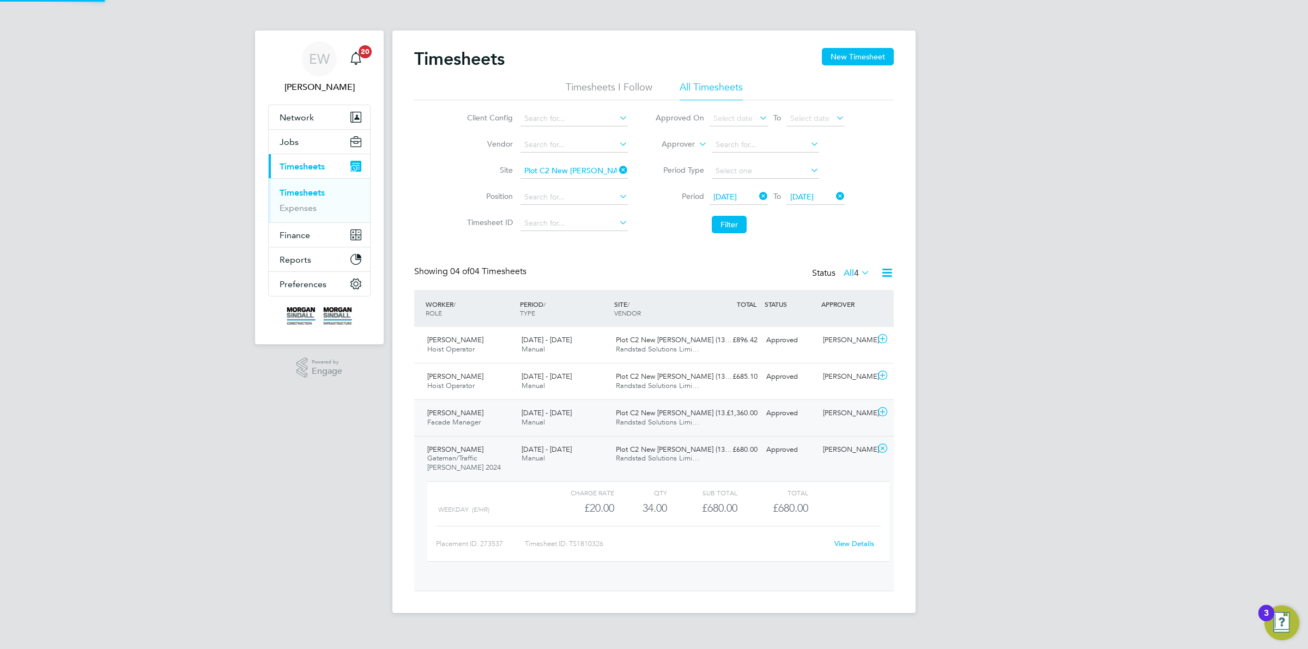
scroll to position [18, 106]
click at [553, 423] on div "[DATE] - [DATE] Manual" at bounding box center [564, 417] width 94 height 27
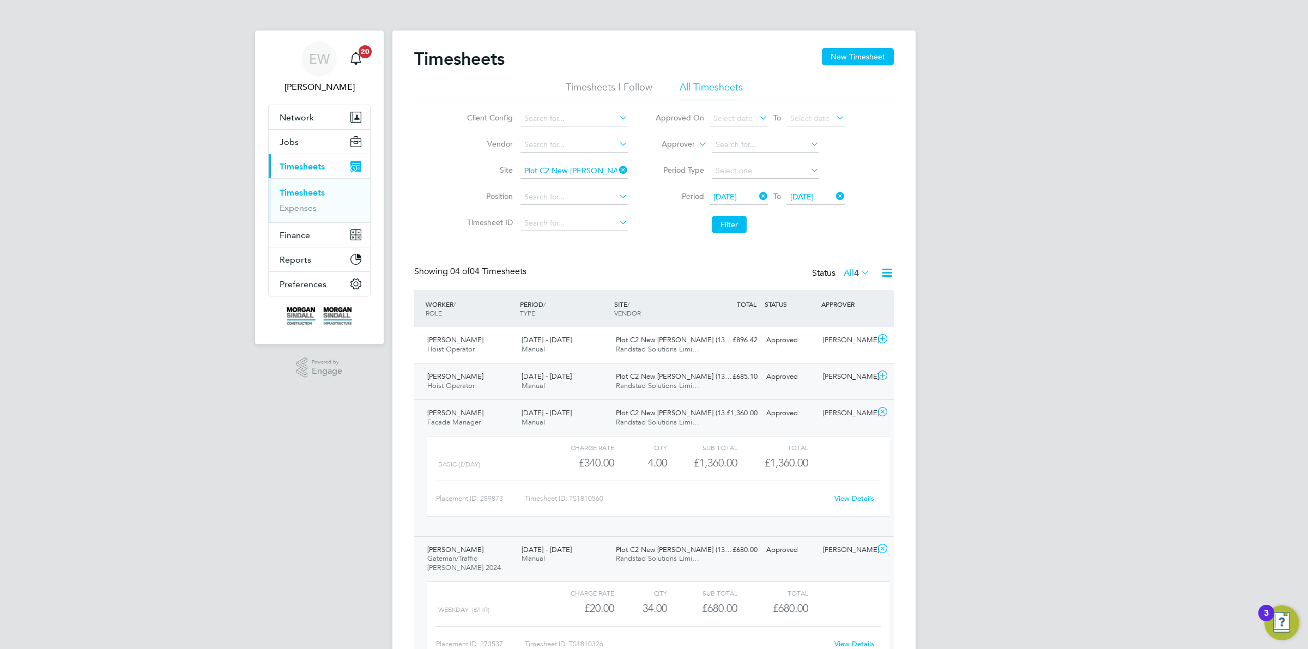
click at [550, 380] on span "[DATE] - [DATE]" at bounding box center [546, 376] width 50 height 9
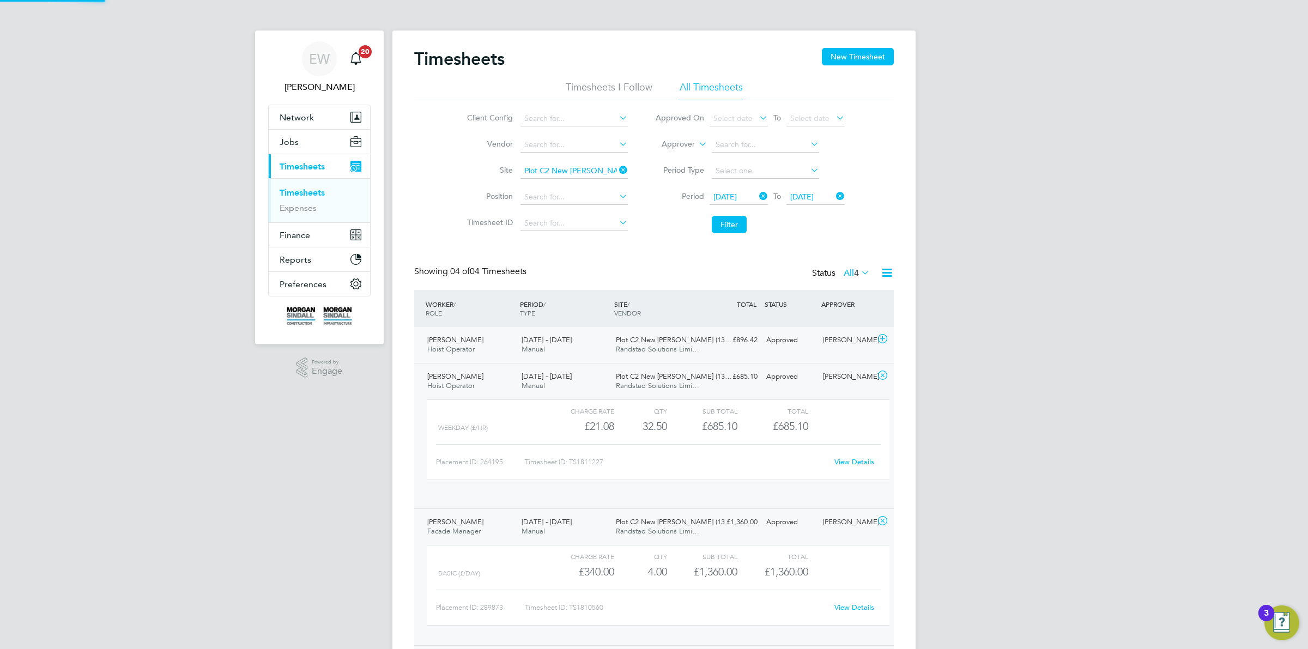
click at [548, 344] on div "[DATE] - [DATE] Manual" at bounding box center [564, 344] width 94 height 27
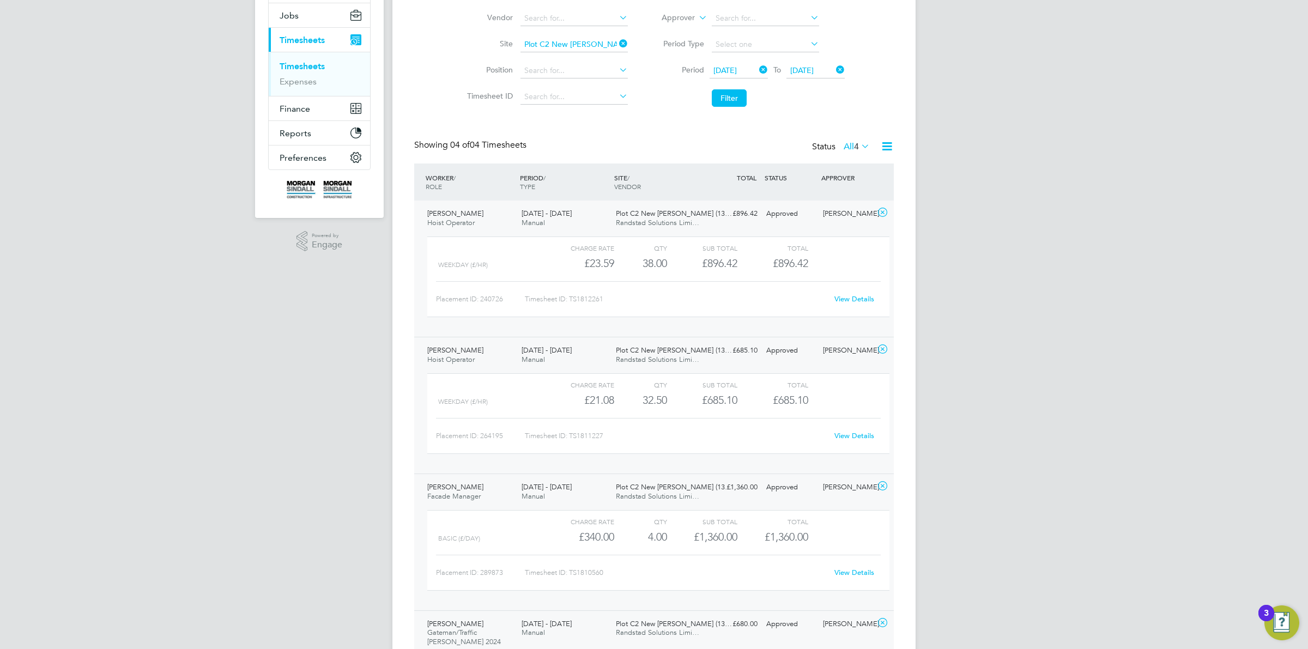
scroll to position [71, 0]
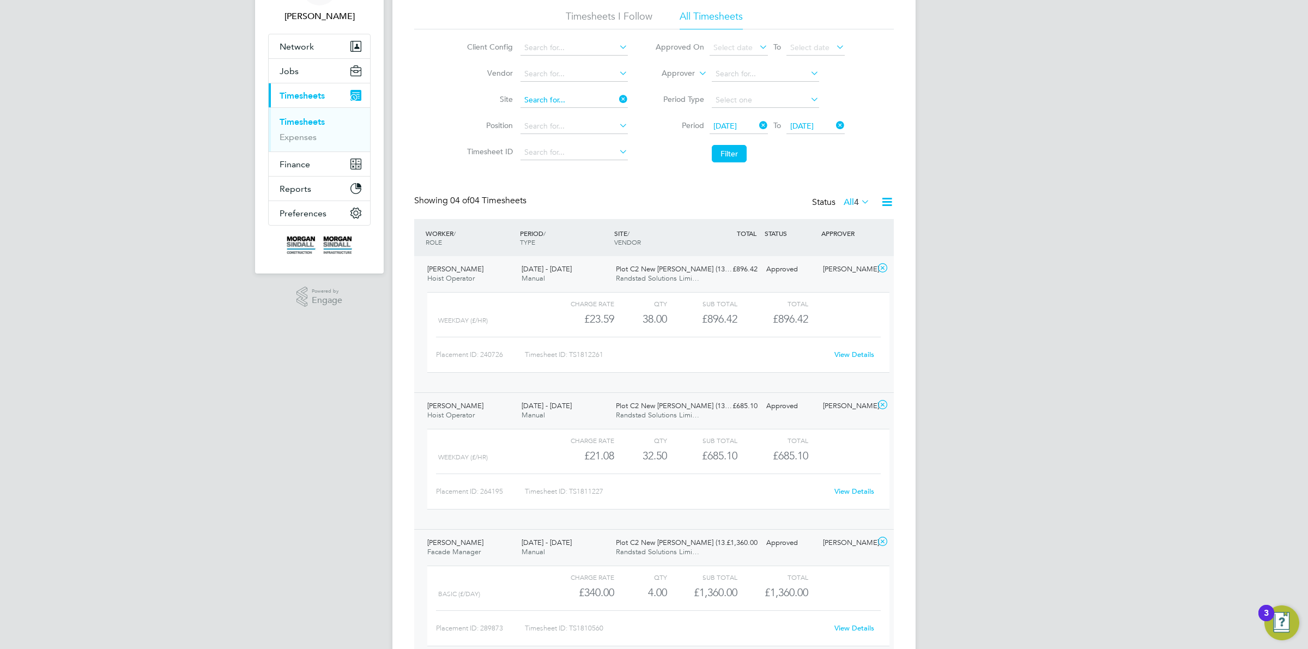
click at [573, 99] on input at bounding box center [573, 100] width 107 height 15
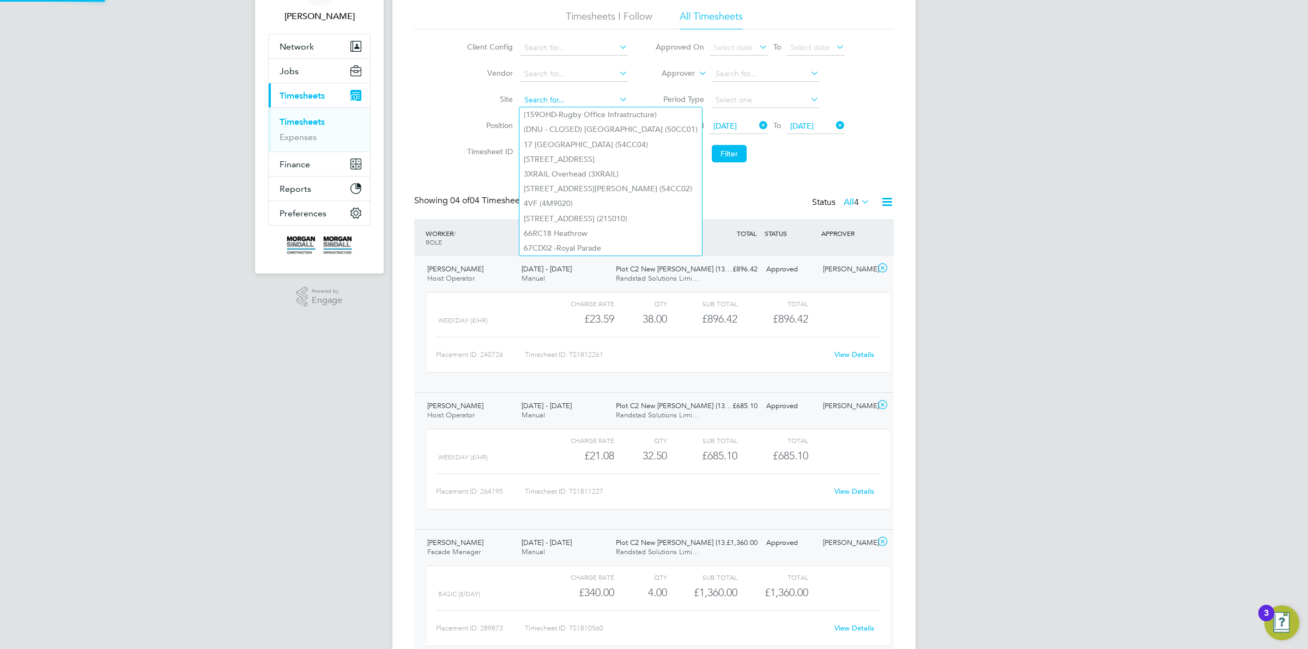
paste input "Alder Hey [MEDICAL_DATA]"
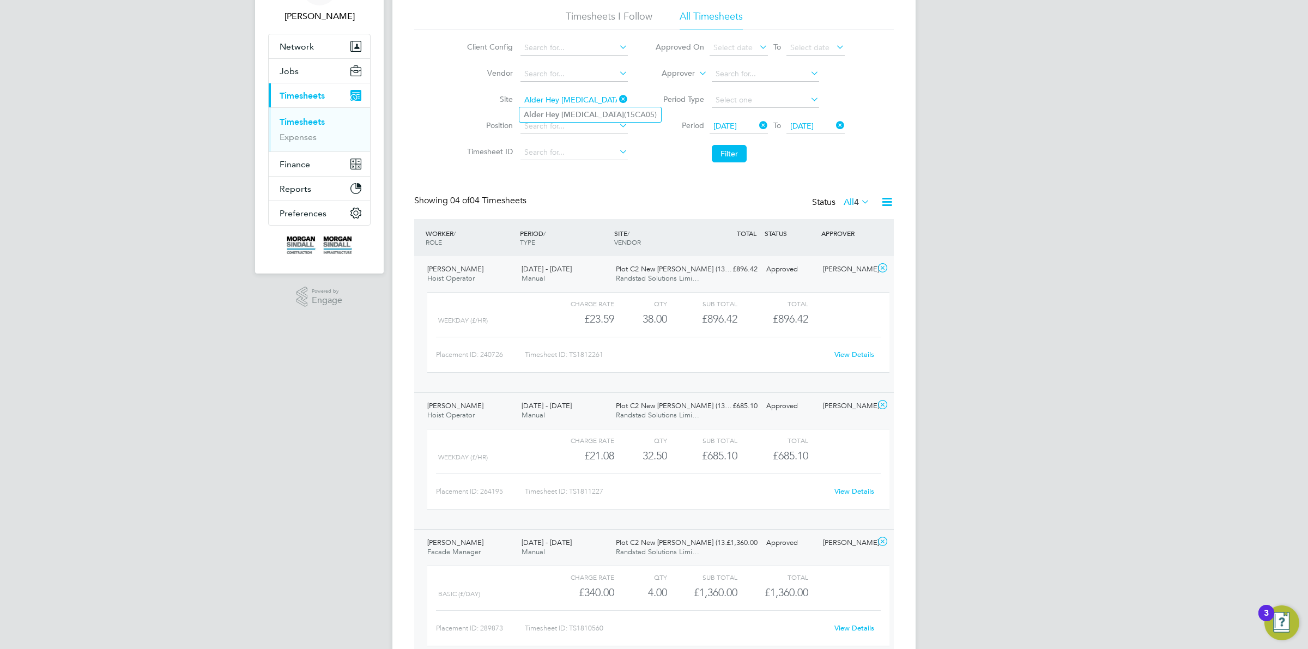
click at [573, 100] on input "Alder Hey [MEDICAL_DATA]" at bounding box center [573, 100] width 107 height 15
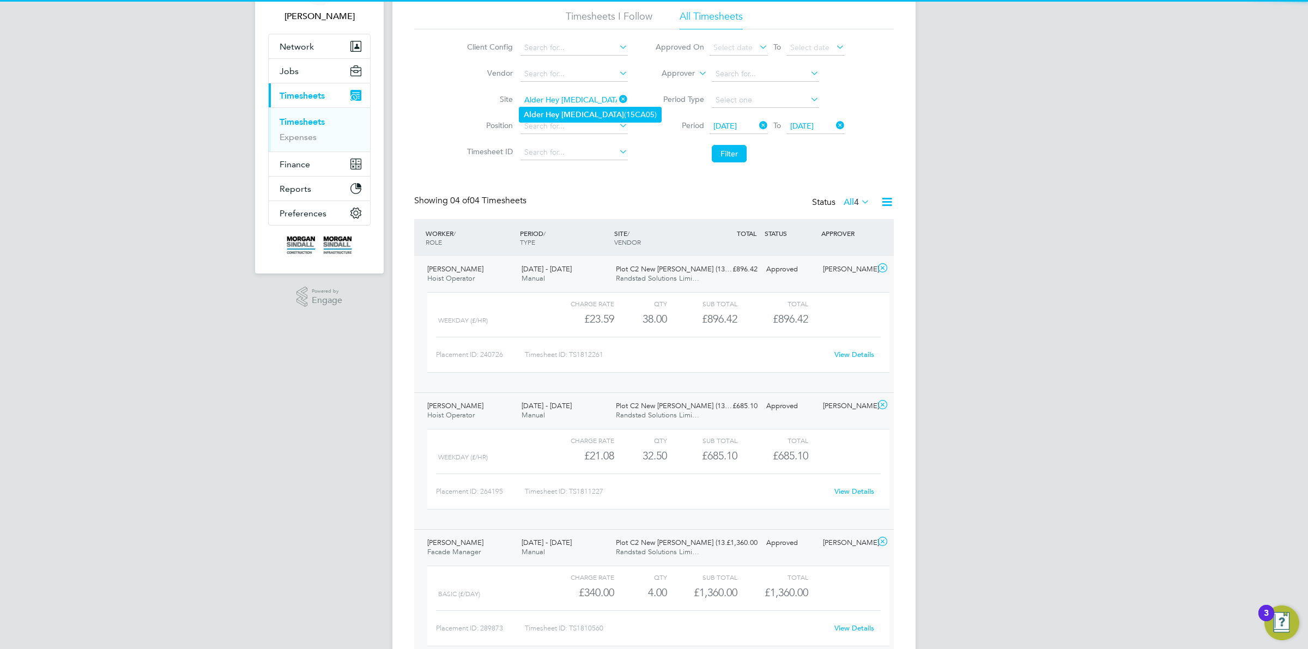
click at [570, 112] on b "[MEDICAL_DATA]" at bounding box center [592, 114] width 63 height 9
type input "Alder Hey [MEDICAL_DATA] (15CA05)"
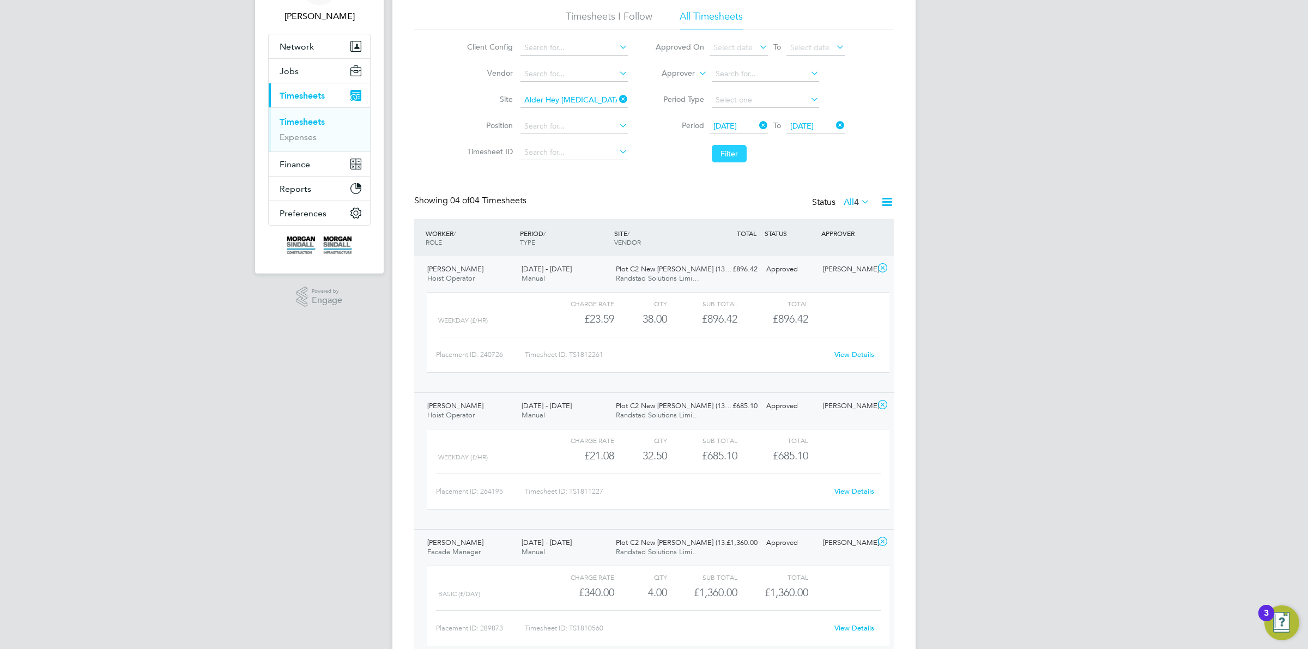
click at [726, 154] on button "Filter" at bounding box center [729, 153] width 35 height 17
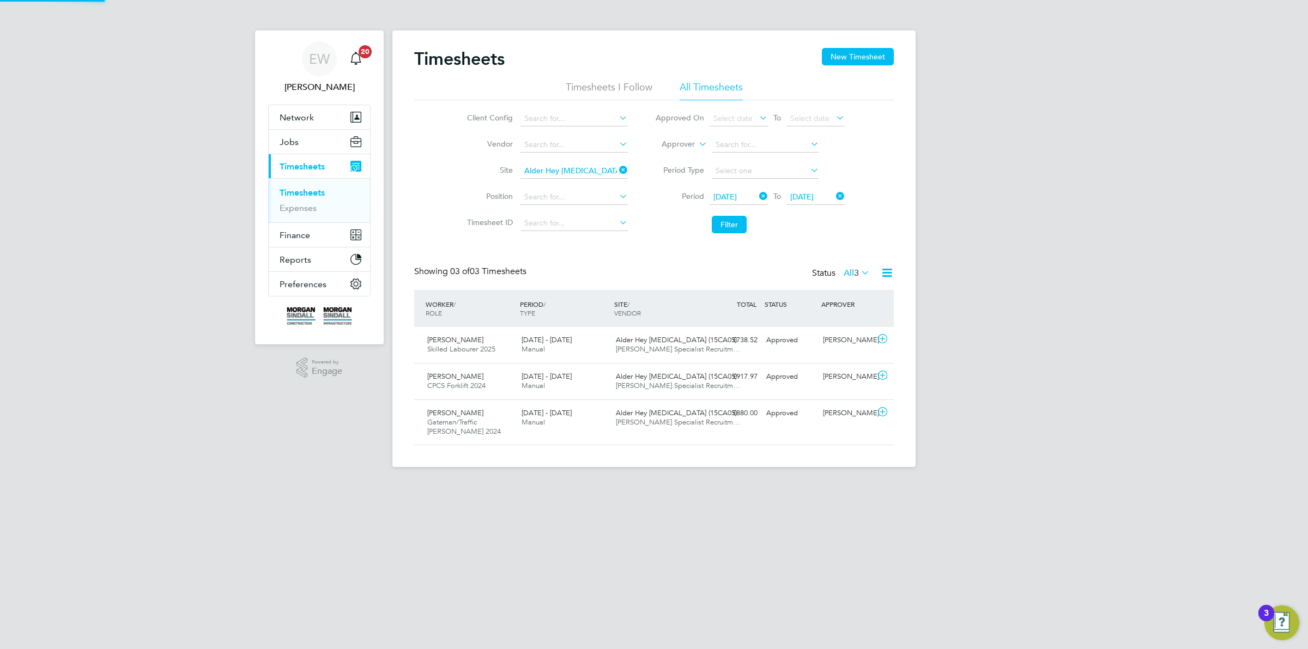
scroll to position [27, 94]
click at [526, 344] on div "[DATE] - [DATE] Manual" at bounding box center [564, 344] width 94 height 27
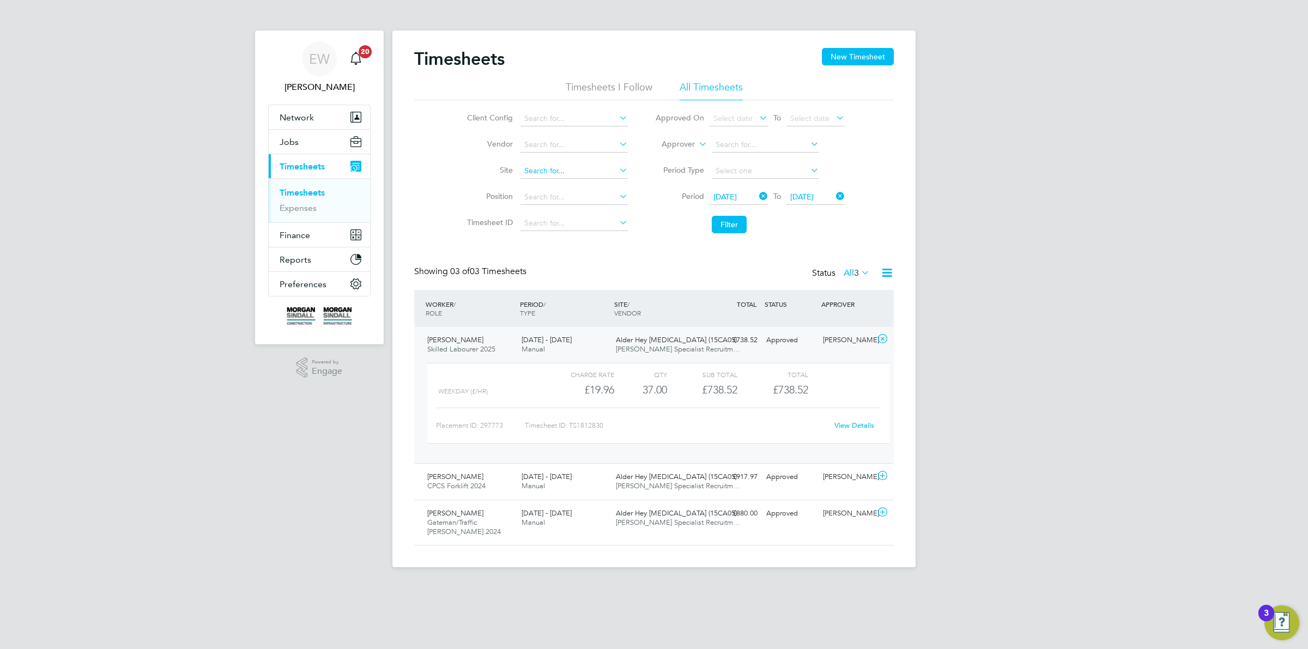
click at [575, 171] on input at bounding box center [573, 170] width 107 height 15
paste input "13CB01"
click at [559, 186] on li "[GEOGRAPHIC_DATA] ( 13CB01 )" at bounding box center [573, 185] width 108 height 15
type input "[GEOGRAPHIC_DATA] (13CB01)"
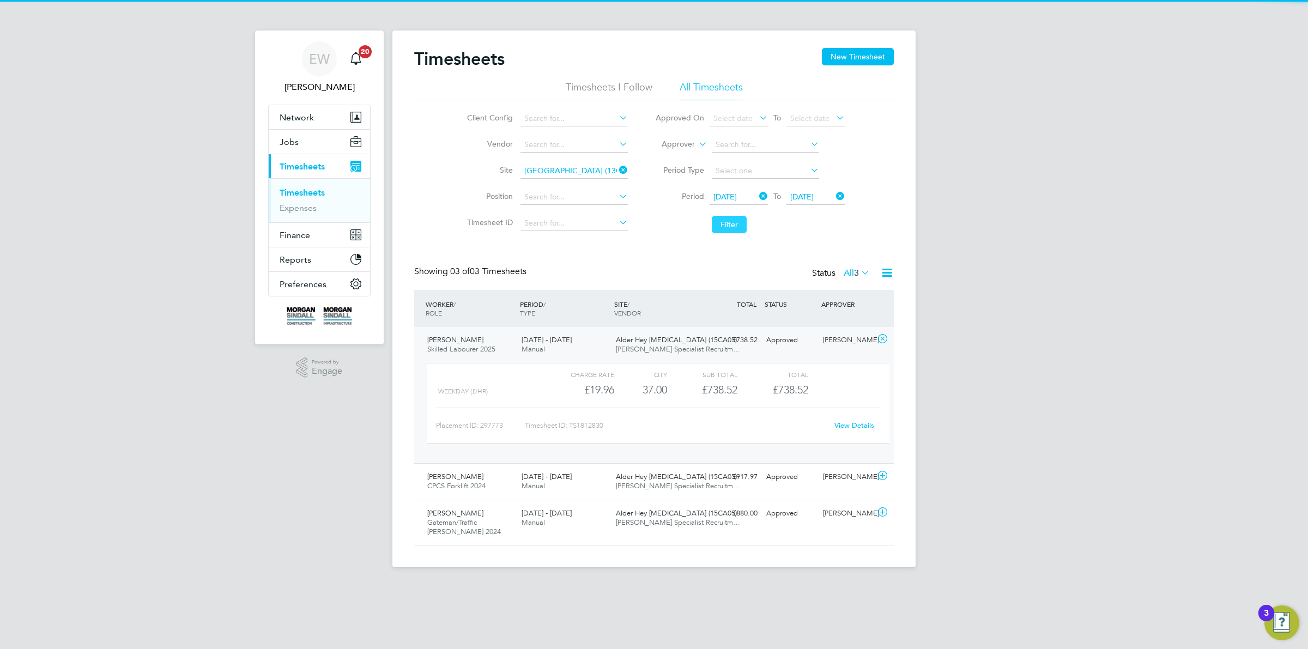
click at [719, 221] on button "Filter" at bounding box center [729, 224] width 35 height 17
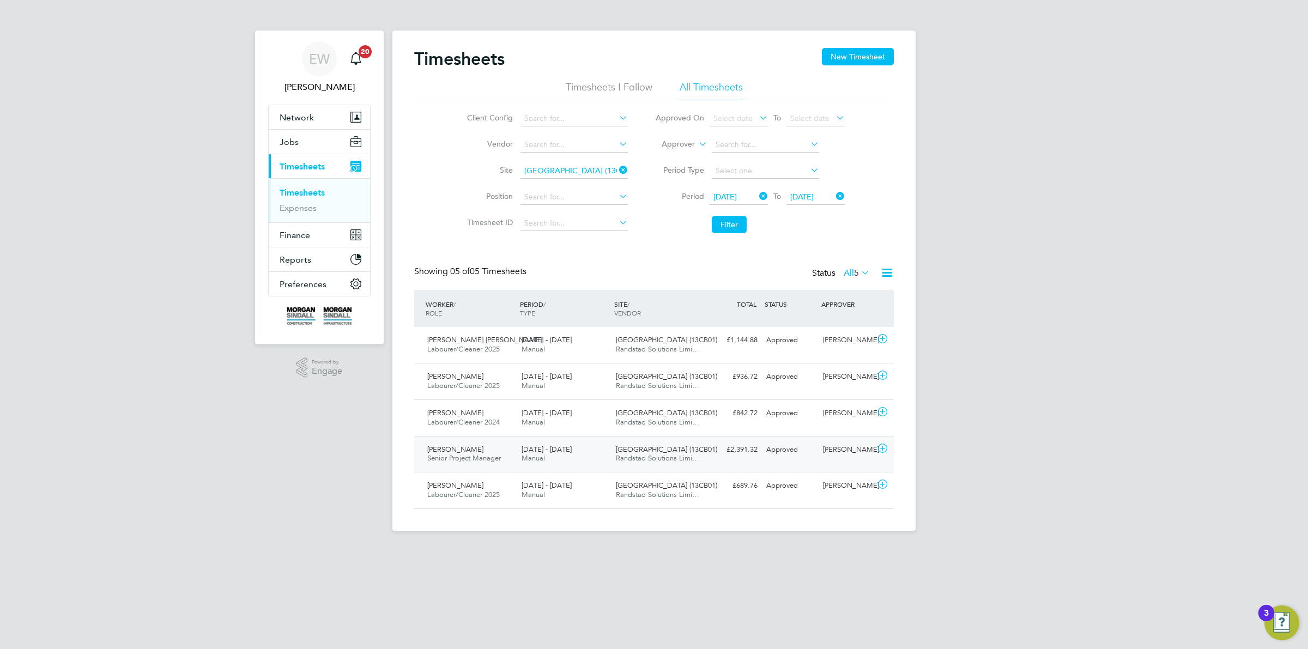
click at [482, 457] on span "Senior Project Manager" at bounding box center [464, 457] width 74 height 9
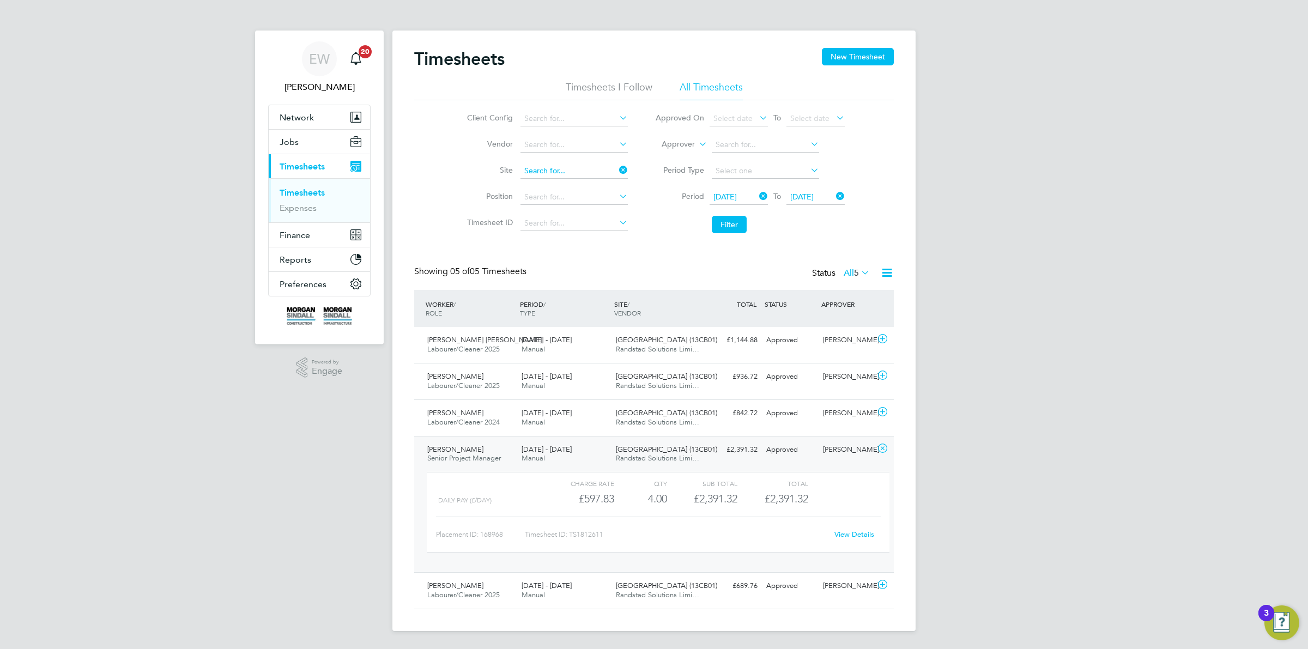
click at [600, 168] on input at bounding box center [573, 170] width 107 height 15
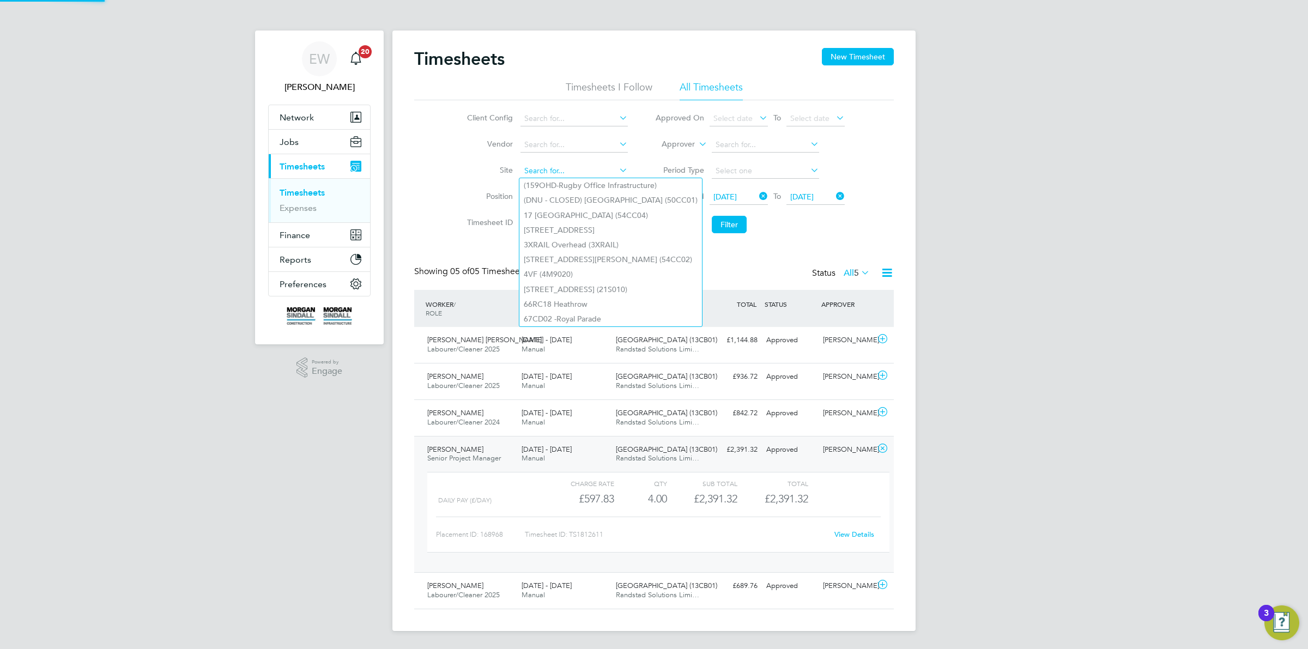
paste input "13CA01"
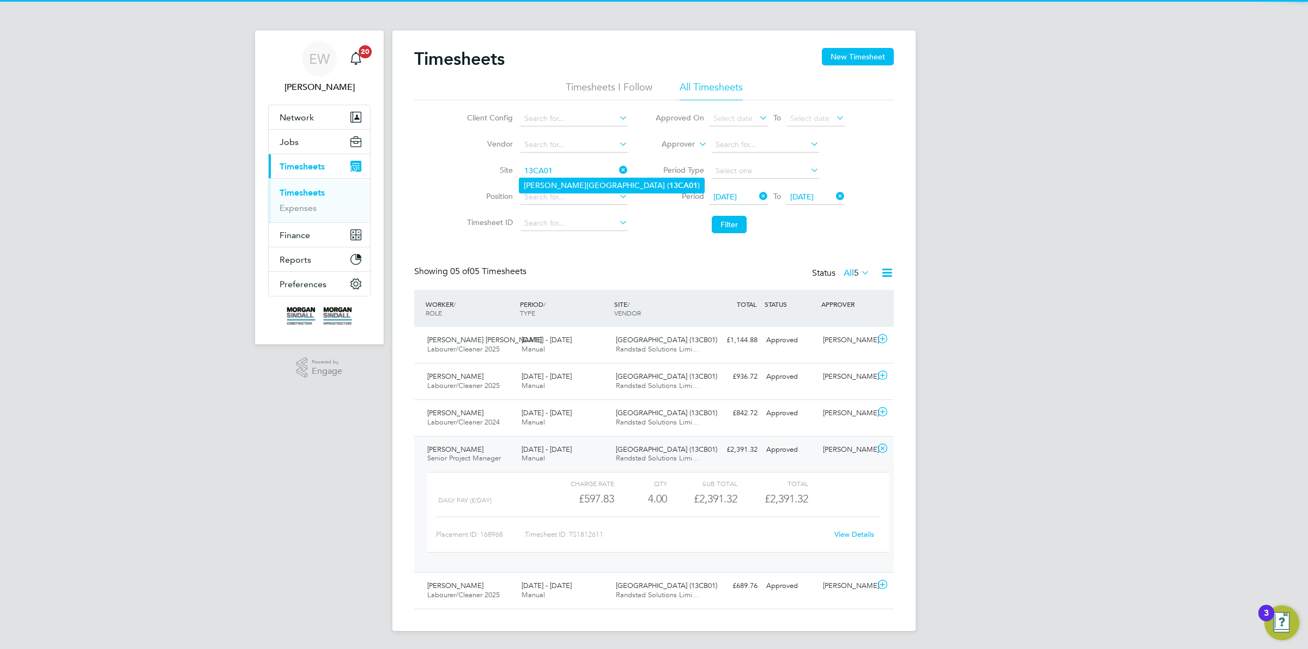
click at [574, 187] on li "Newhouse Academy ( 13CA01 )" at bounding box center [611, 185] width 185 height 15
type input "Newhouse Academy (13CA01)"
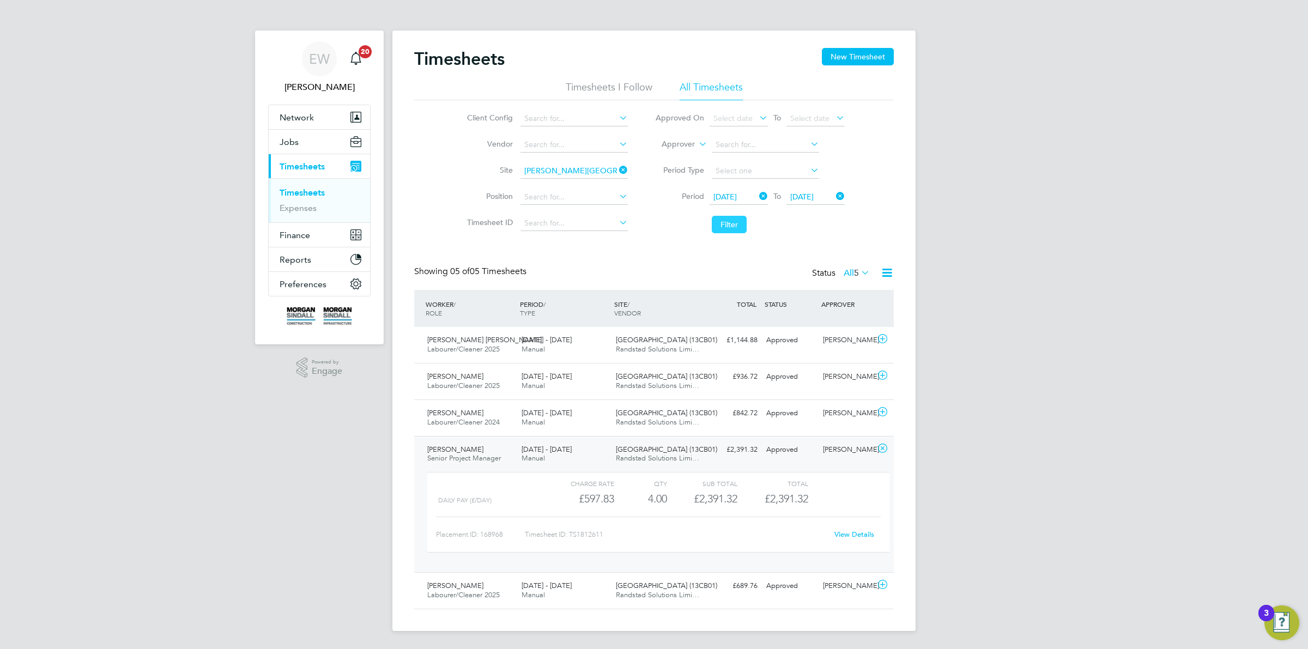
click at [722, 222] on button "Filter" at bounding box center [729, 224] width 35 height 17
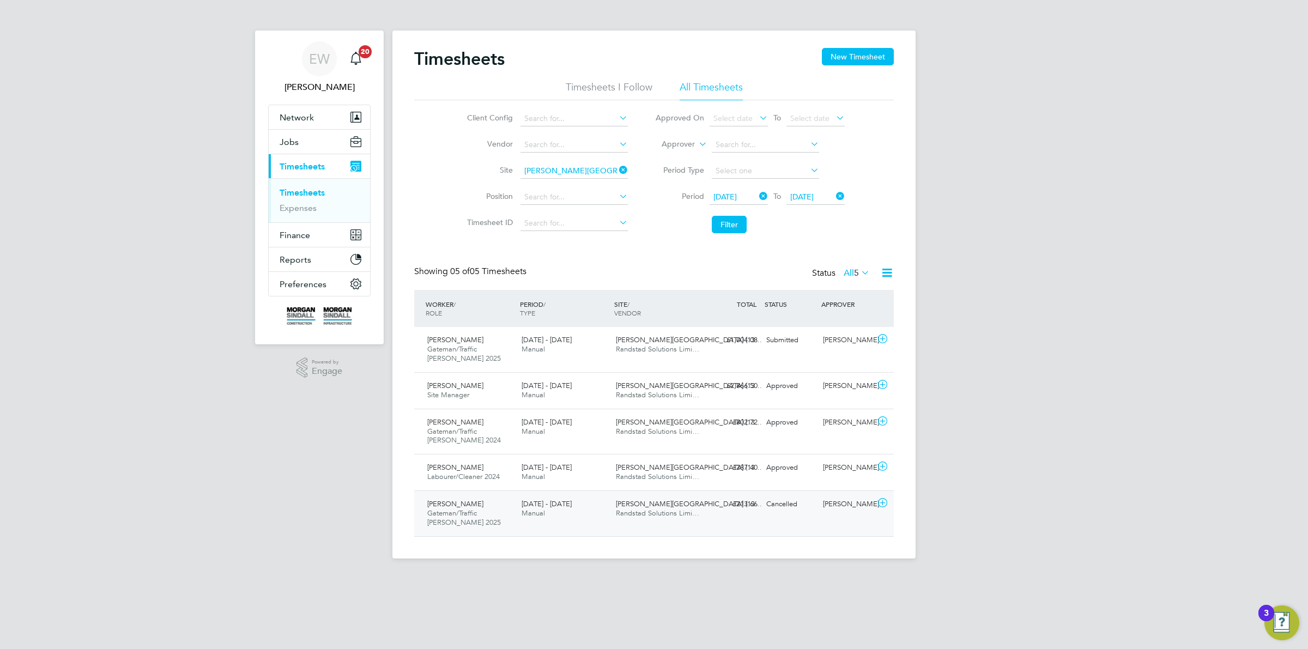
click at [637, 508] on span "Newhouse Academy (13…" at bounding box center [689, 503] width 146 height 9
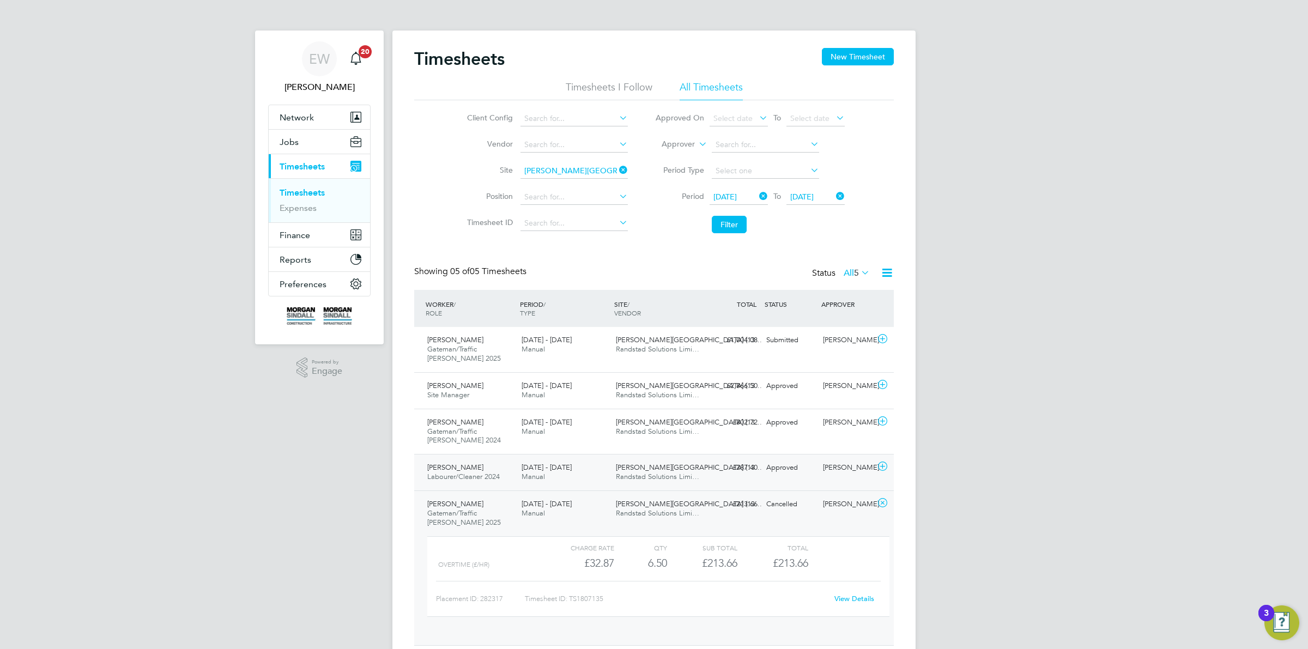
click at [652, 472] on div "Newhouse Academy (13… Randstad Solutions Limi…" at bounding box center [658, 472] width 94 height 27
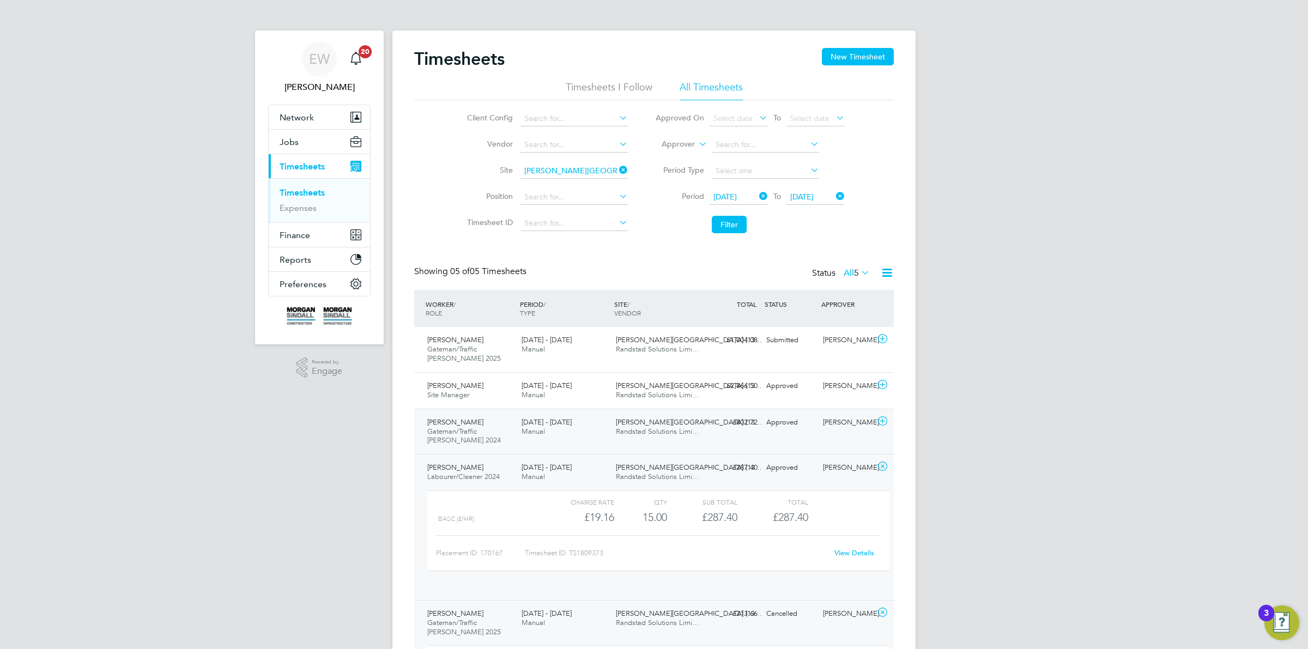
click at [644, 424] on span "Newhouse Academy (13…" at bounding box center [689, 421] width 146 height 9
click at [646, 391] on span "Randstad Solutions Limi…" at bounding box center [657, 394] width 83 height 9
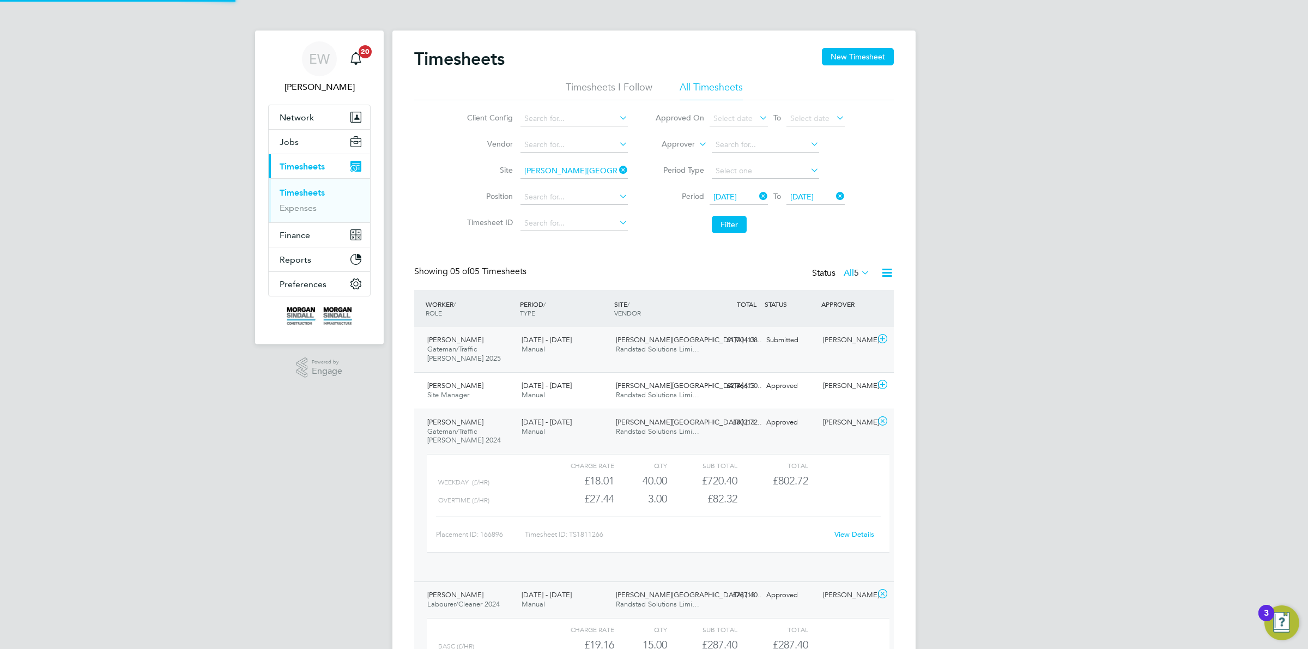
click at [649, 346] on span "Randstad Solutions Limi…" at bounding box center [657, 348] width 83 height 9
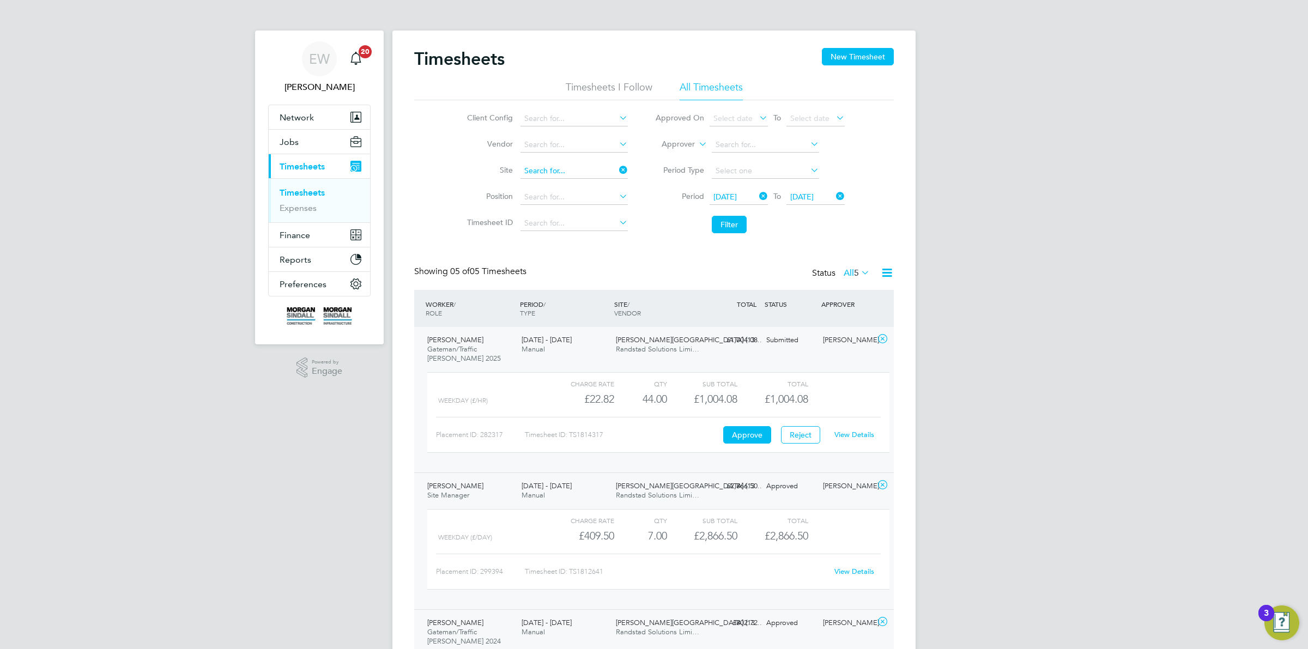
click at [541, 166] on input at bounding box center [573, 170] width 107 height 15
paste input "15CC02"
click at [546, 183] on li "Blackpool Multiversity ( 15CC02 )" at bounding box center [578, 185] width 119 height 15
type input "Blackpool Multiversity (15CC02)"
click at [728, 221] on button "Filter" at bounding box center [729, 224] width 35 height 17
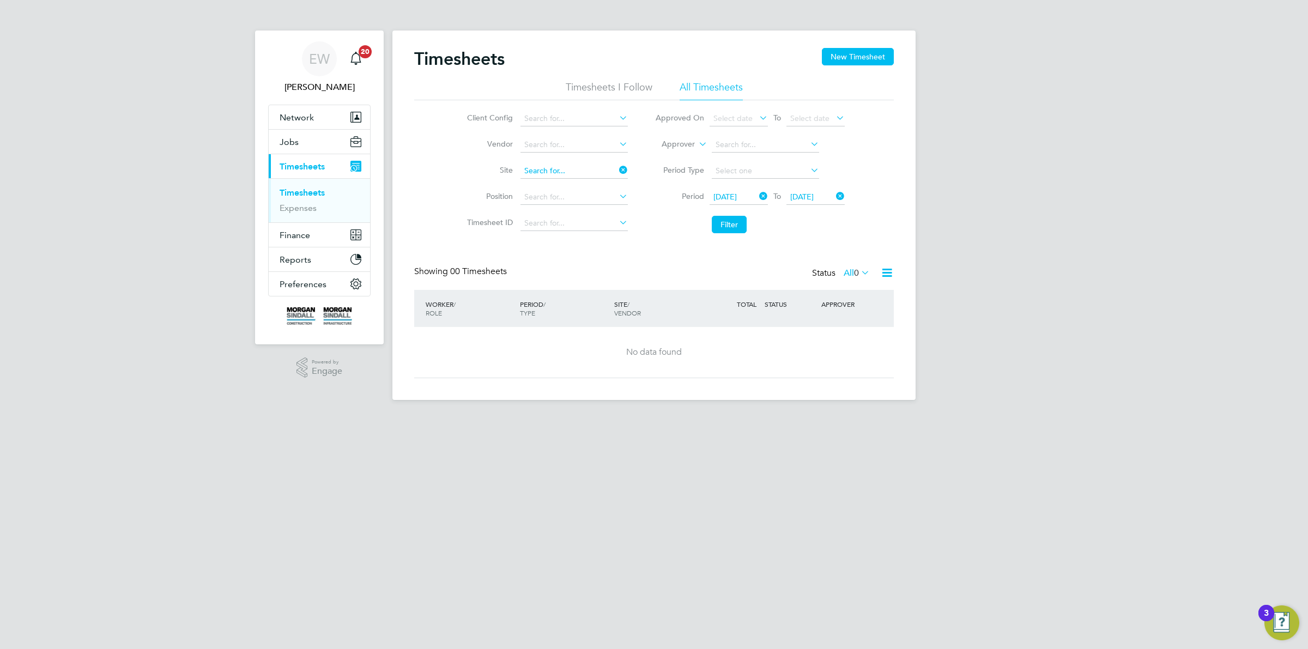
click at [553, 169] on input at bounding box center [573, 170] width 107 height 15
paste input "Star Radcliffe"
click at [559, 183] on b "Radcliffe" at bounding box center [571, 185] width 63 height 9
type input "Star Radcliffe Academy (13CB05)"
click at [723, 221] on button "Filter" at bounding box center [729, 224] width 35 height 17
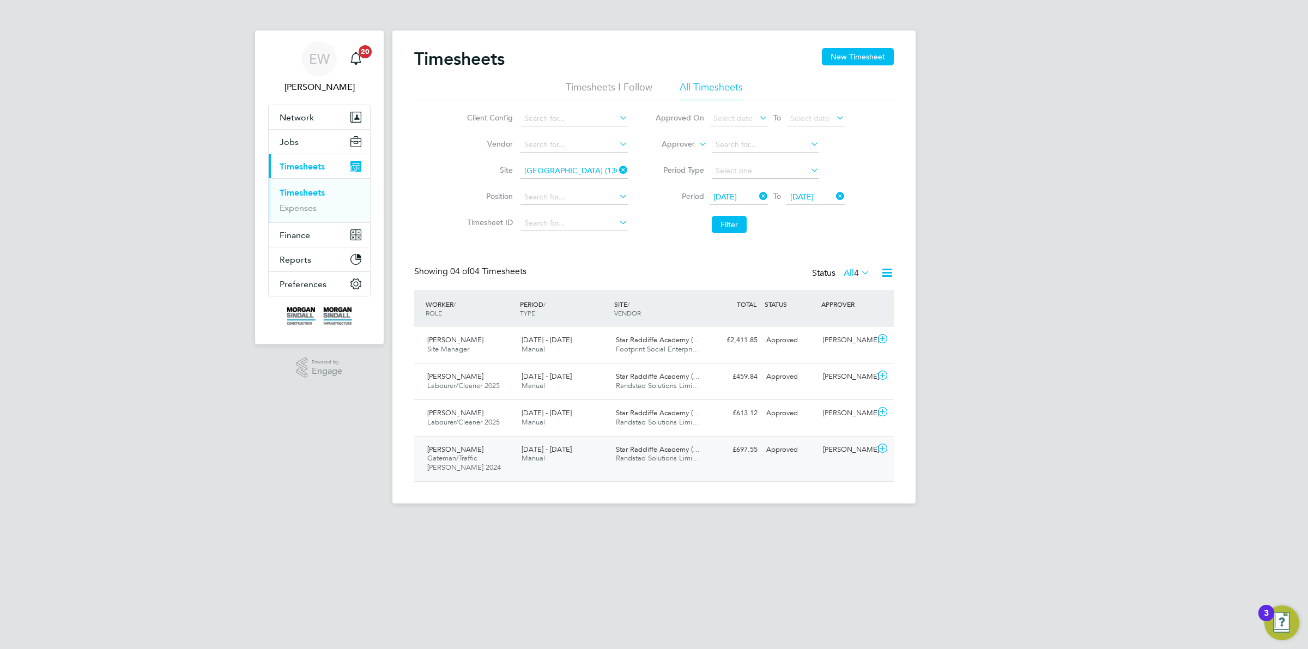
click at [619, 461] on span "Randstad Solutions Limi…" at bounding box center [657, 457] width 83 height 9
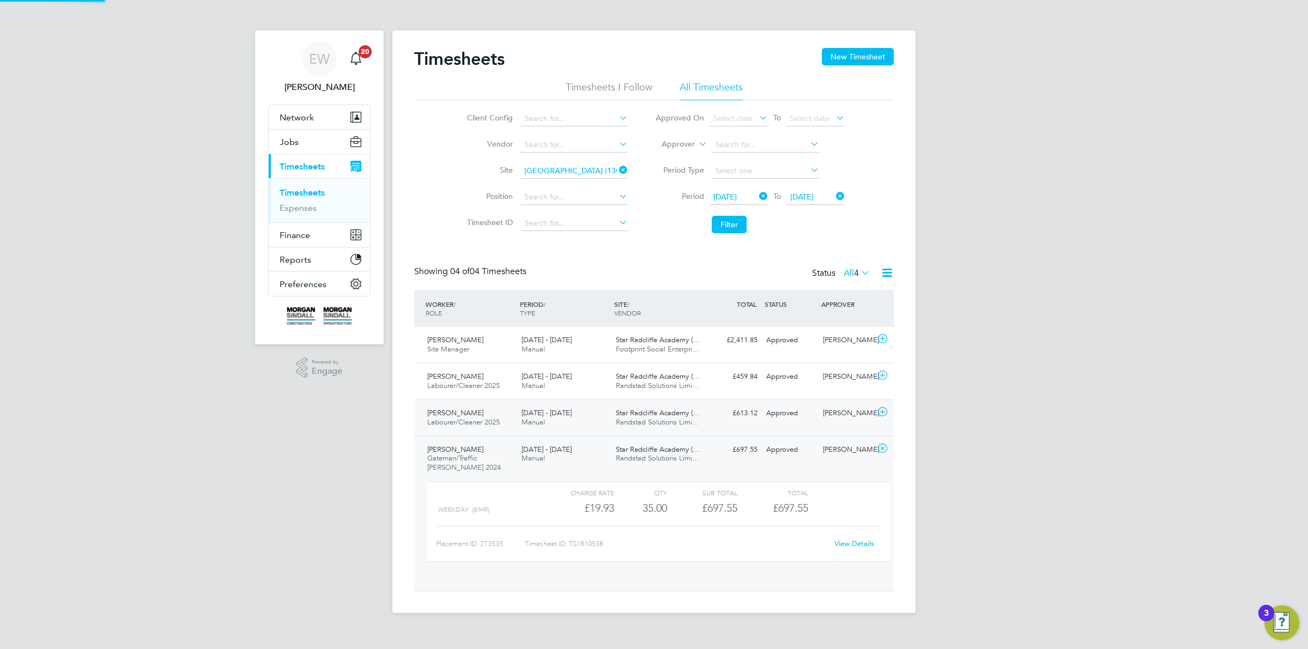
click at [609, 415] on div "[DATE] - [DATE] Manual" at bounding box center [564, 417] width 94 height 27
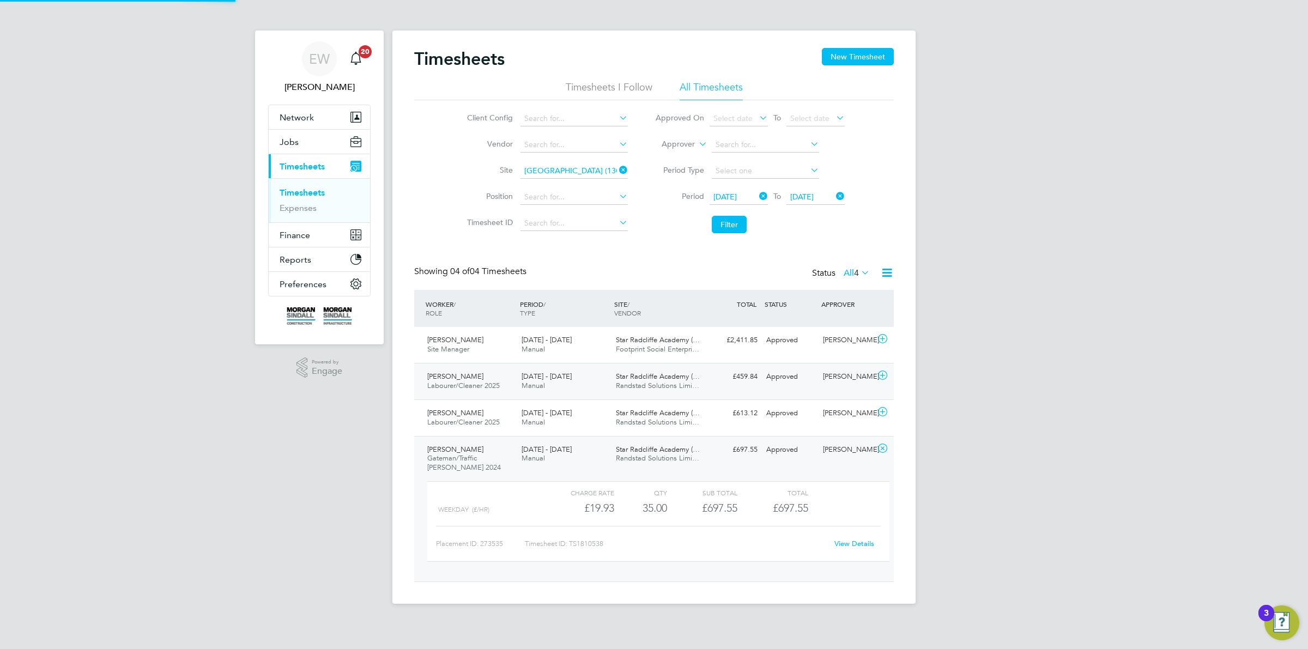
click at [600, 376] on div "[DATE] - [DATE] Manual" at bounding box center [564, 381] width 94 height 27
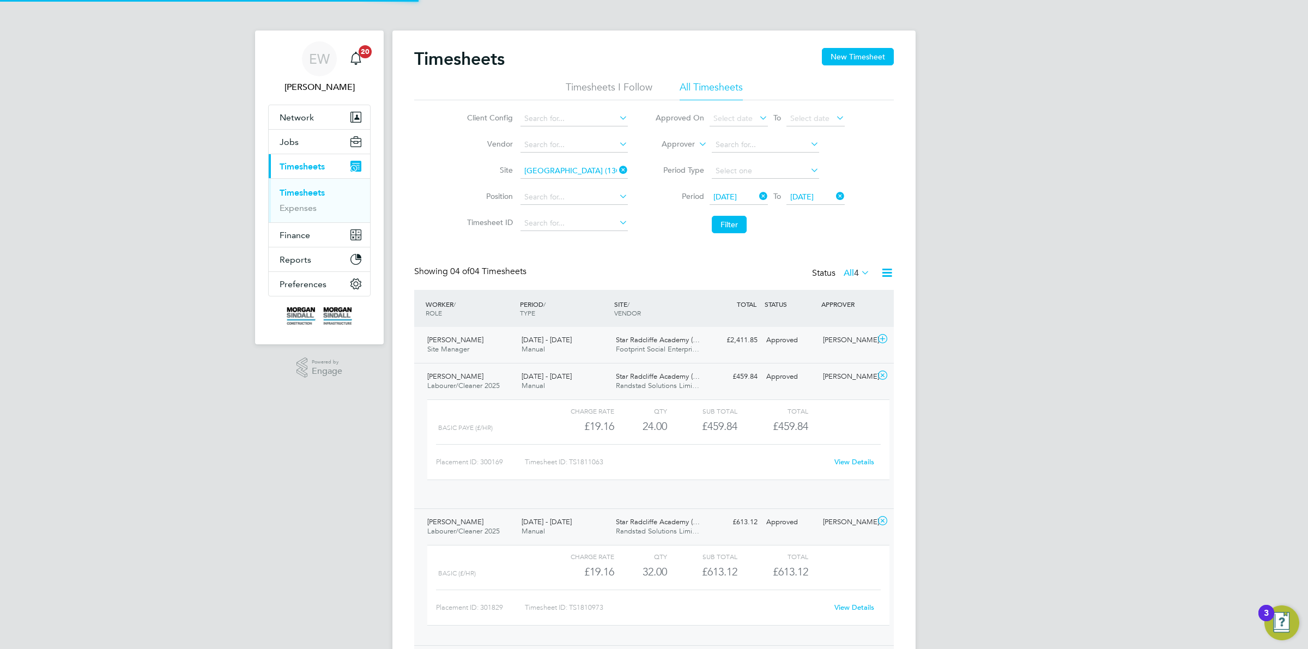
click at [599, 348] on div "[DATE] - [DATE] Manual" at bounding box center [564, 344] width 94 height 27
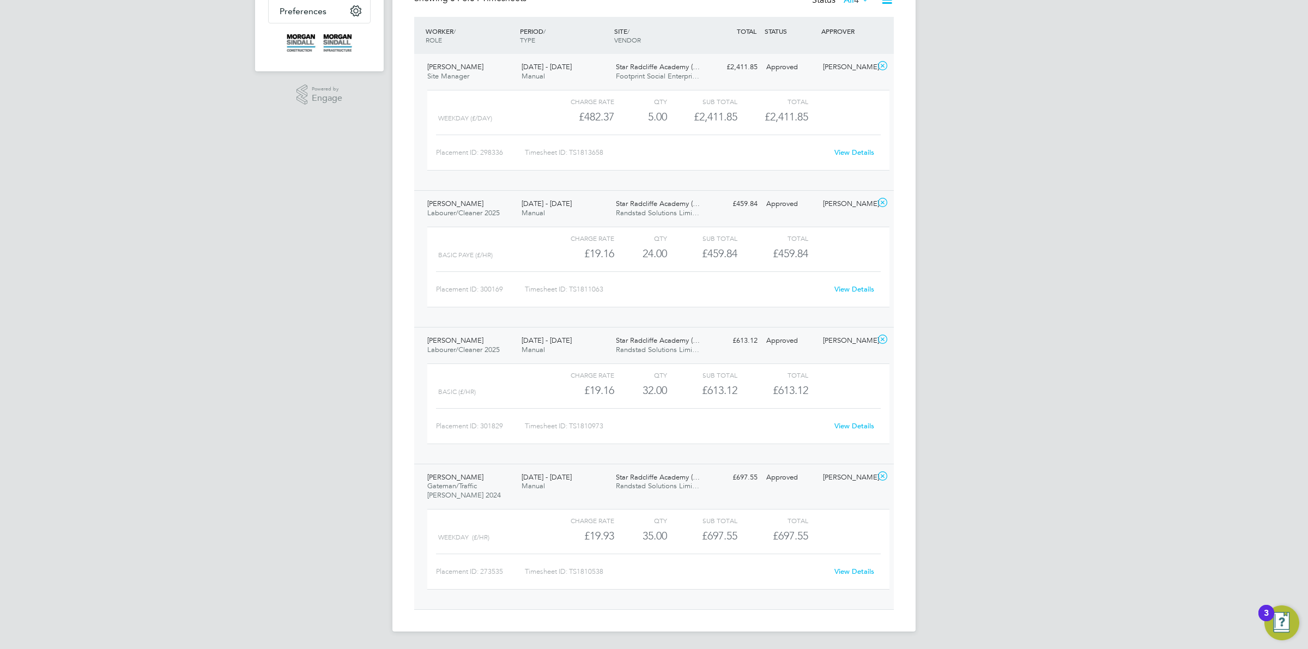
scroll to position [3, 0]
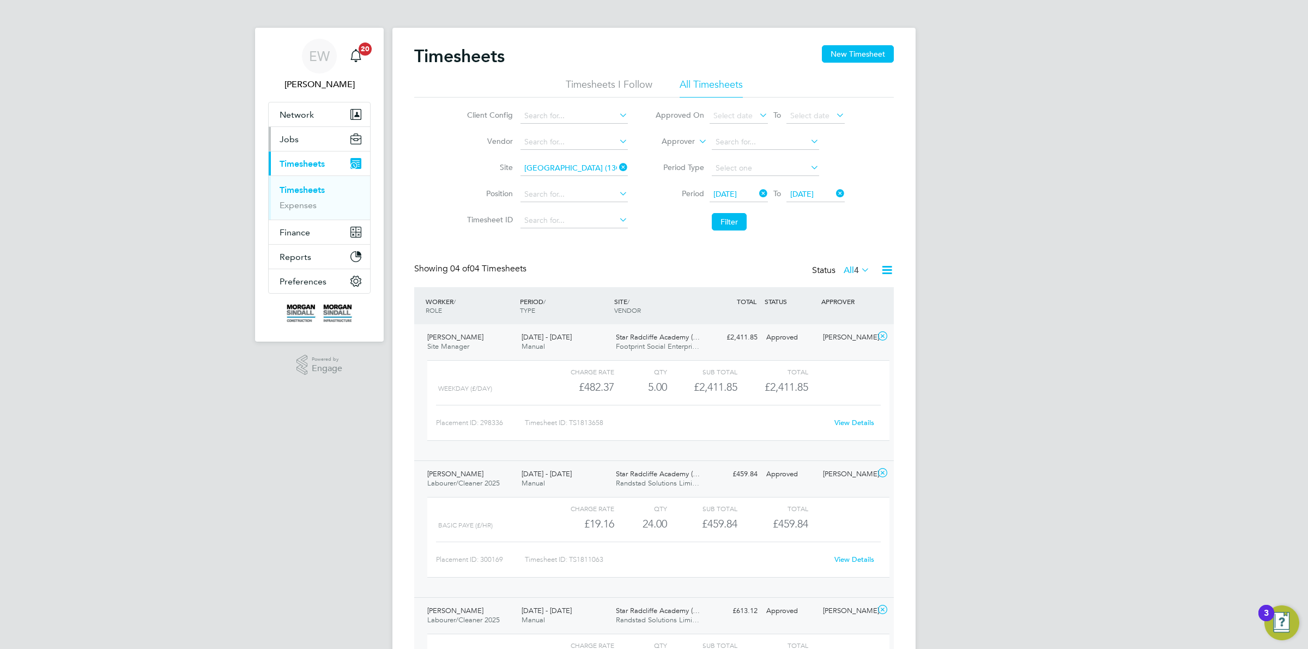
click at [300, 145] on button "Jobs" at bounding box center [319, 139] width 101 height 24
click at [311, 197] on link "Placements" at bounding box center [301, 196] width 45 height 10
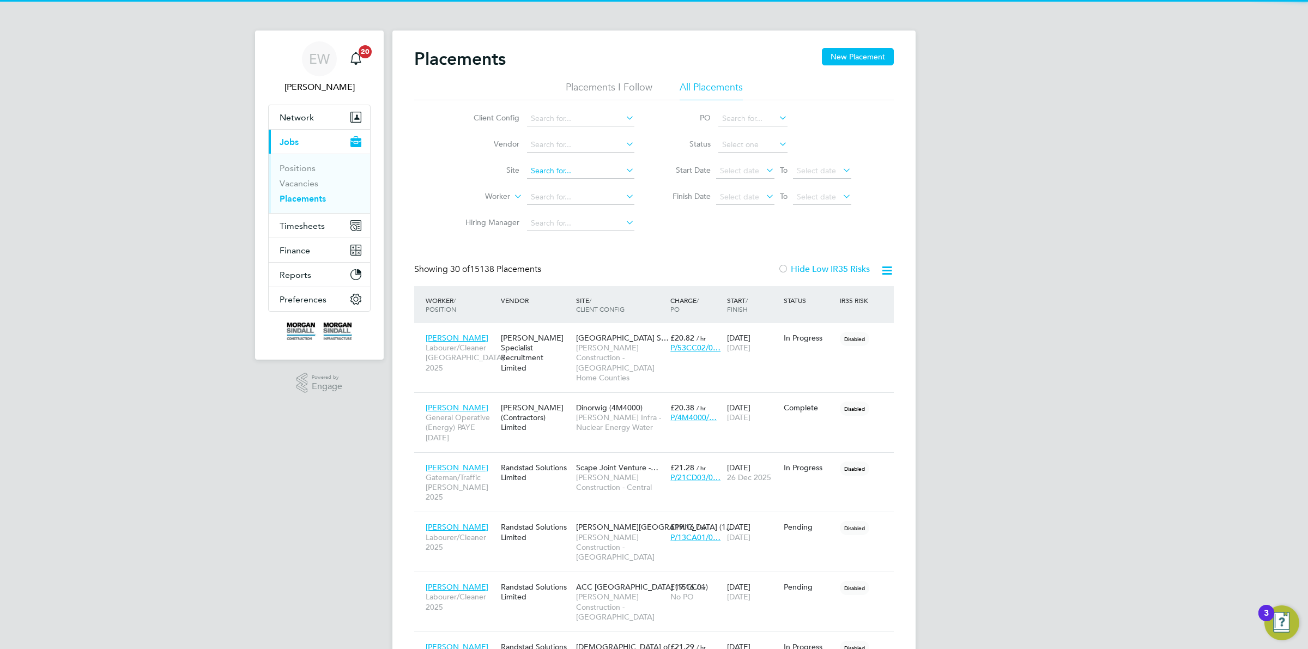
scroll to position [41, 94]
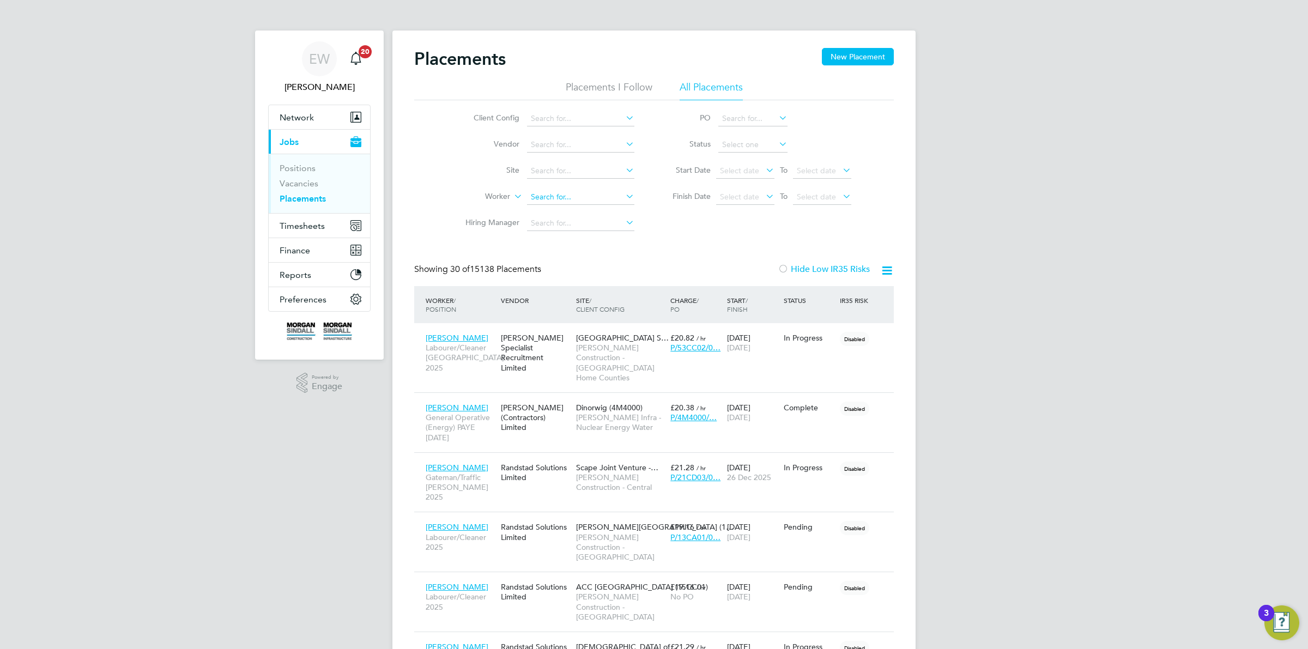
click at [581, 199] on input at bounding box center [580, 197] width 107 height 15
paste input "Vitalie Sobranetchi"
type input "Vitalie Sobranetchi"
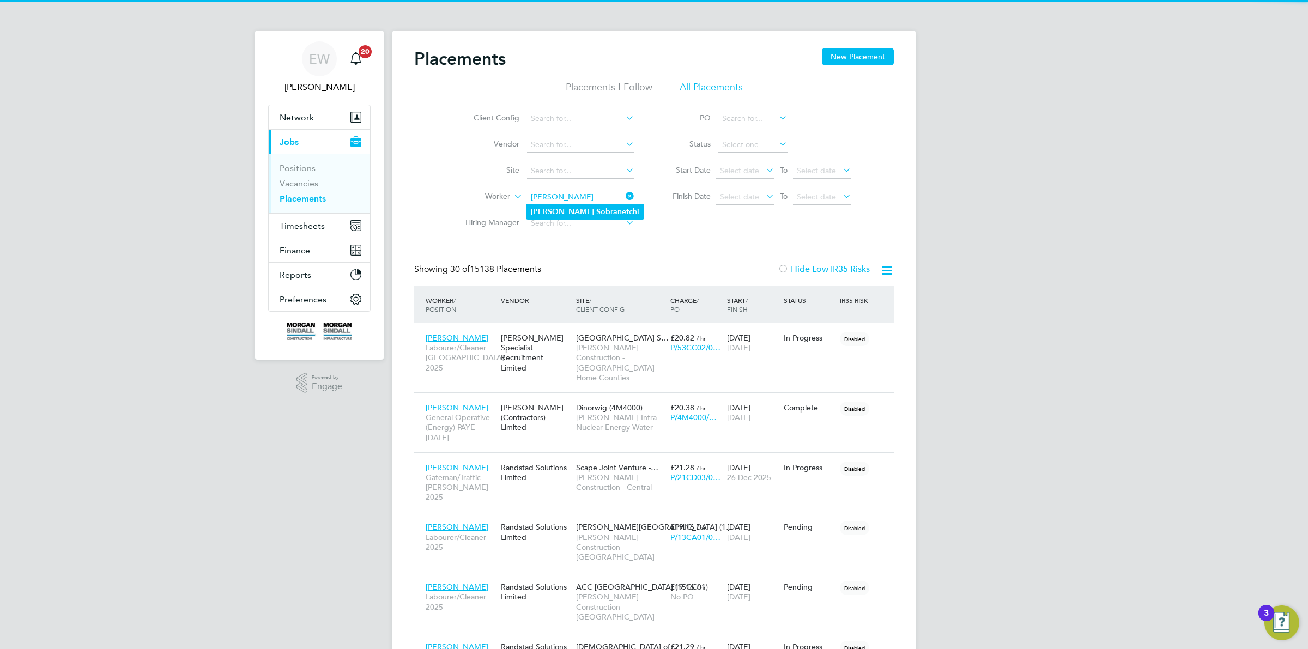
click at [596, 211] on b "Sobranetchi" at bounding box center [617, 211] width 43 height 9
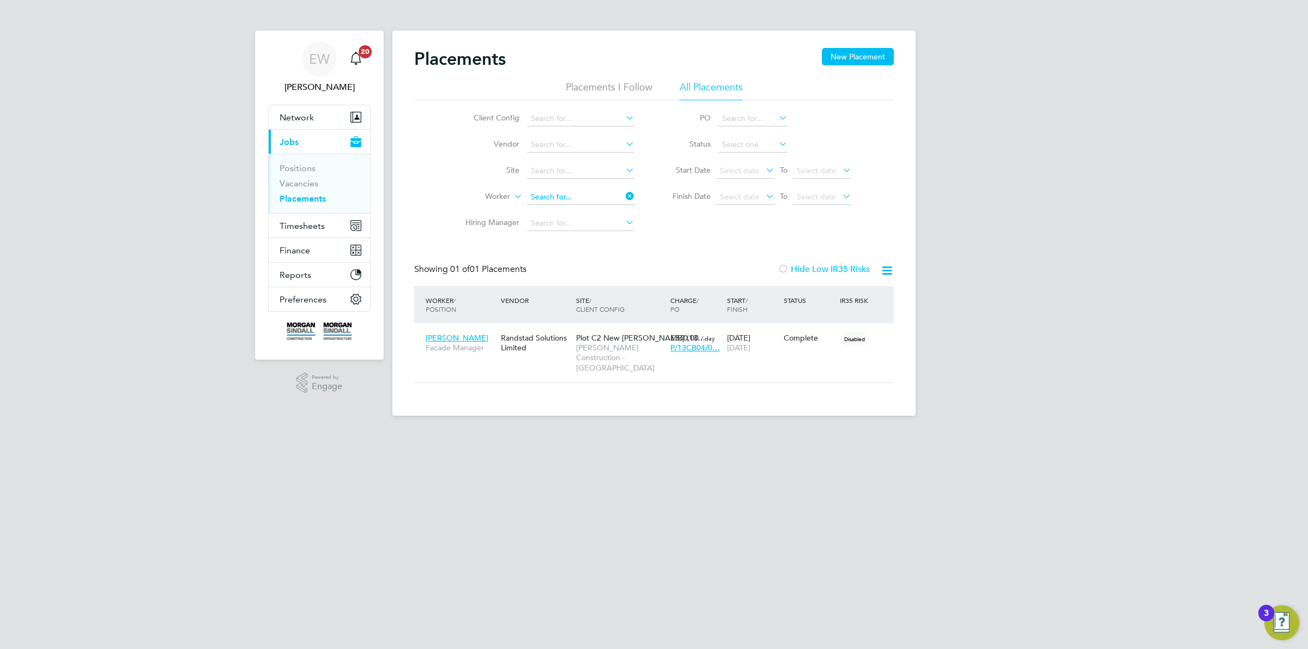
click at [583, 190] on input at bounding box center [580, 197] width 107 height 15
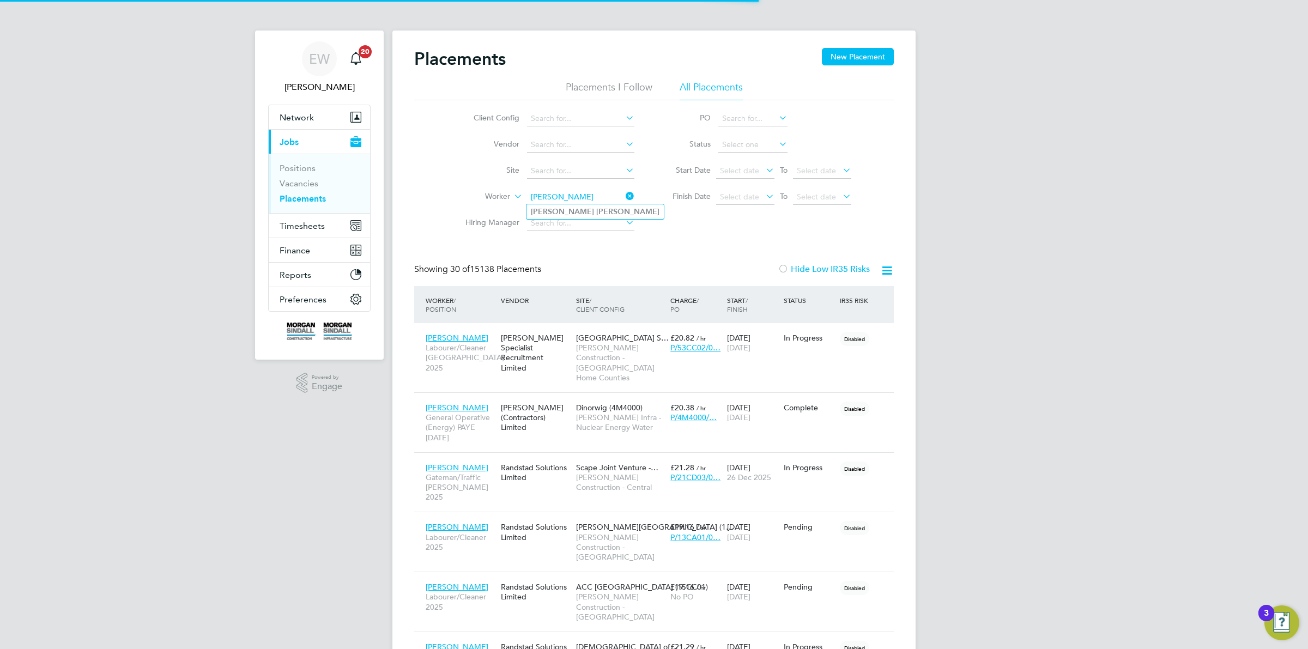
type input "Joe Marshall"
click at [579, 207] on li "Joe Marshall" at bounding box center [594, 211] width 137 height 15
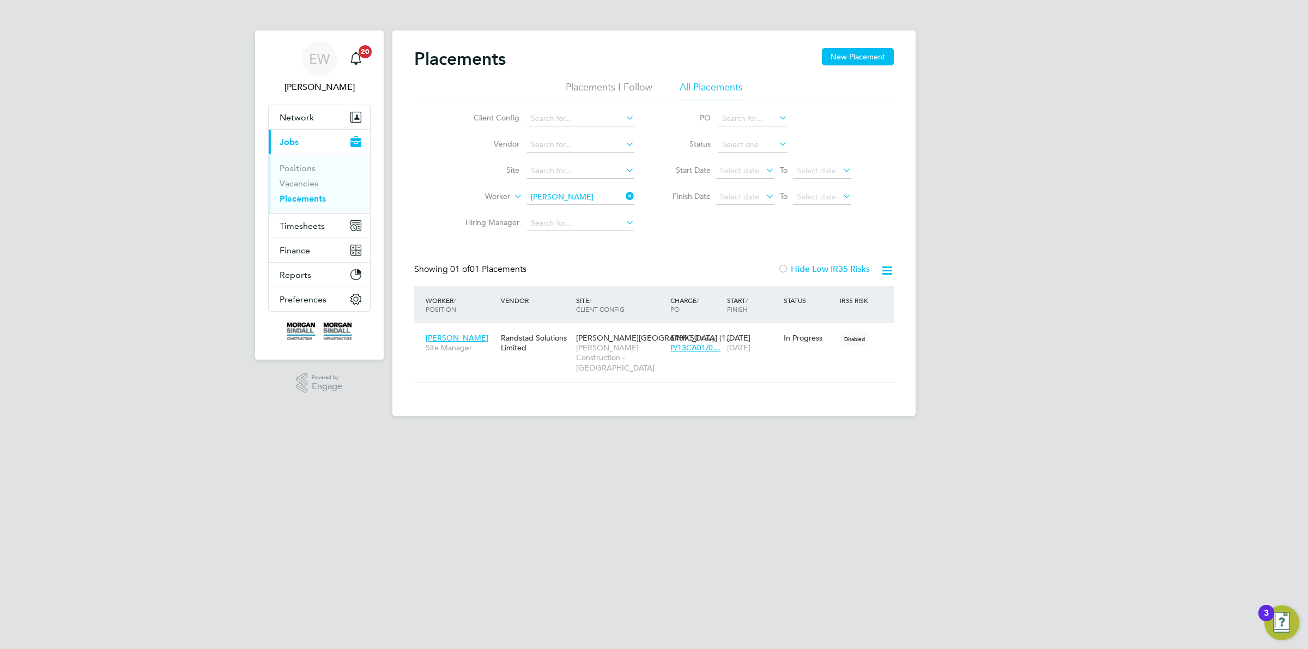
click at [558, 192] on input "Joe Marshall" at bounding box center [580, 197] width 107 height 15
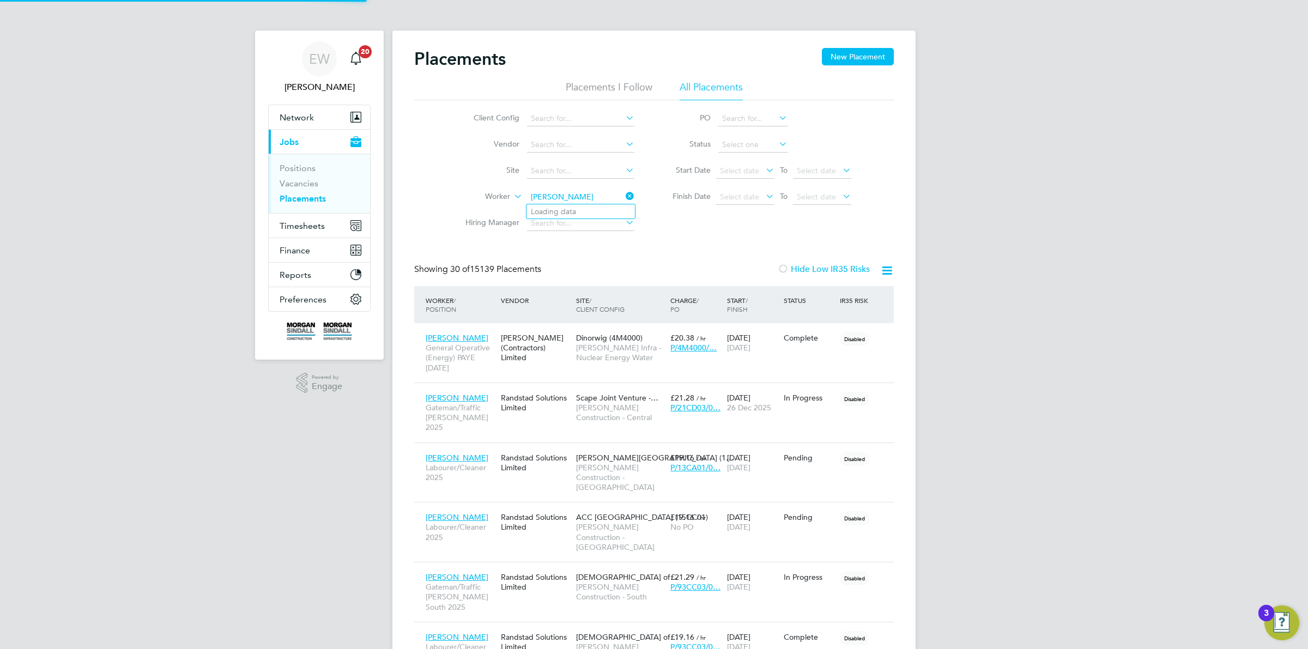
scroll to position [41, 94]
type input "David Bamigbaye"
click at [596, 209] on b "Bamigbaye" at bounding box center [616, 211] width 40 height 9
